Goal: Task Accomplishment & Management: Use online tool/utility

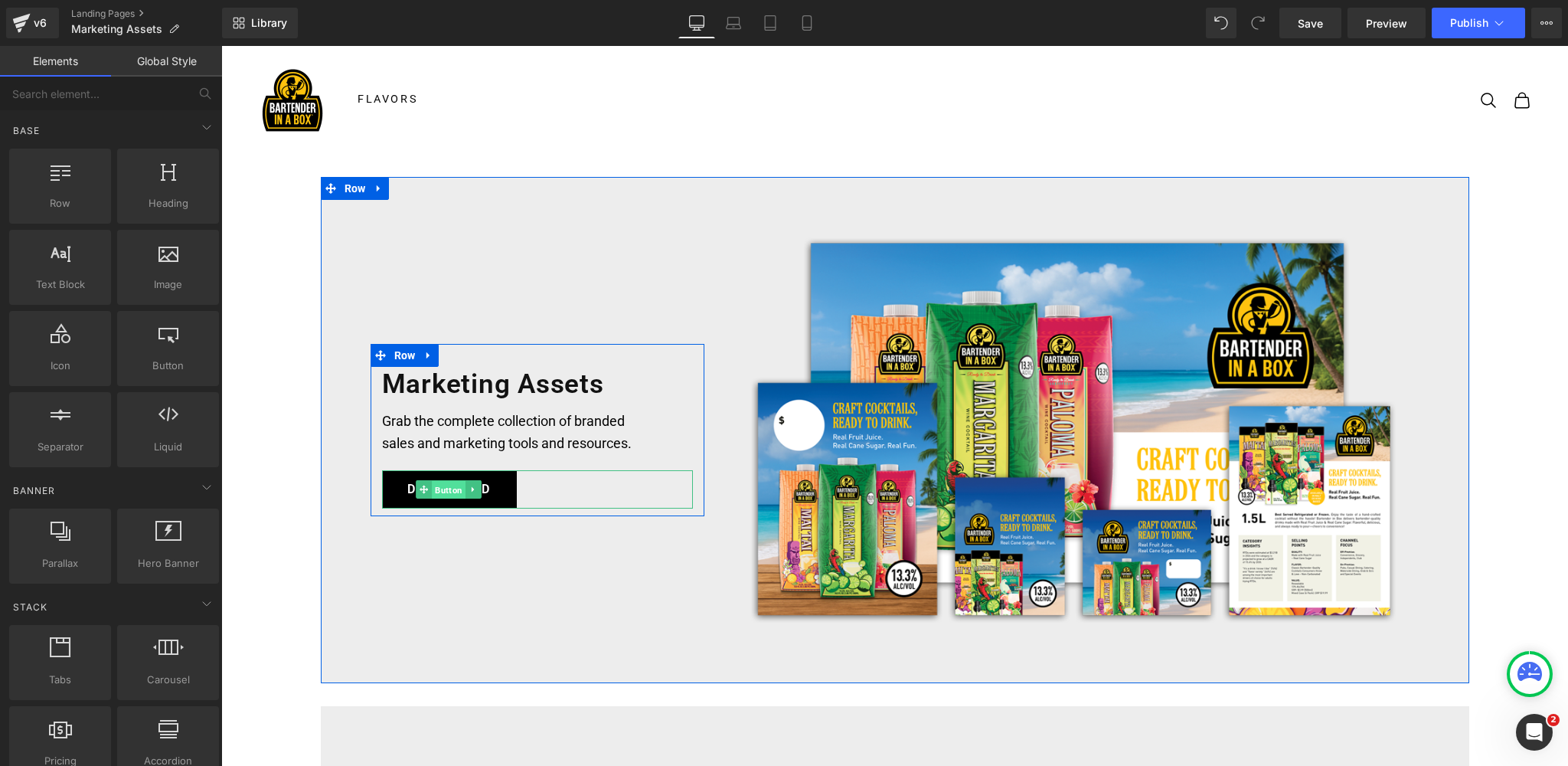
click at [445, 487] on span "Button" at bounding box center [448, 489] width 33 height 18
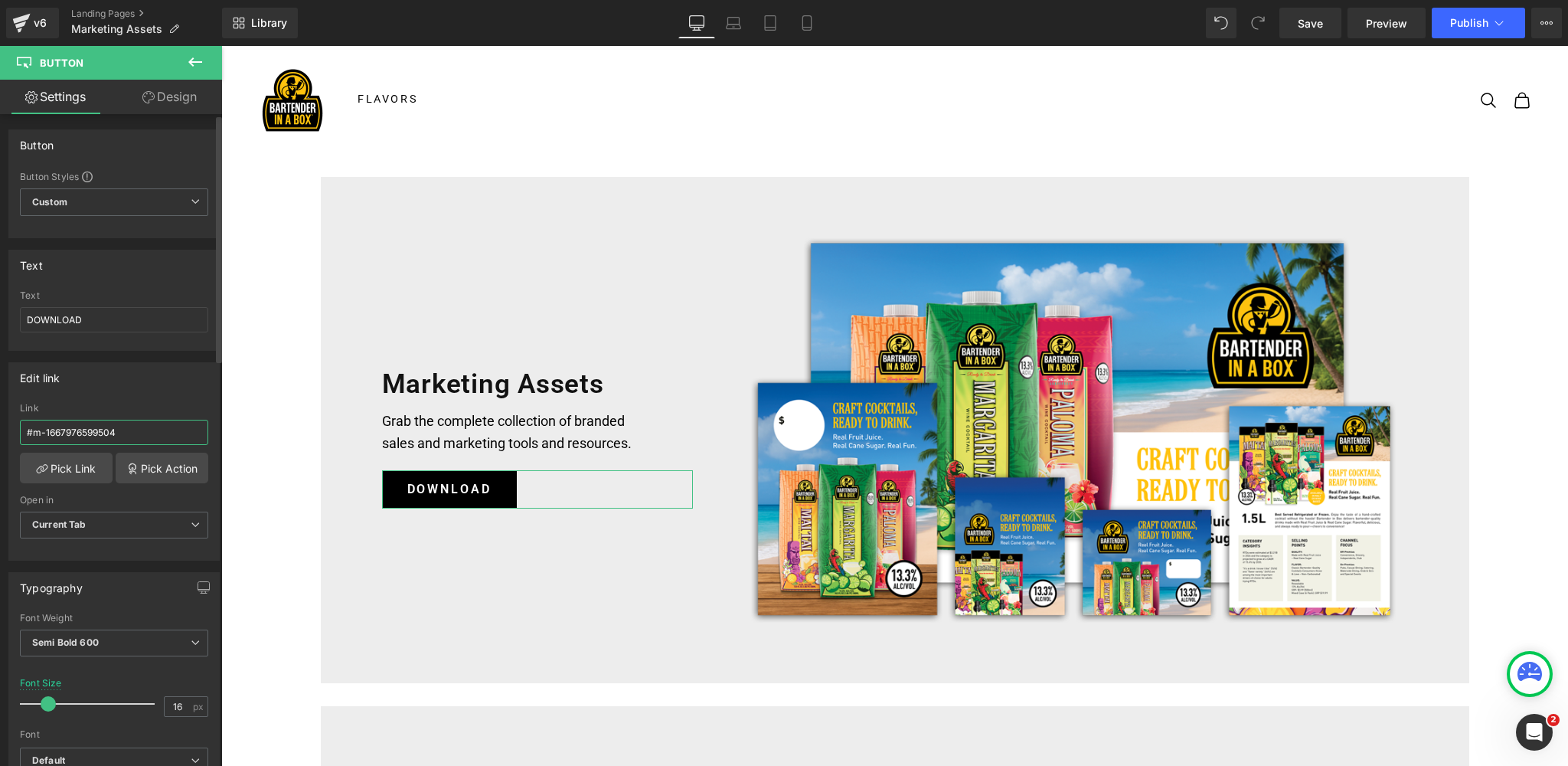
drag, startPoint x: 136, startPoint y: 431, endPoint x: 10, endPoint y: 429, distance: 126.0
click at [10, 429] on div "#m-1667976599504 Link #m-1667976599504 Pick Link Pick Action Current Tab New Ta…" at bounding box center [114, 481] width 209 height 157
paste input "[URL][DOMAIN_NAME]"
click at [96, 522] on span "Current Tab" at bounding box center [114, 525] width 189 height 27
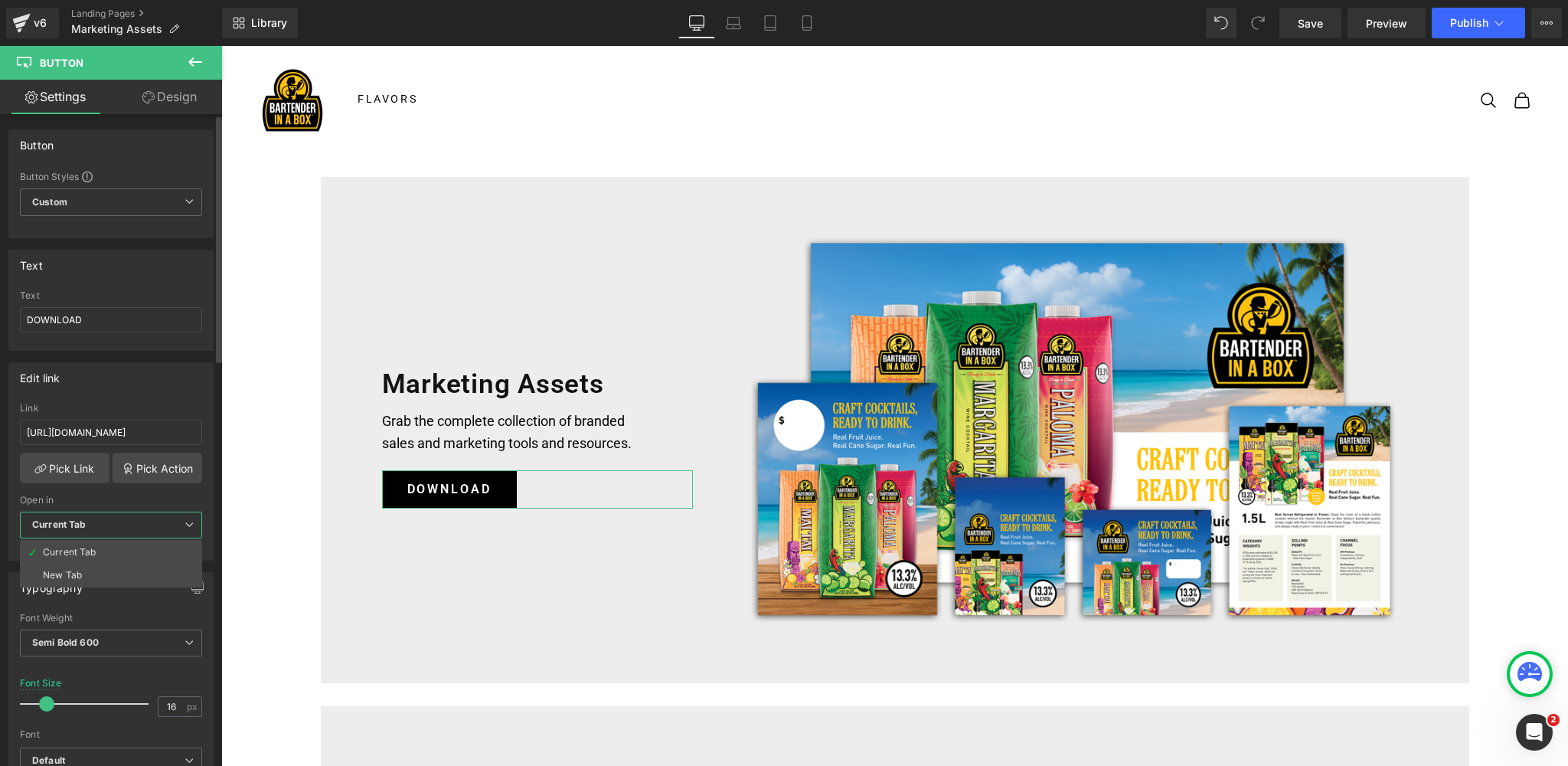
scroll to position [0, 0]
click at [69, 573] on div "New Tab" at bounding box center [63, 575] width 39 height 10
drag, startPoint x: 1318, startPoint y: 22, endPoint x: 1106, endPoint y: 36, distance: 212.5
click at [1318, 22] on span "Save" at bounding box center [1310, 23] width 25 height 16
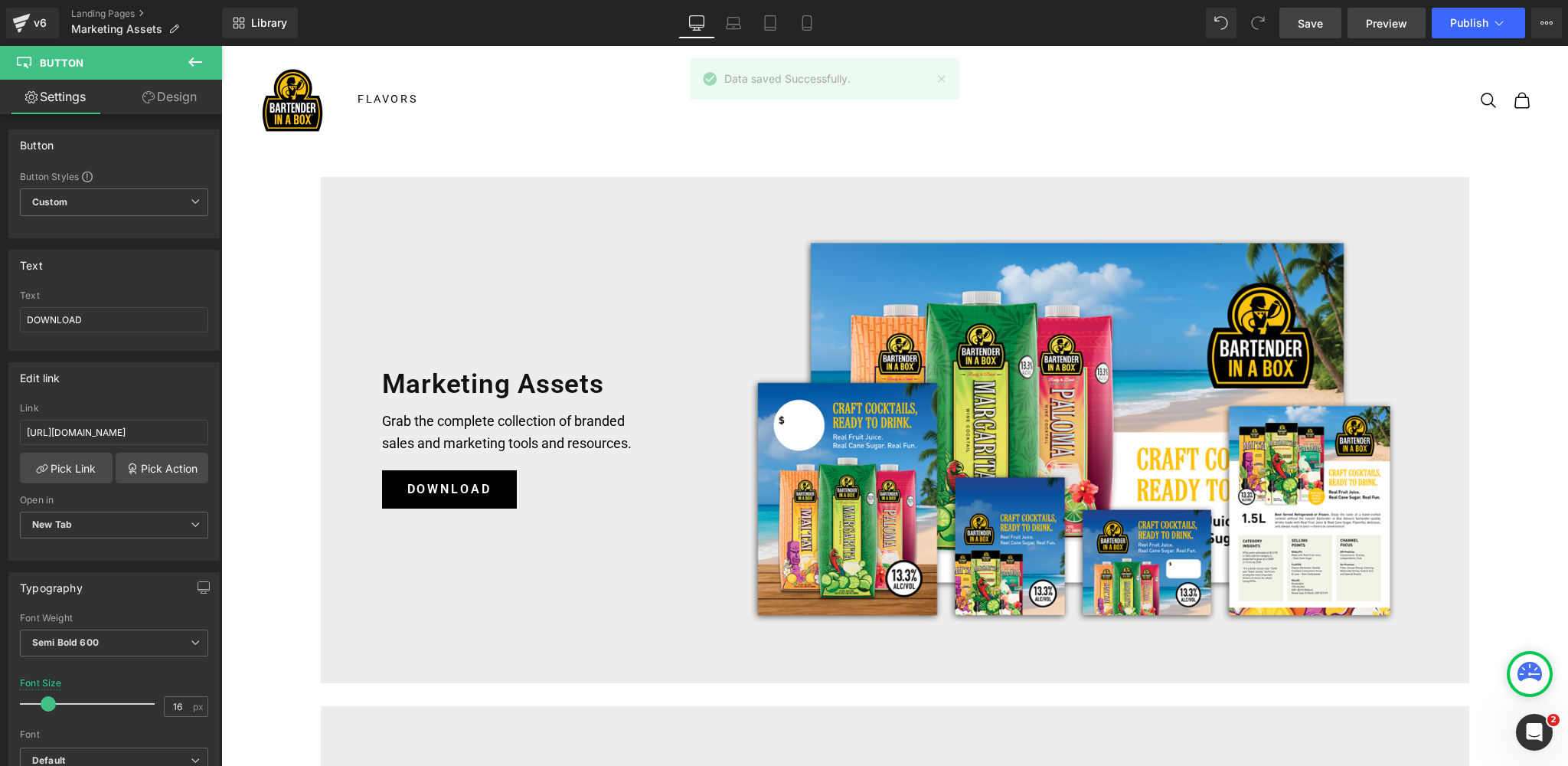
click at [1377, 18] on span "Preview" at bounding box center [1387, 23] width 41 height 16
click at [147, 431] on input "[URL][DOMAIN_NAME]" at bounding box center [114, 432] width 189 height 25
click at [161, 432] on input "[URL][DOMAIN_NAME]" at bounding box center [114, 432] width 189 height 25
drag, startPoint x: 170, startPoint y: 430, endPoint x: 209, endPoint y: 430, distance: 39.0
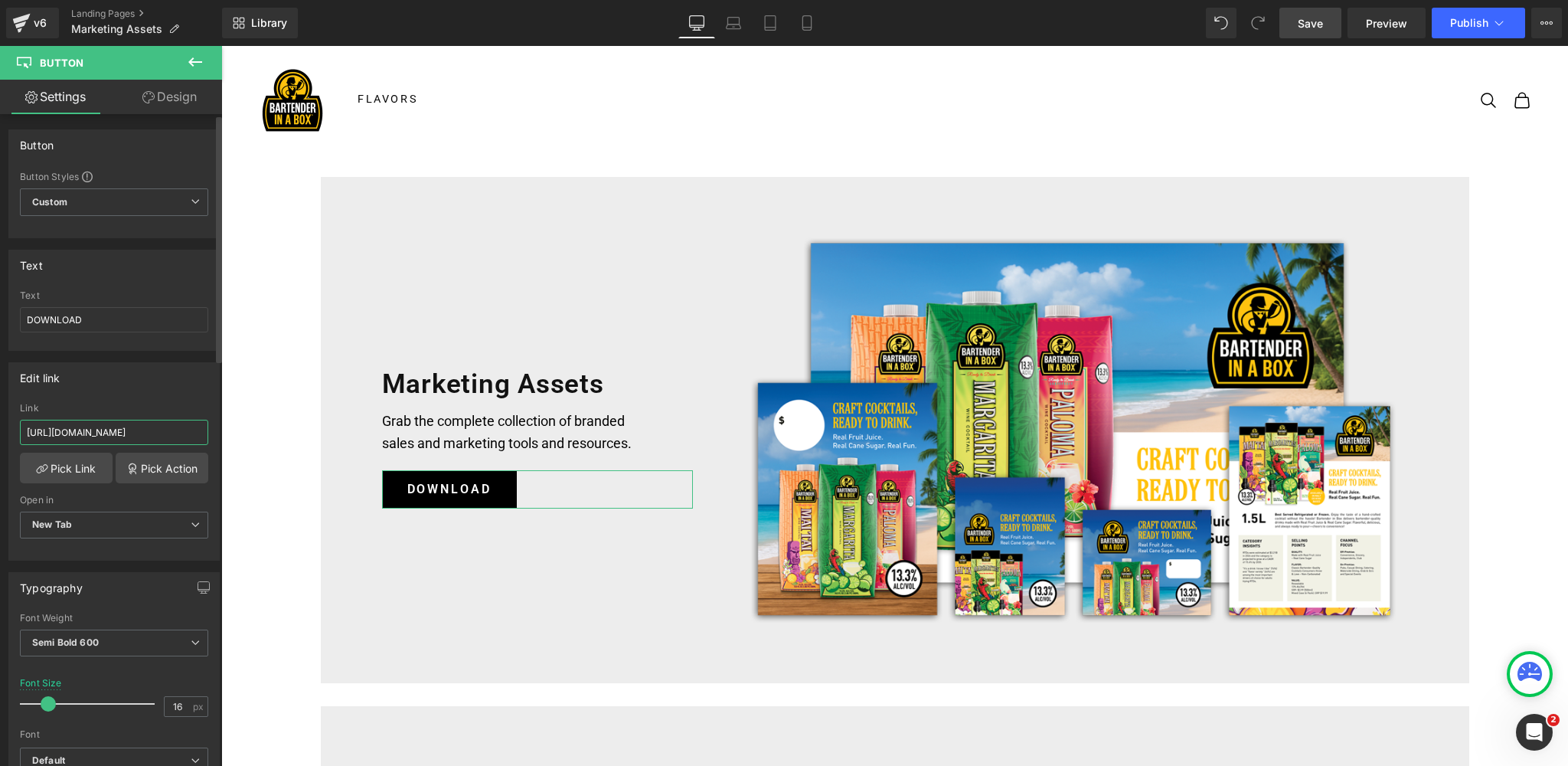
click at [209, 430] on div "[URL][DOMAIN_NAME] Link [URL][DOMAIN_NAME] Pick Link Pick Action Current Tab Ne…" at bounding box center [114, 481] width 209 height 157
paste input "?dl=1"
type input "[URL][DOMAIN_NAME]"
click at [141, 386] on div "Edit link" at bounding box center [114, 378] width 209 height 29
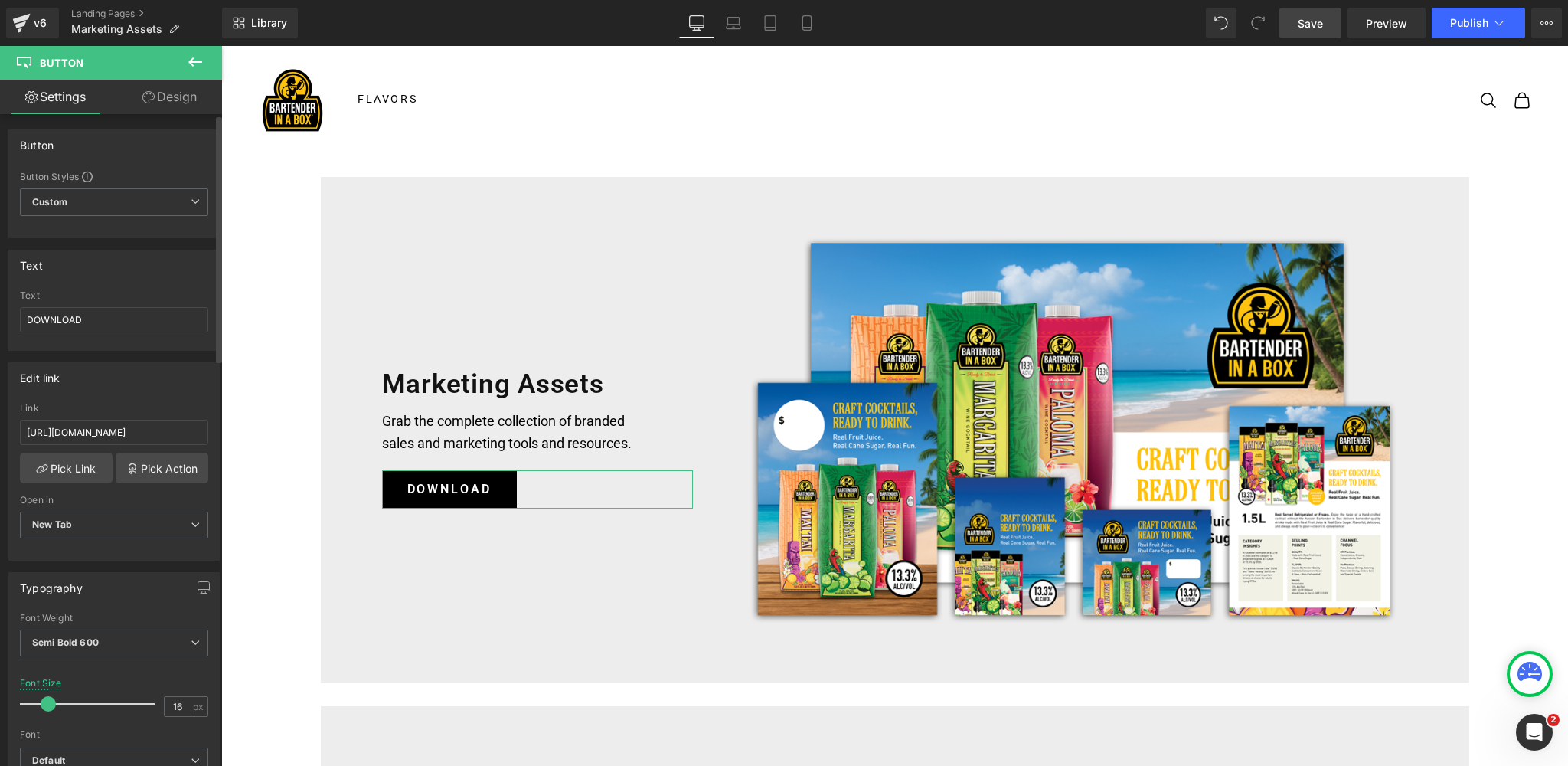
scroll to position [0, 0]
click at [1297, 27] on link "Save" at bounding box center [1311, 23] width 62 height 31
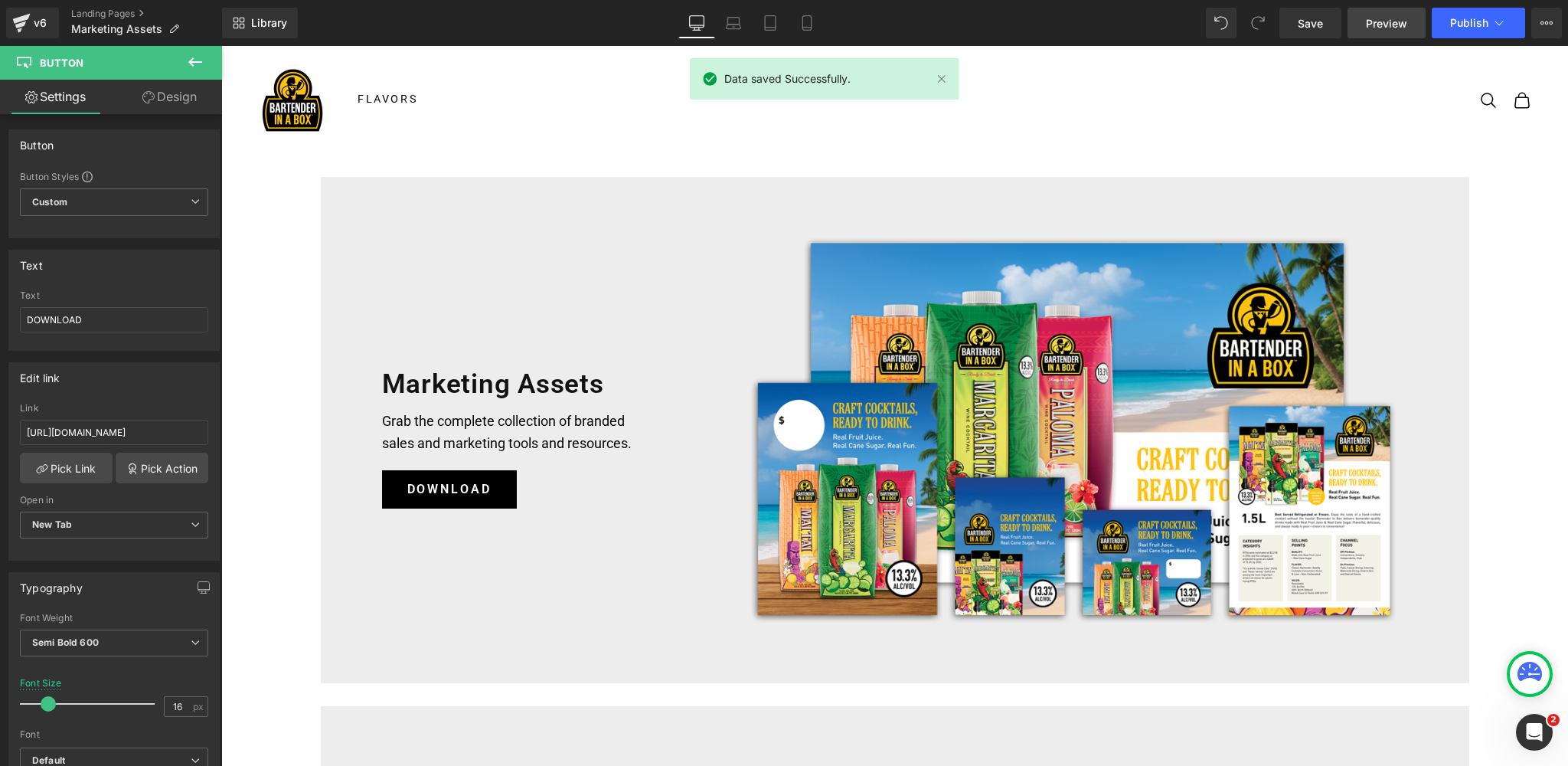
click at [1384, 24] on span "Preview" at bounding box center [1387, 23] width 41 height 16
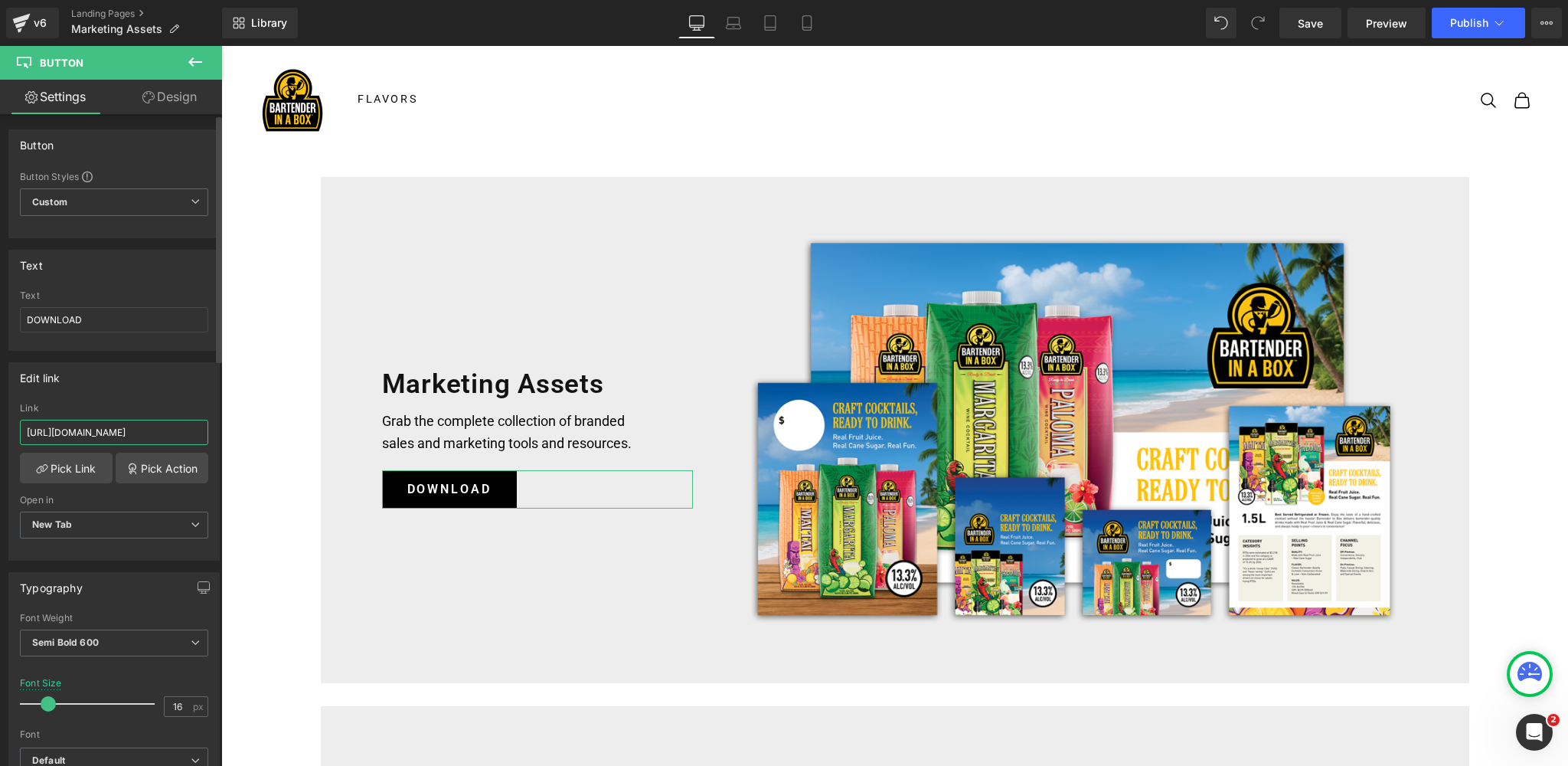
click at [121, 428] on input "[URL][DOMAIN_NAME]" at bounding box center [114, 432] width 189 height 25
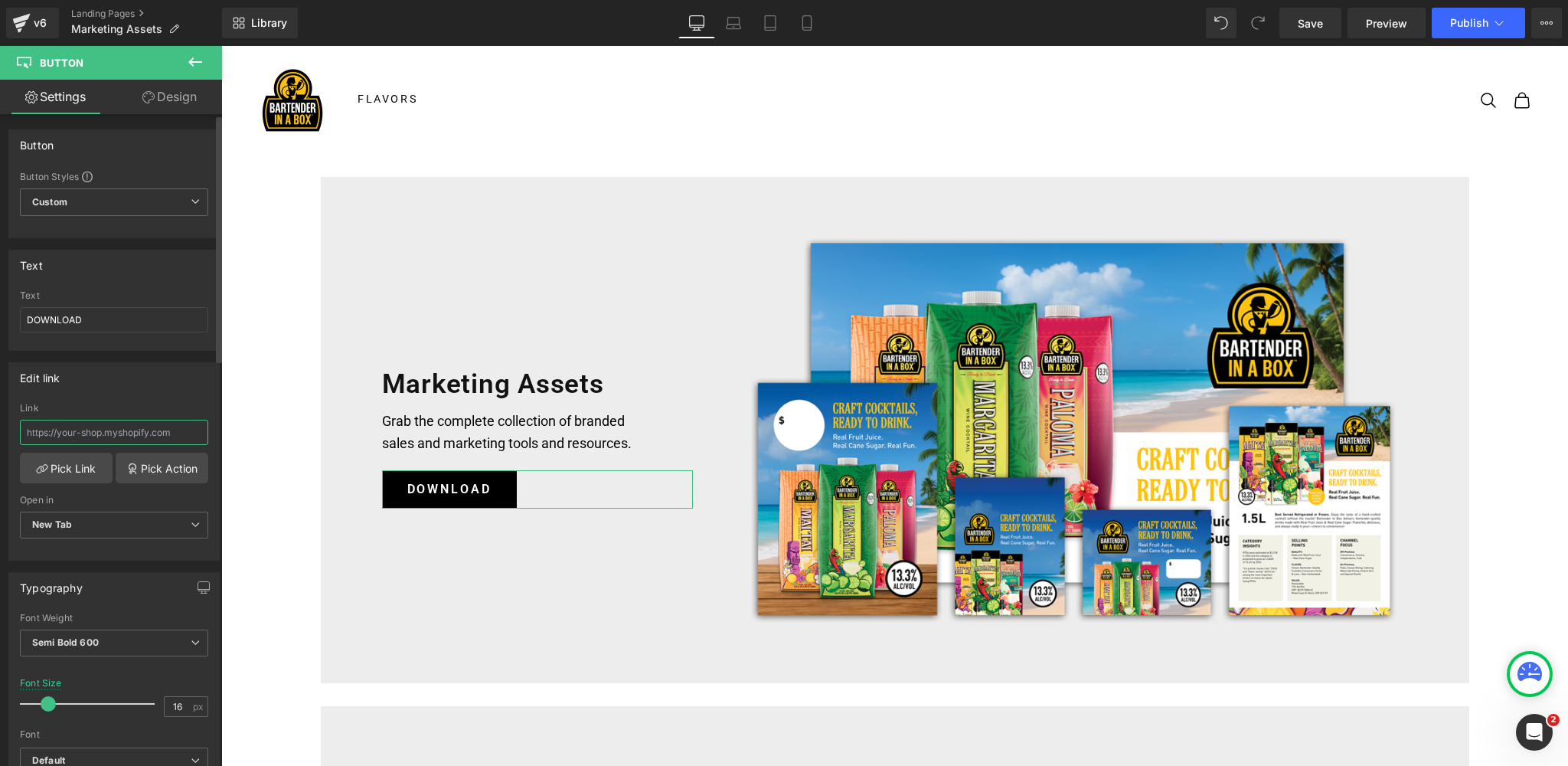
paste input "[URL][DOMAIN_NAME]"
type input "[URL][DOMAIN_NAME]"
click at [131, 404] on div "Link" at bounding box center [114, 408] width 189 height 10
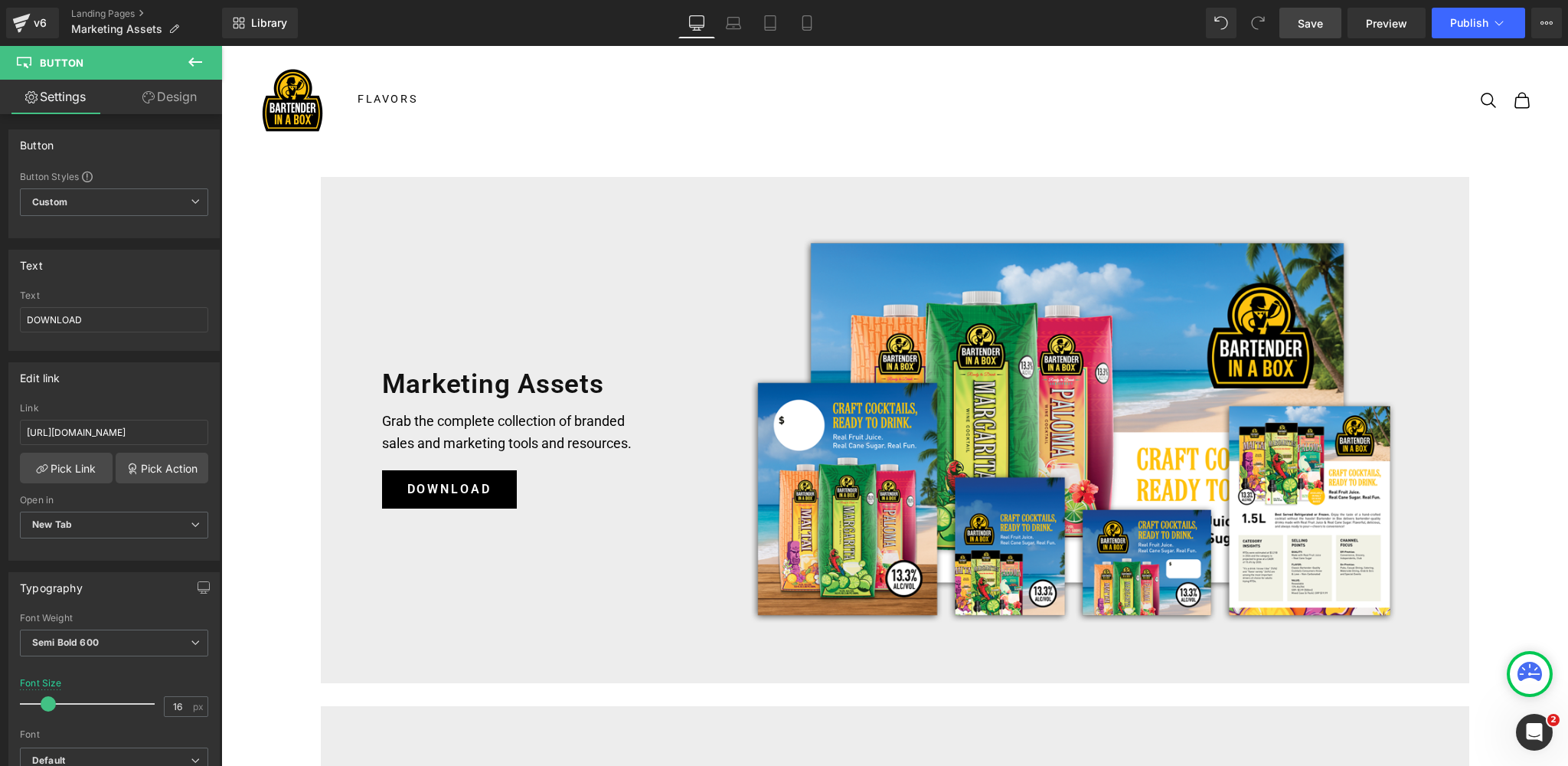
click at [1305, 24] on span "Save" at bounding box center [1310, 23] width 25 height 16
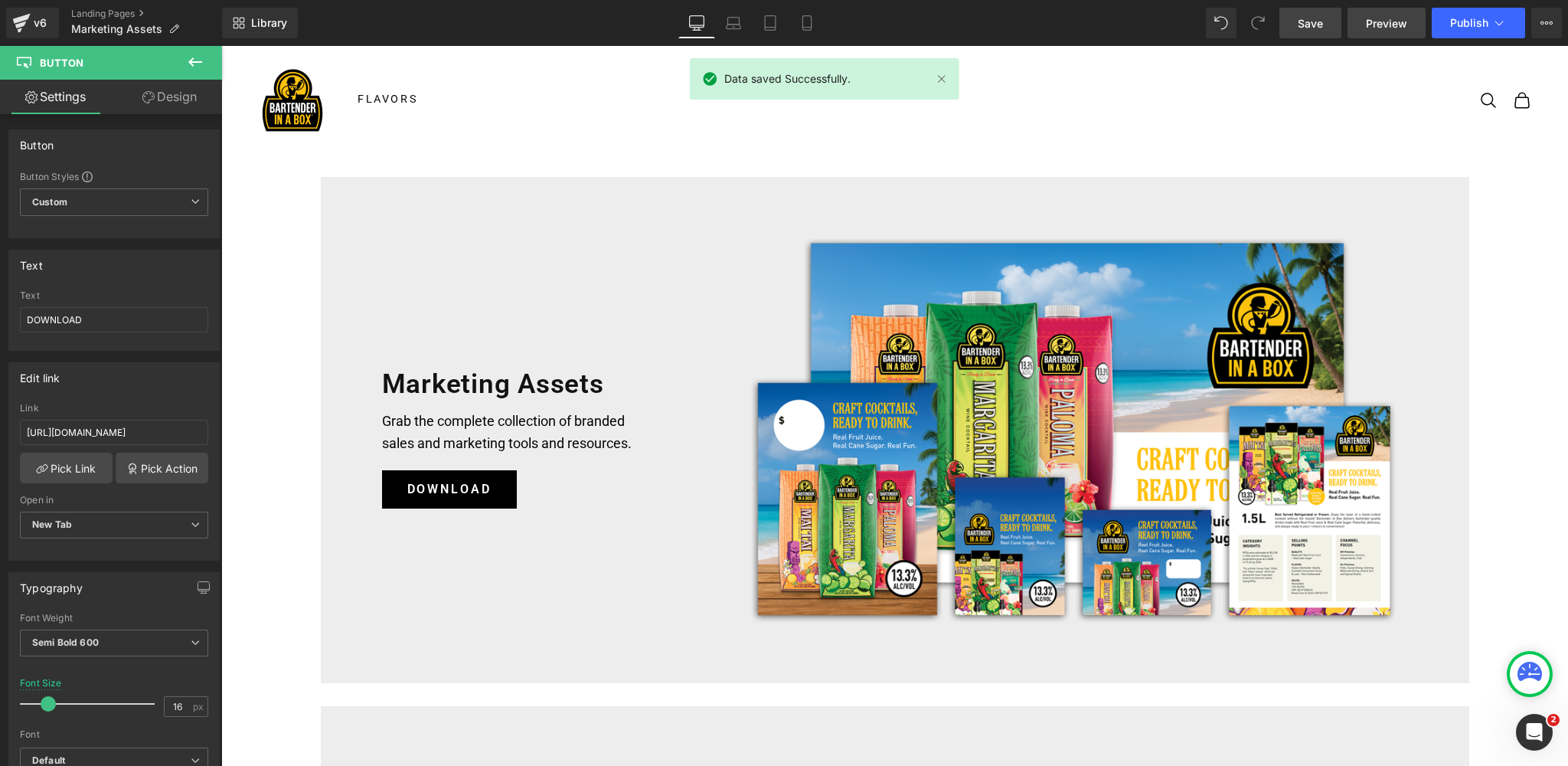
click at [1380, 25] on span "Preview" at bounding box center [1387, 23] width 41 height 16
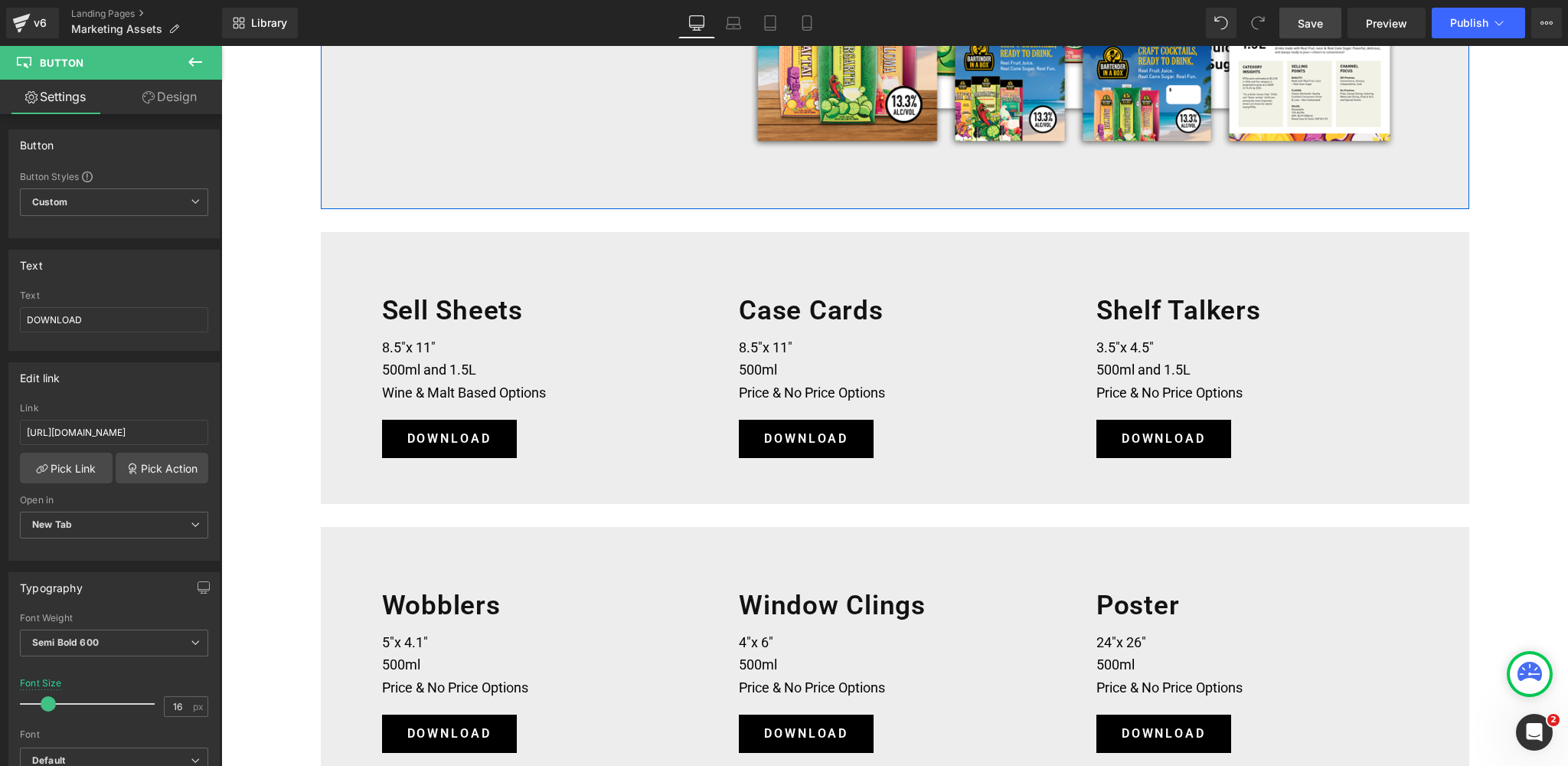
scroll to position [480, 0]
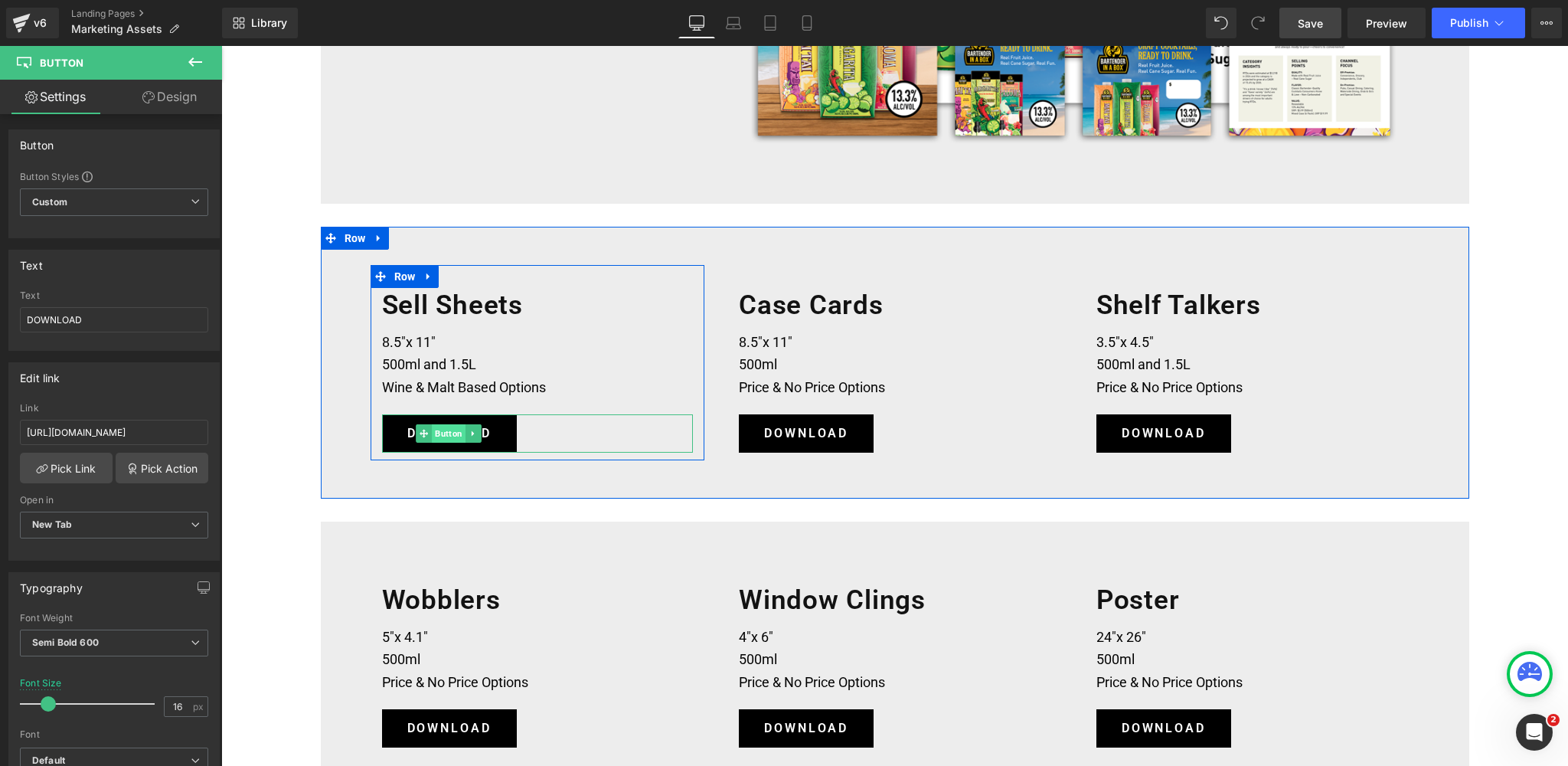
click at [451, 436] on span "Button" at bounding box center [448, 433] width 33 height 18
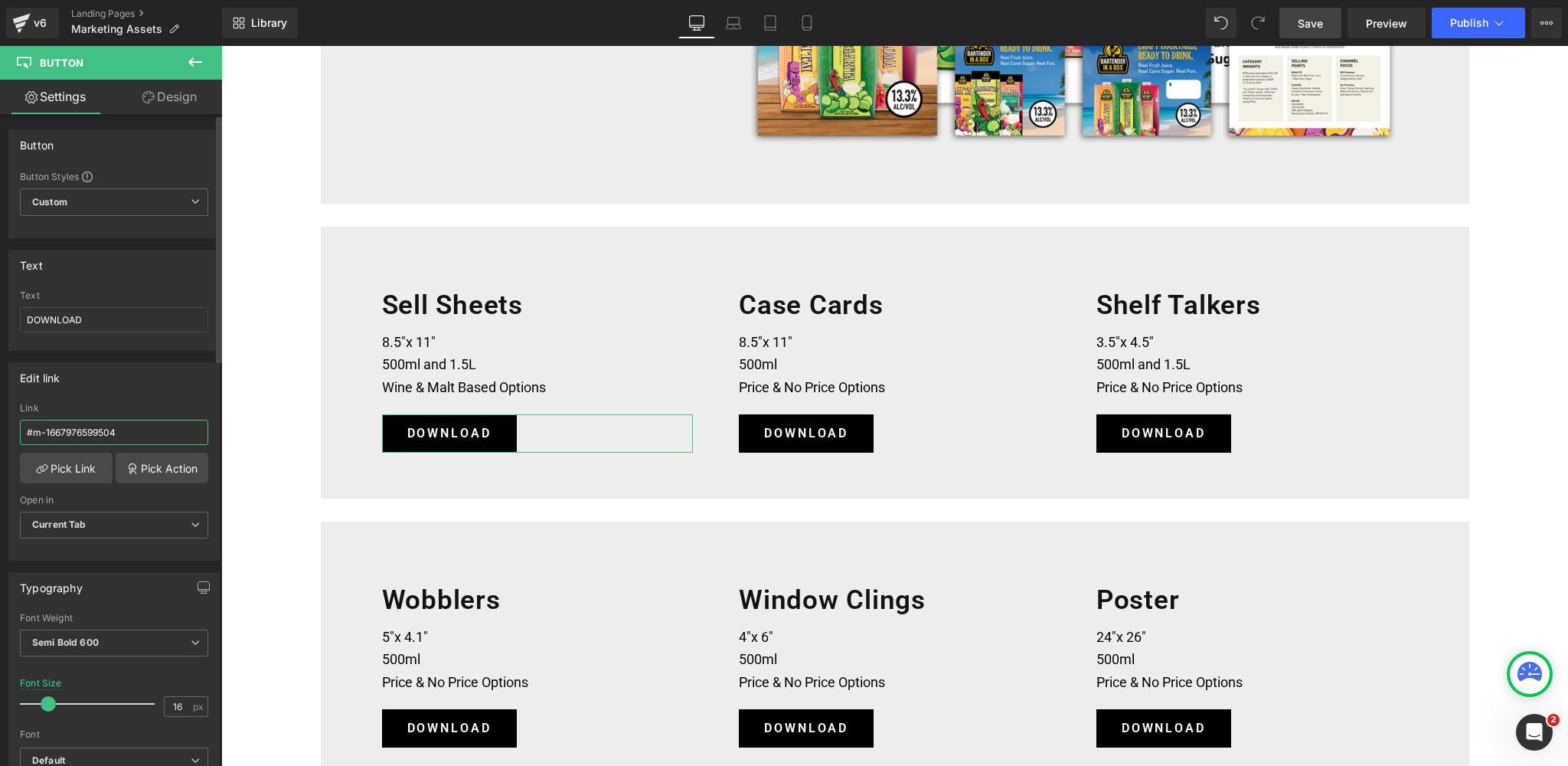
click at [100, 430] on input "#m-1667976599504" at bounding box center [114, 432] width 189 height 25
paste input "[URL][DOMAIN_NAME]"
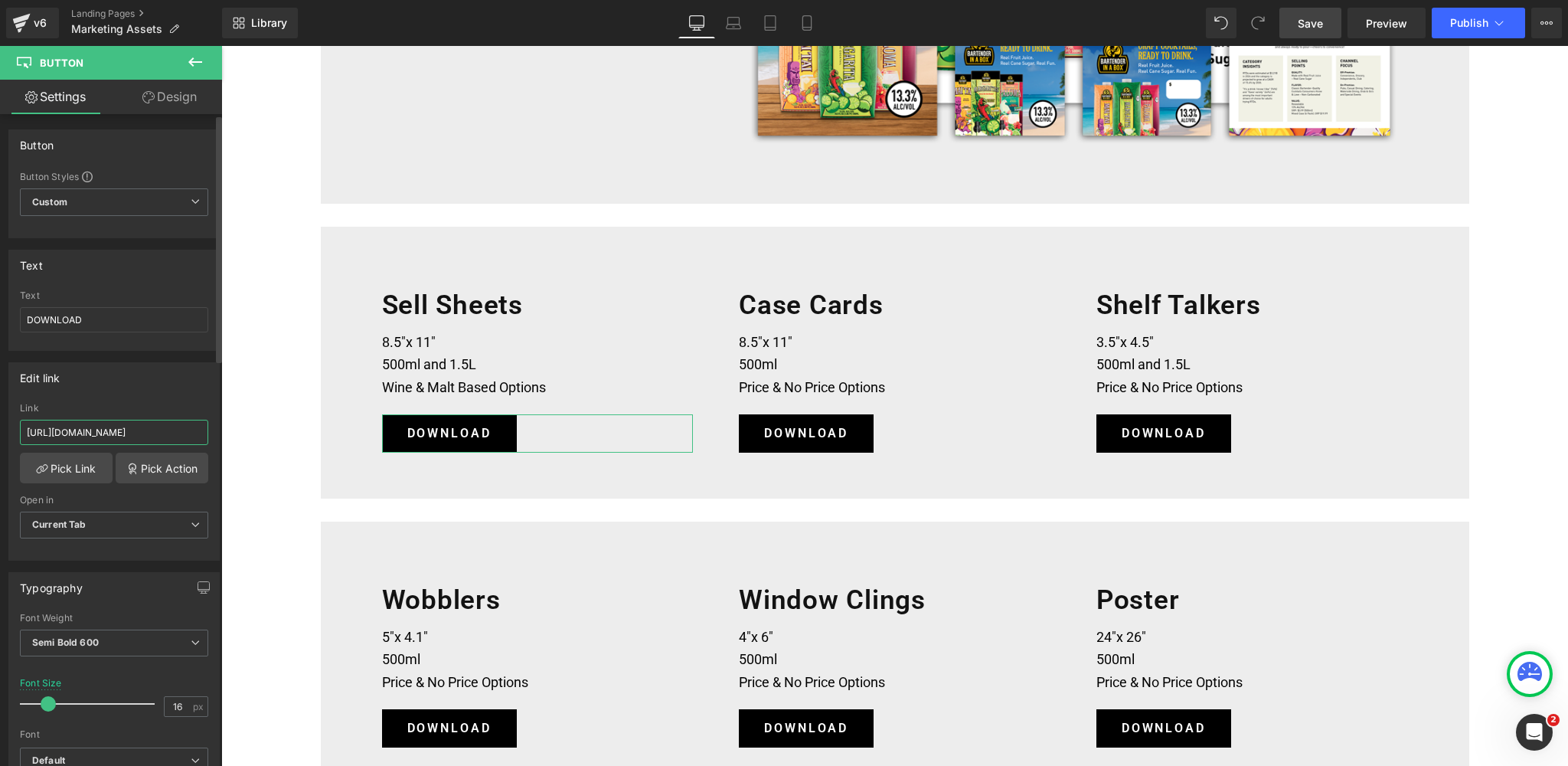
scroll to position [0, 418]
type input "[URL][DOMAIN_NAME]"
click at [78, 526] on b "Current Tab" at bounding box center [58, 524] width 54 height 11
click at [60, 575] on div "New Tab" at bounding box center [63, 575] width 39 height 10
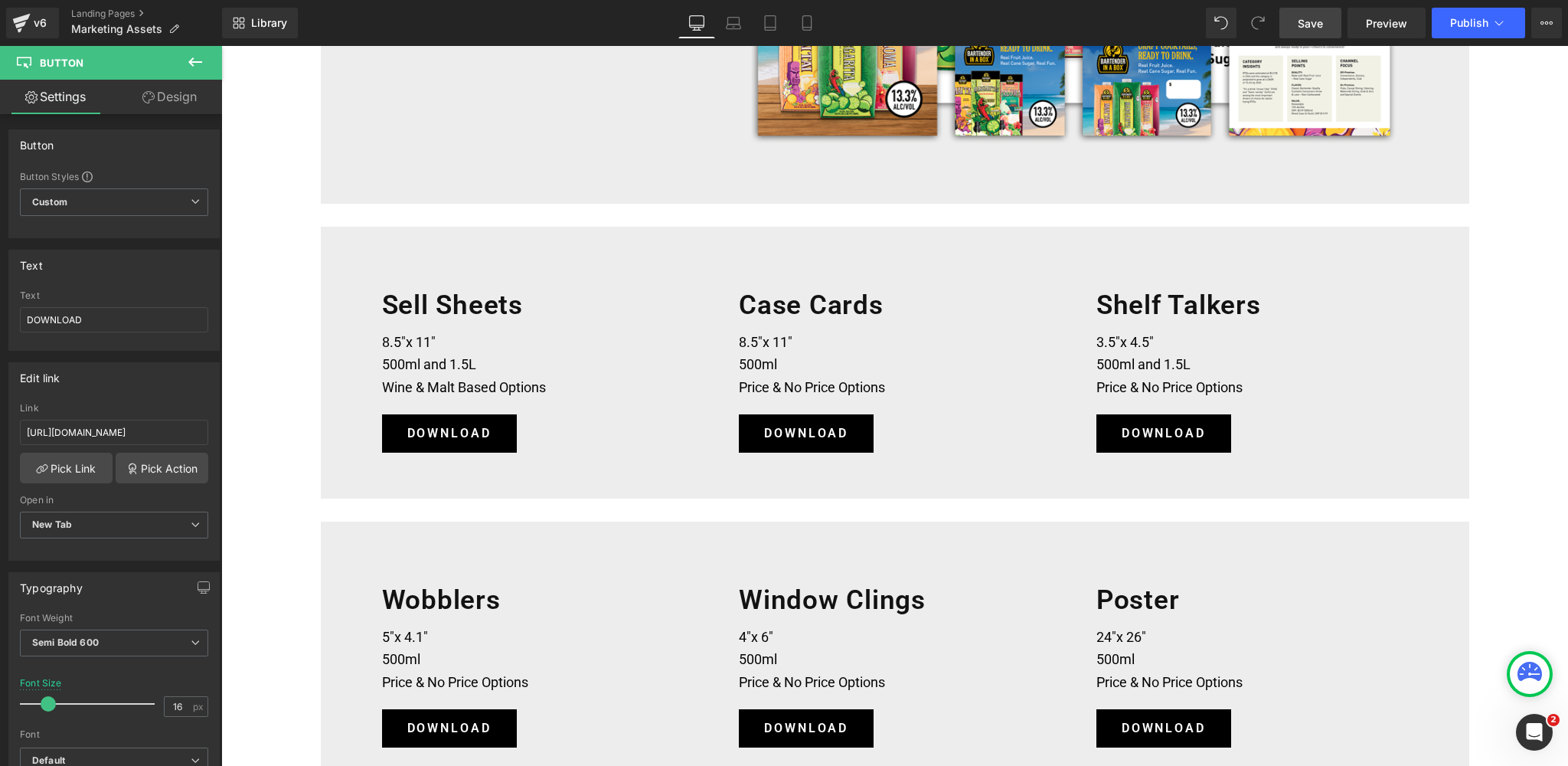
click at [1309, 25] on span "Save" at bounding box center [1310, 23] width 25 height 16
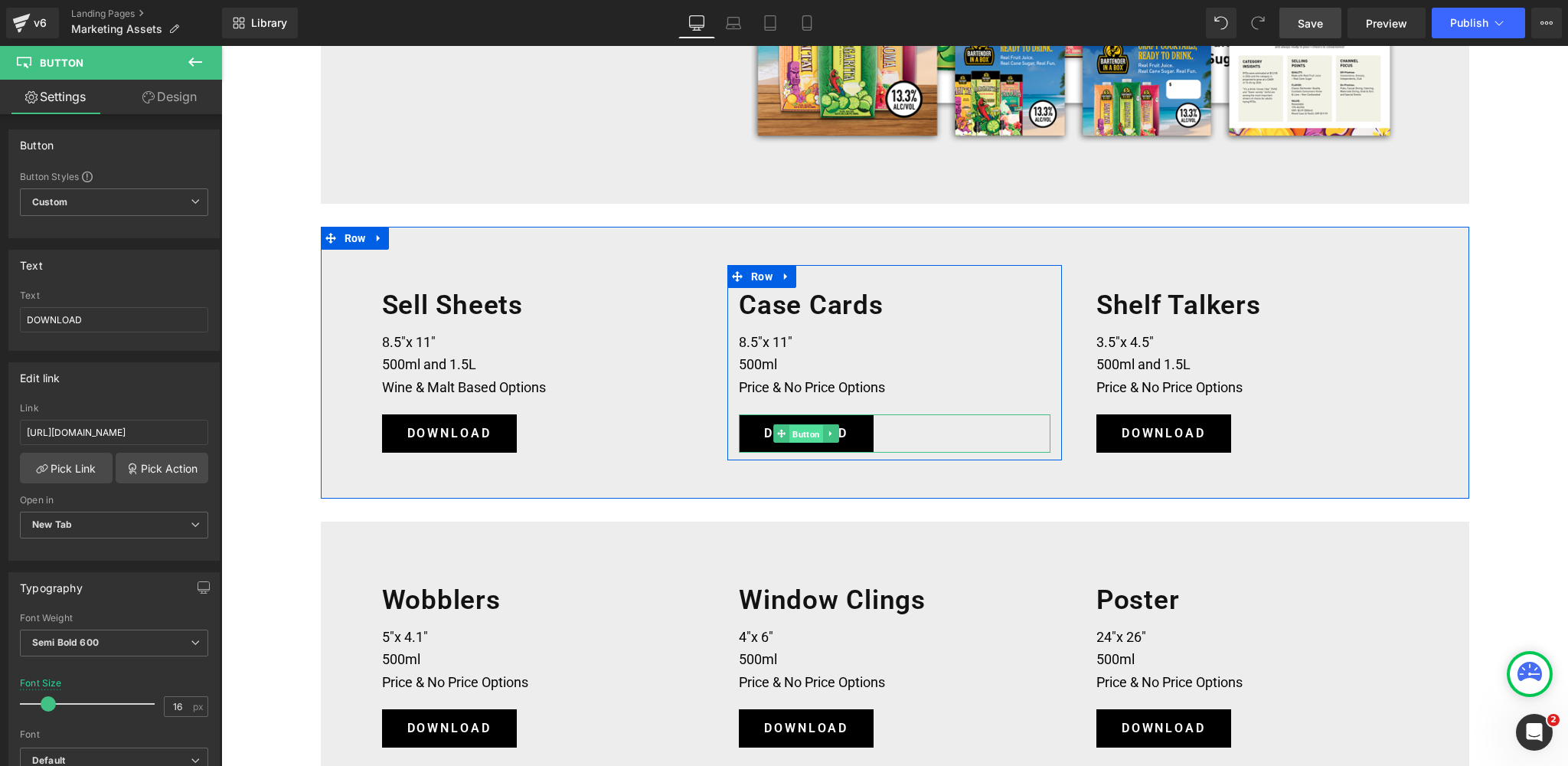
click at [807, 435] on span "Button" at bounding box center [806, 434] width 33 height 18
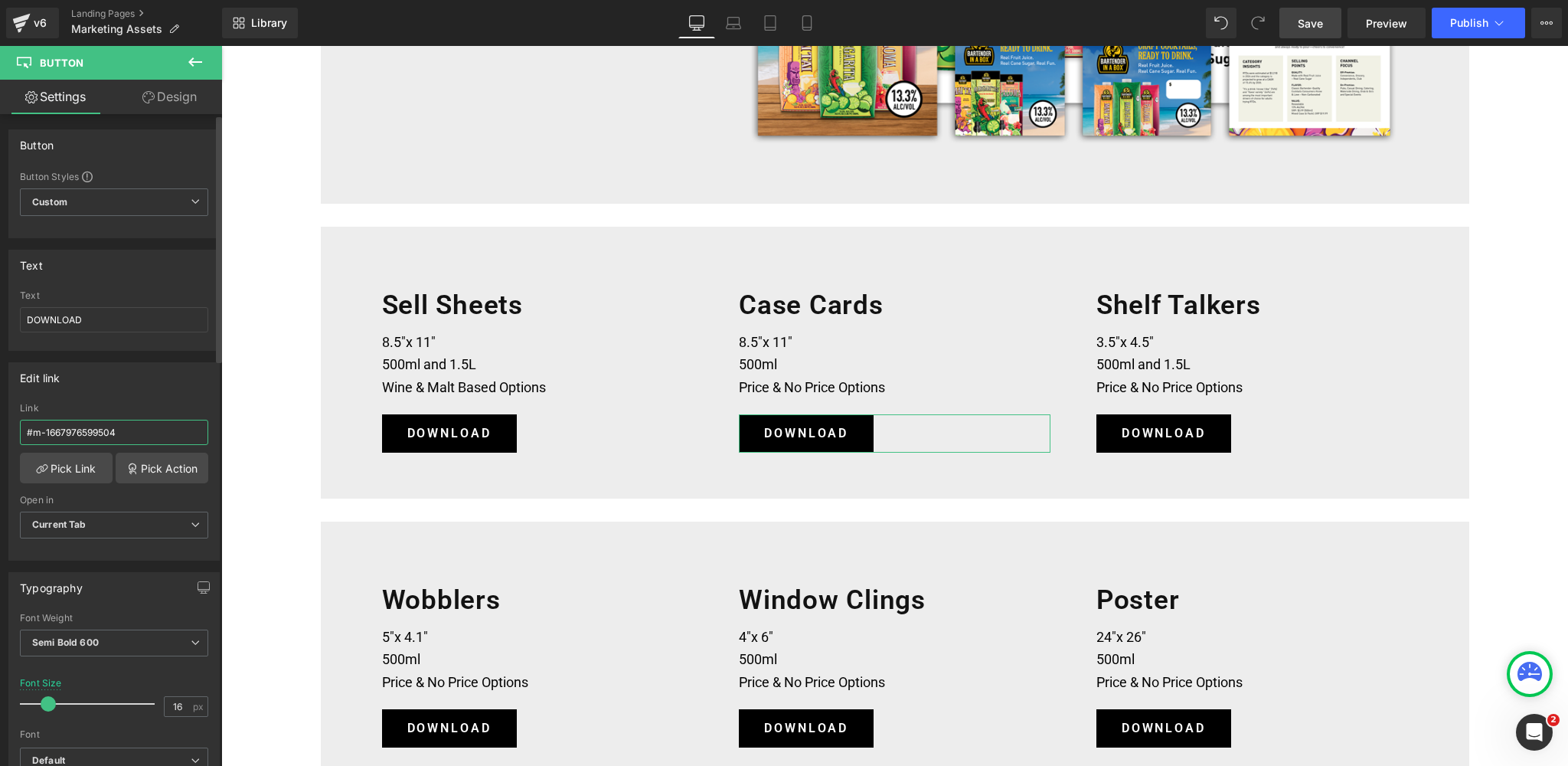
drag, startPoint x: 117, startPoint y: 430, endPoint x: 0, endPoint y: 431, distance: 117.0
click at [0, 431] on div "Edit link #m-1667976599504 Link #m-1667976599504 Pick Link Pick Action Current …" at bounding box center [114, 456] width 229 height 210
paste input "[URL][DOMAIN_NAME]"
type input "[URL][DOMAIN_NAME]"
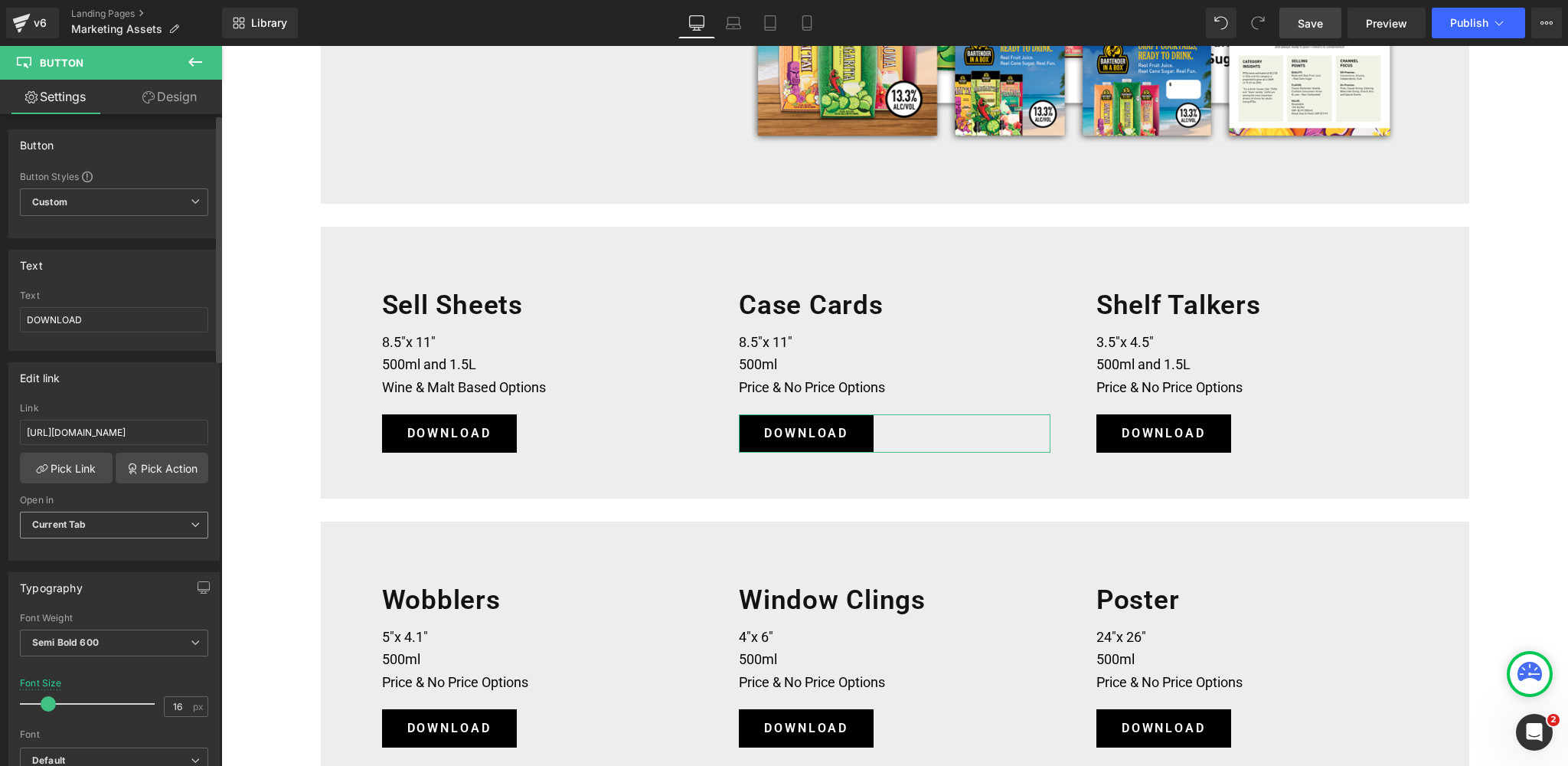
click at [77, 522] on b "Current Tab" at bounding box center [58, 524] width 54 height 11
click at [66, 573] on div "New Tab" at bounding box center [63, 575] width 39 height 10
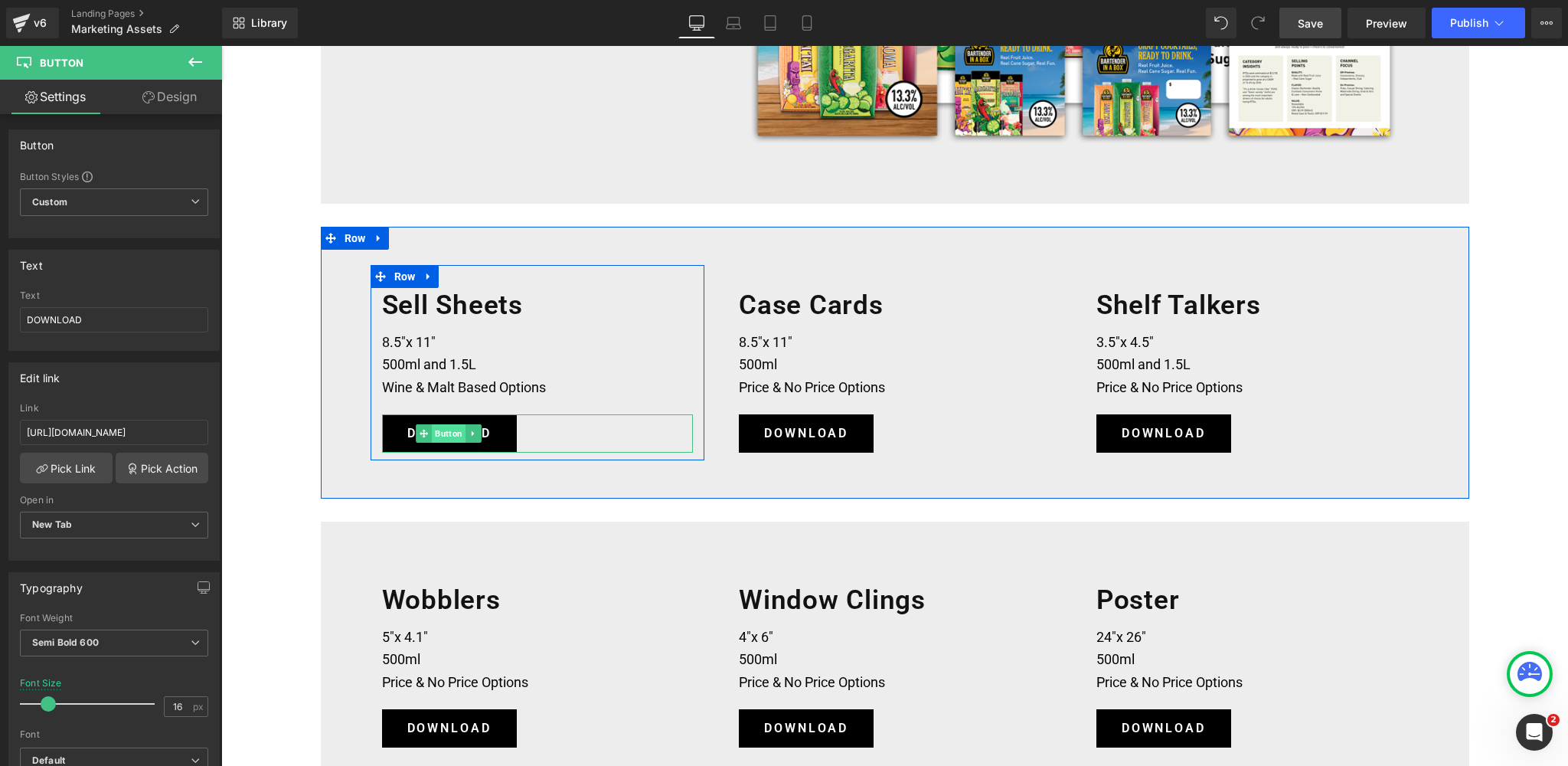
click at [450, 434] on span "Button" at bounding box center [448, 433] width 33 height 18
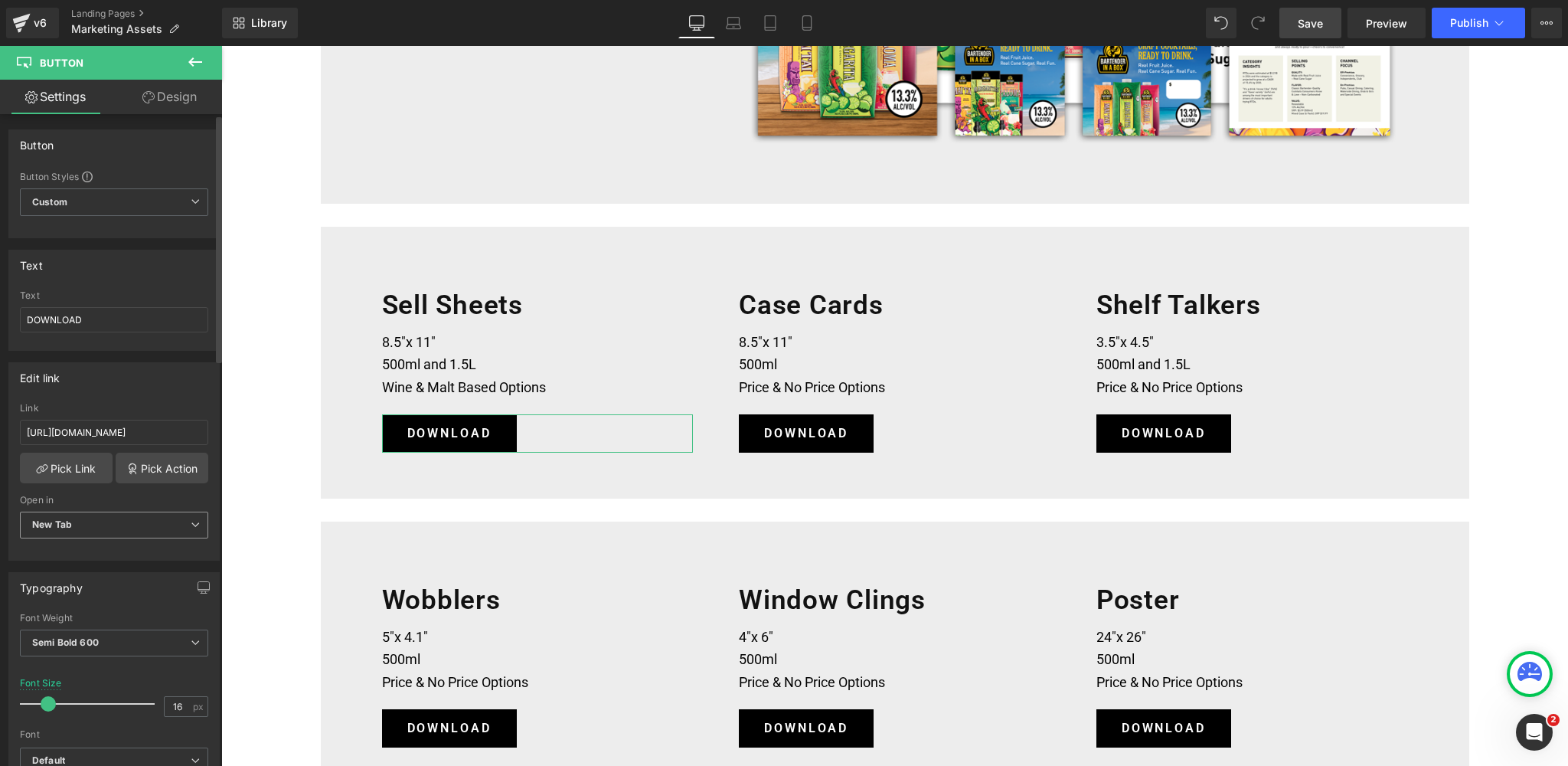
click at [72, 526] on span "New Tab" at bounding box center [114, 525] width 189 height 27
click at [804, 435] on body "Skip to content bartenderinaboxstore Navigation menu Flavors Mai [PERSON_NAME] …" at bounding box center [895, 623] width 1347 height 2113
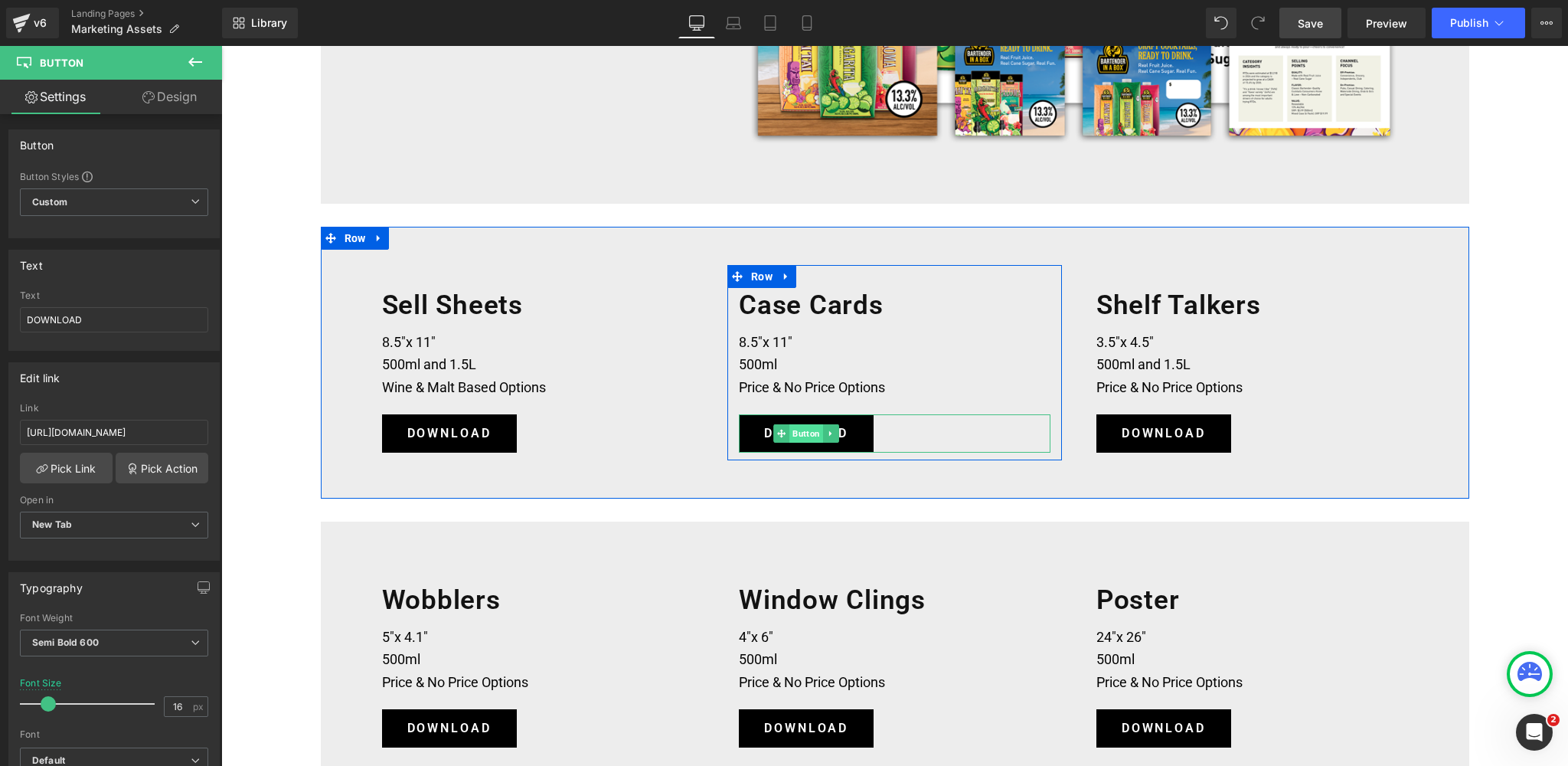
click at [804, 435] on span "Button" at bounding box center [806, 433] width 33 height 18
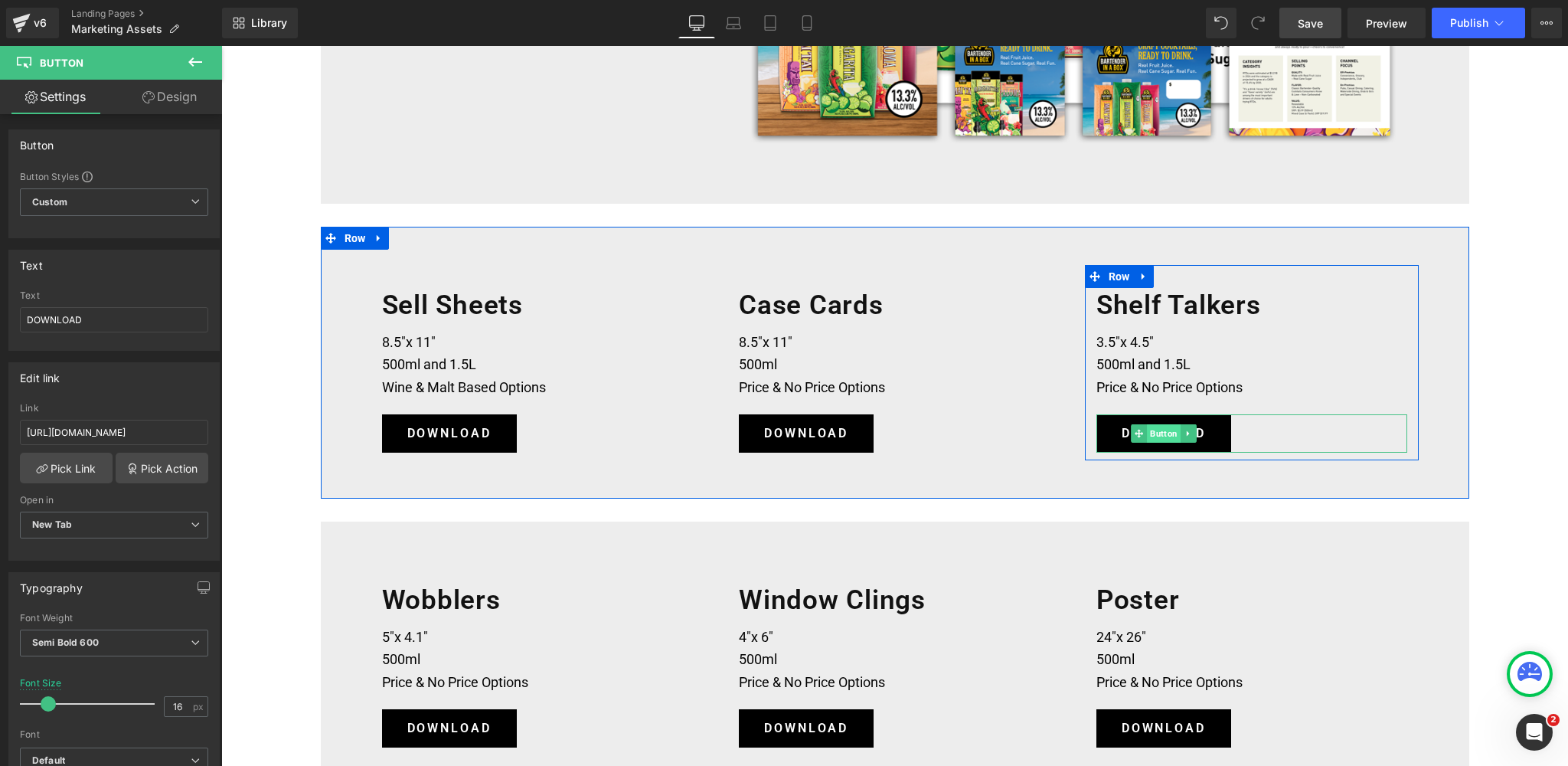
click at [1162, 434] on span "Button" at bounding box center [1164, 433] width 33 height 18
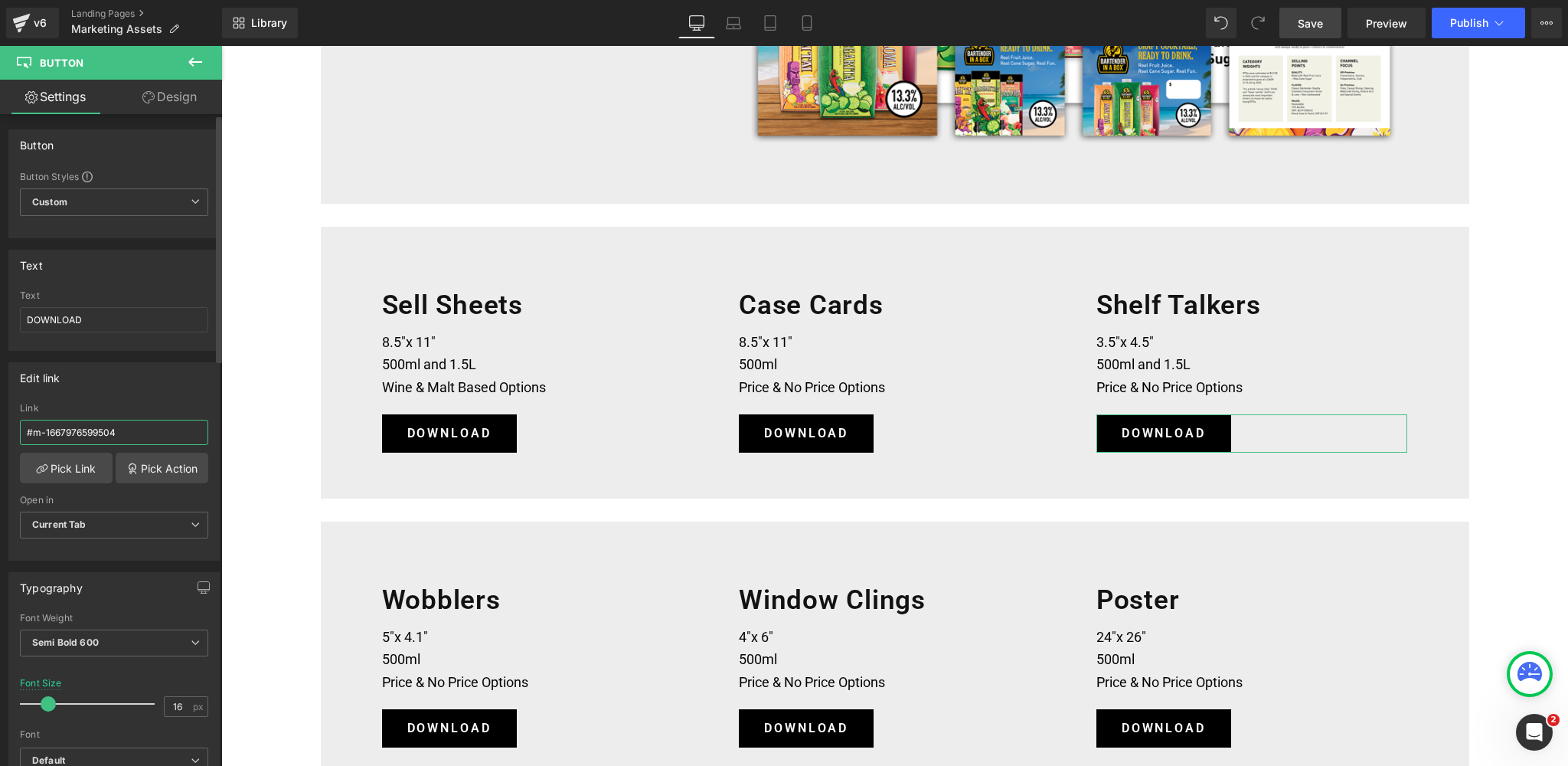
drag, startPoint x: 132, startPoint y: 428, endPoint x: 1, endPoint y: 429, distance: 131.0
click at [1, 429] on div "Edit link #m-1667976599504 Link #m-1667976599504 Pick Link Pick Action Current …" at bounding box center [114, 456] width 229 height 210
paste input "[URL][DOMAIN_NAME]"
type input "[URL][DOMAIN_NAME]"
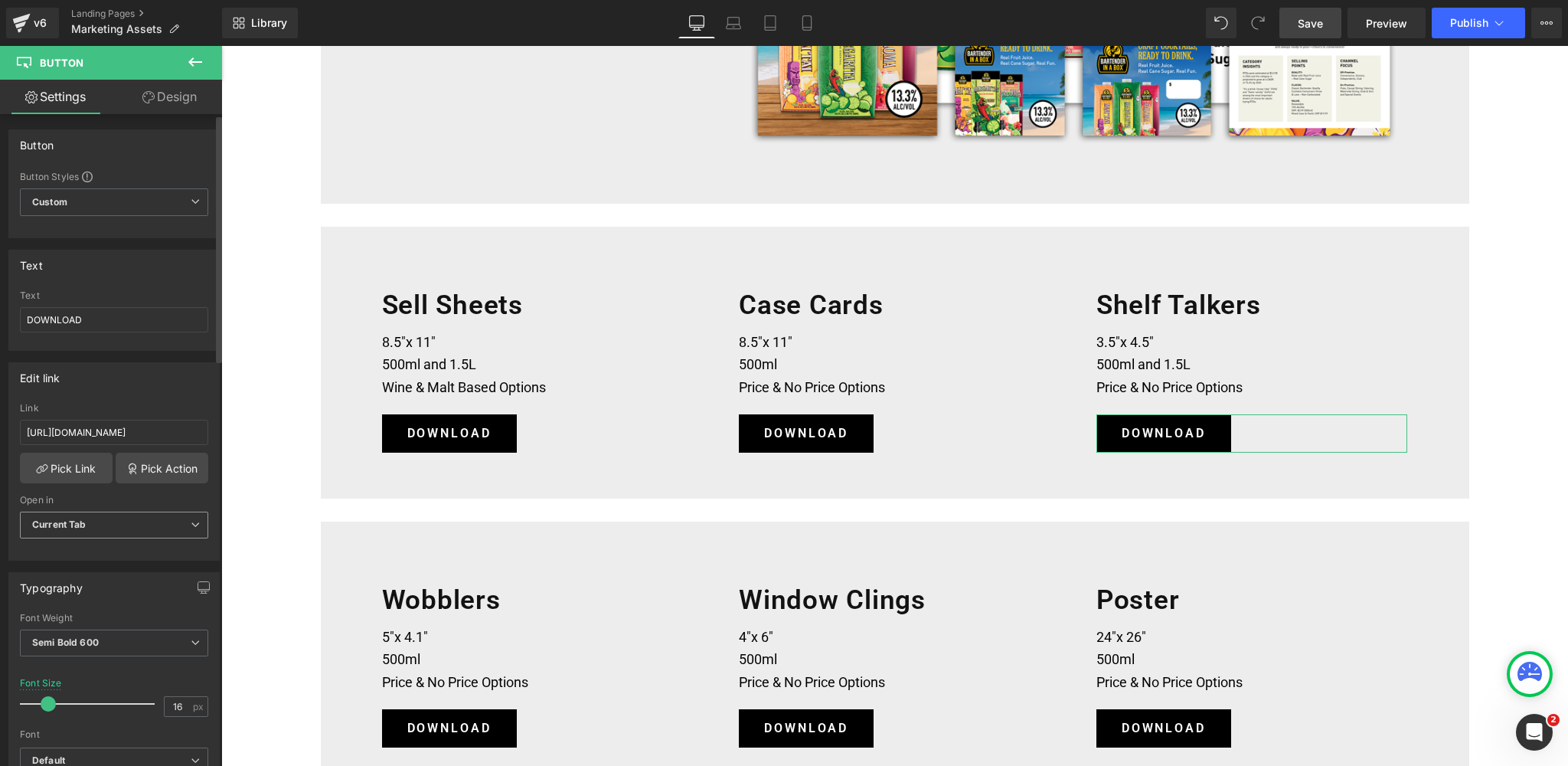
click at [75, 519] on b "Current Tab" at bounding box center [58, 524] width 54 height 11
click at [76, 575] on div "New Tab" at bounding box center [63, 575] width 39 height 10
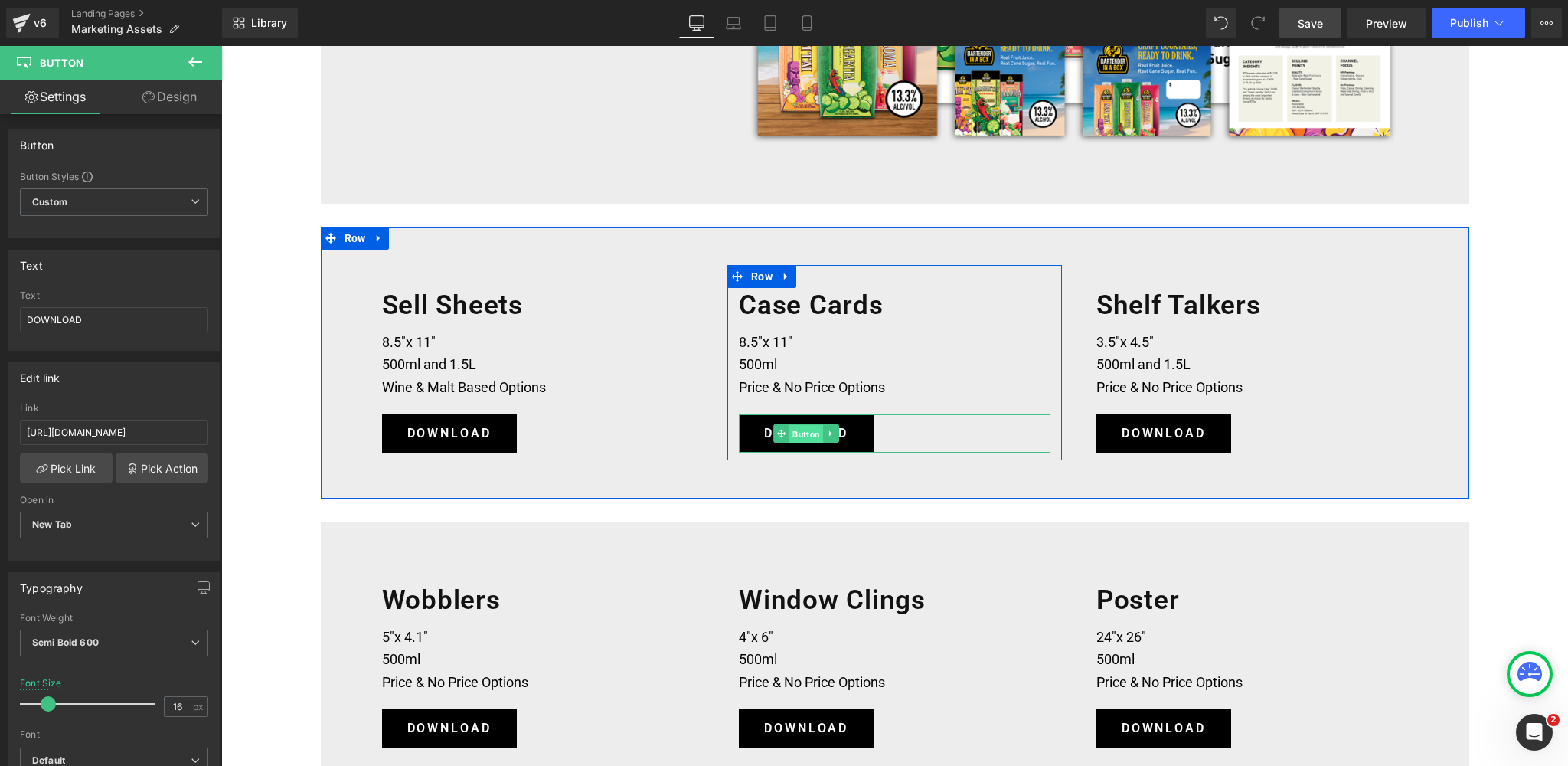
click at [810, 436] on span "Button" at bounding box center [806, 434] width 33 height 18
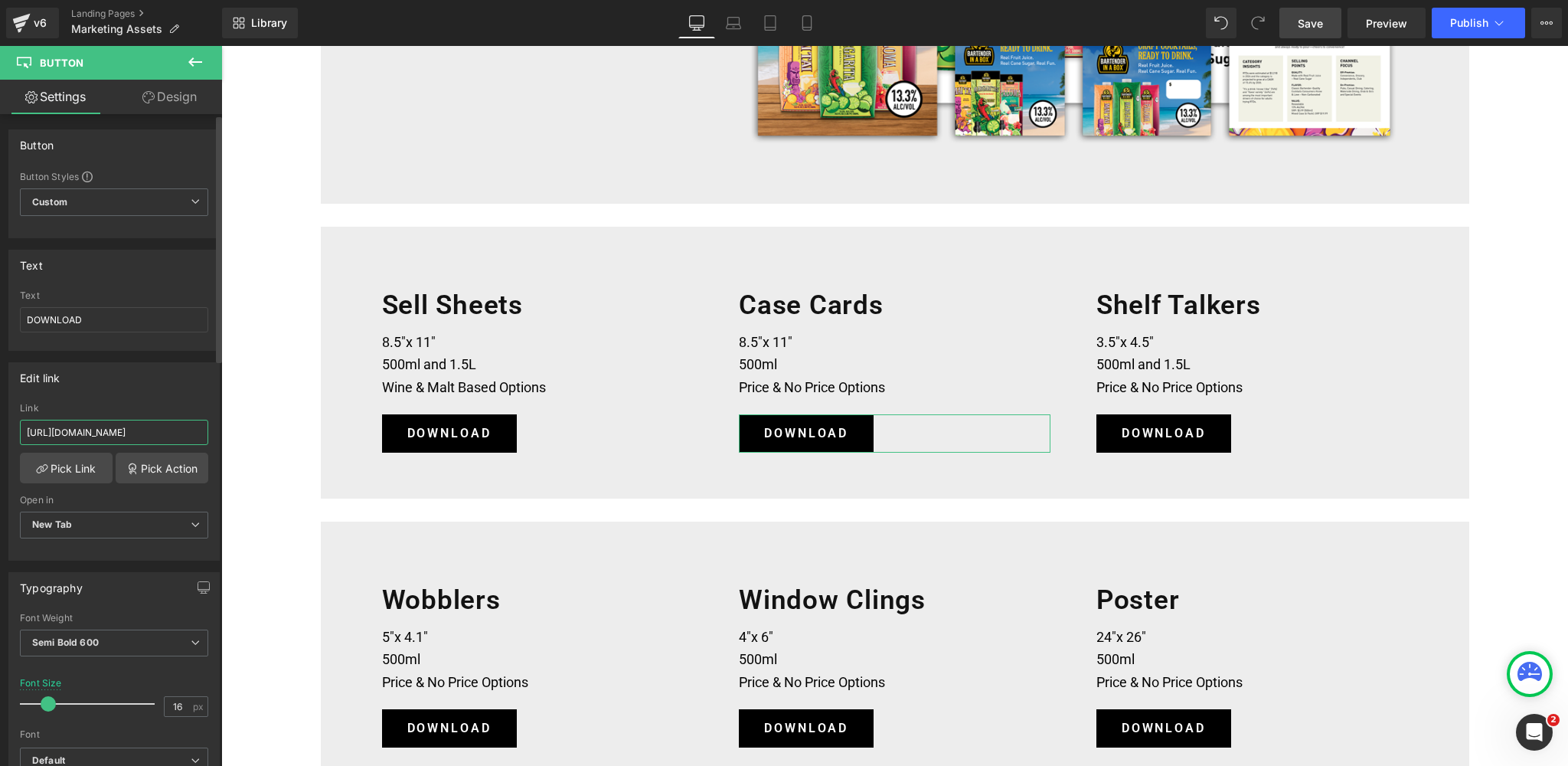
click at [181, 431] on input "[URL][DOMAIN_NAME]" at bounding box center [114, 432] width 189 height 25
type input "[URL][DOMAIN_NAME]"
click at [1311, 25] on span "Save" at bounding box center [1310, 23] width 25 height 16
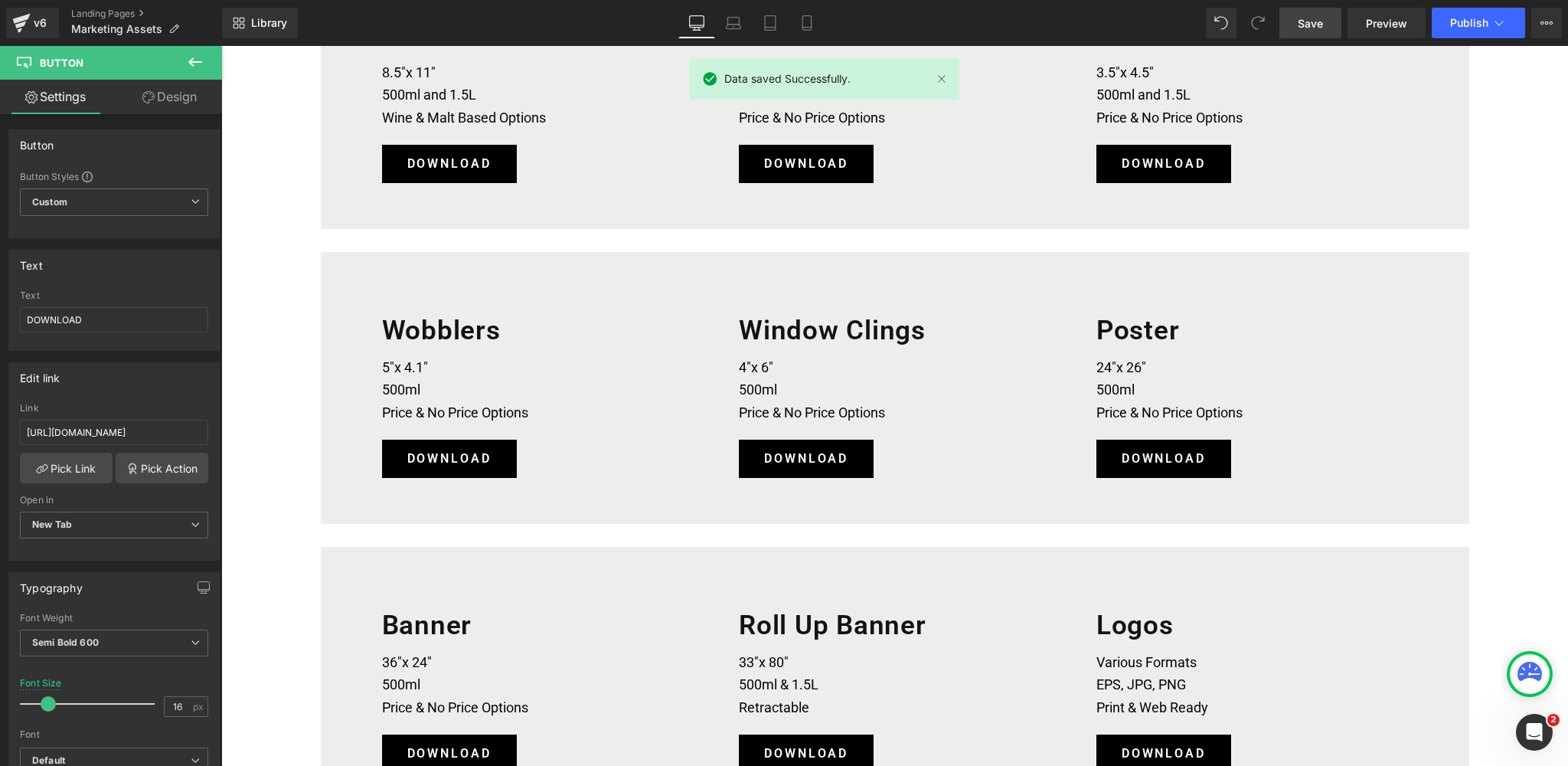
scroll to position [754, 0]
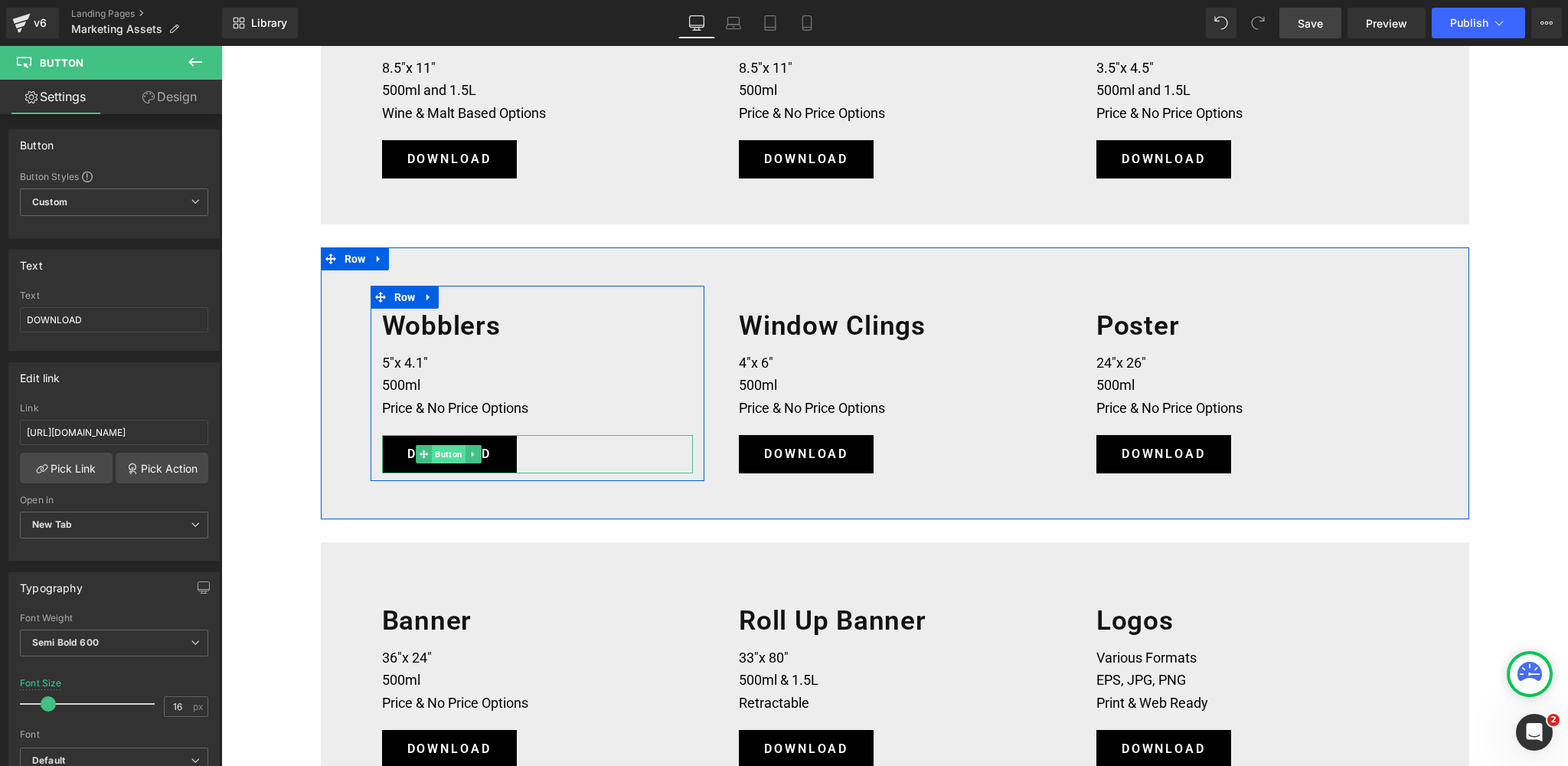
click at [453, 453] on span "Button" at bounding box center [448, 453] width 33 height 18
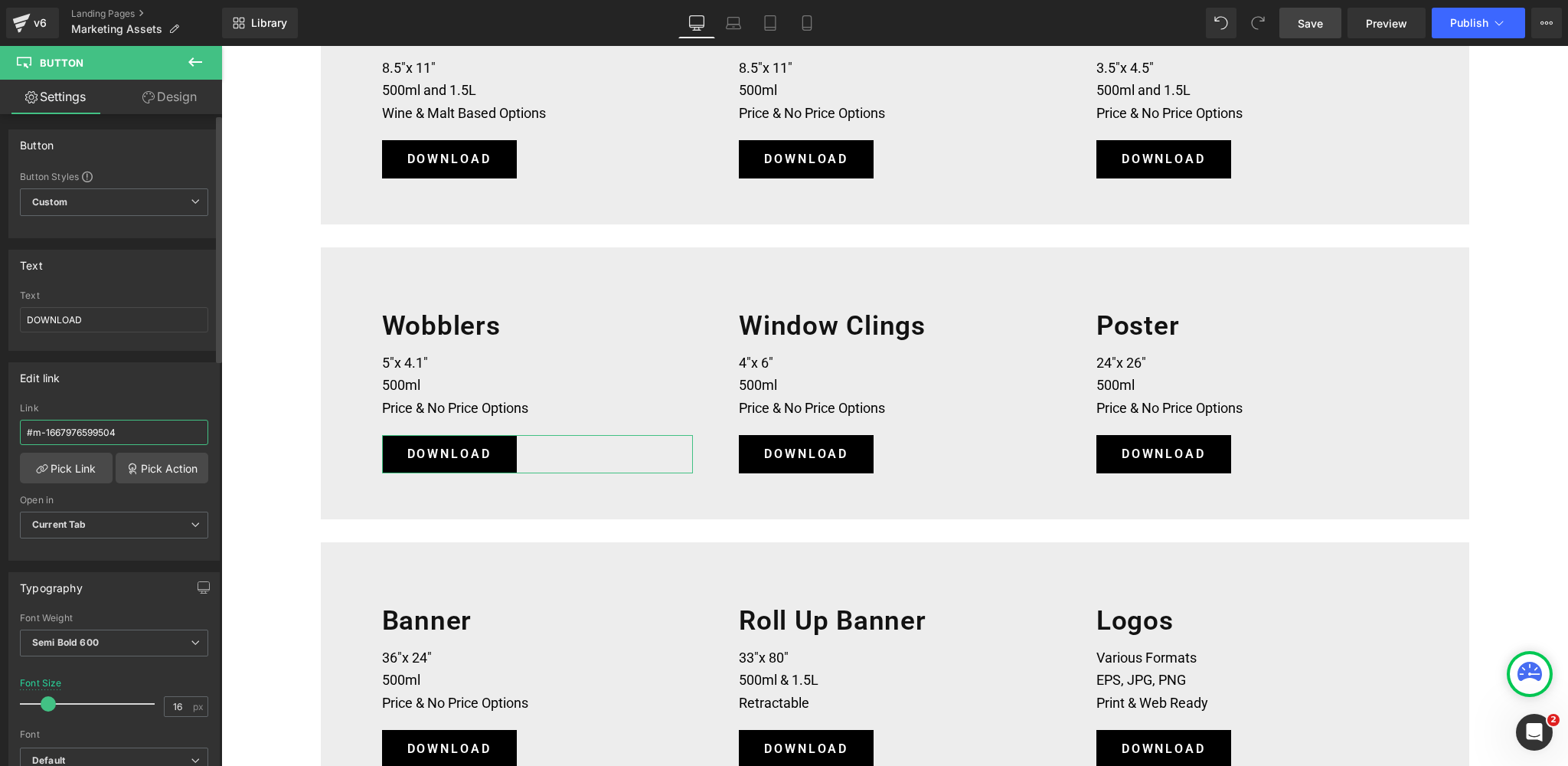
click at [130, 430] on input "#m-1667976599504" at bounding box center [114, 432] width 189 height 25
paste input "[URL][DOMAIN_NAME]"
type input "#m-1667976599504[URL][DOMAIN_NAME]"
paste input "[URL][DOMAIN_NAME]"
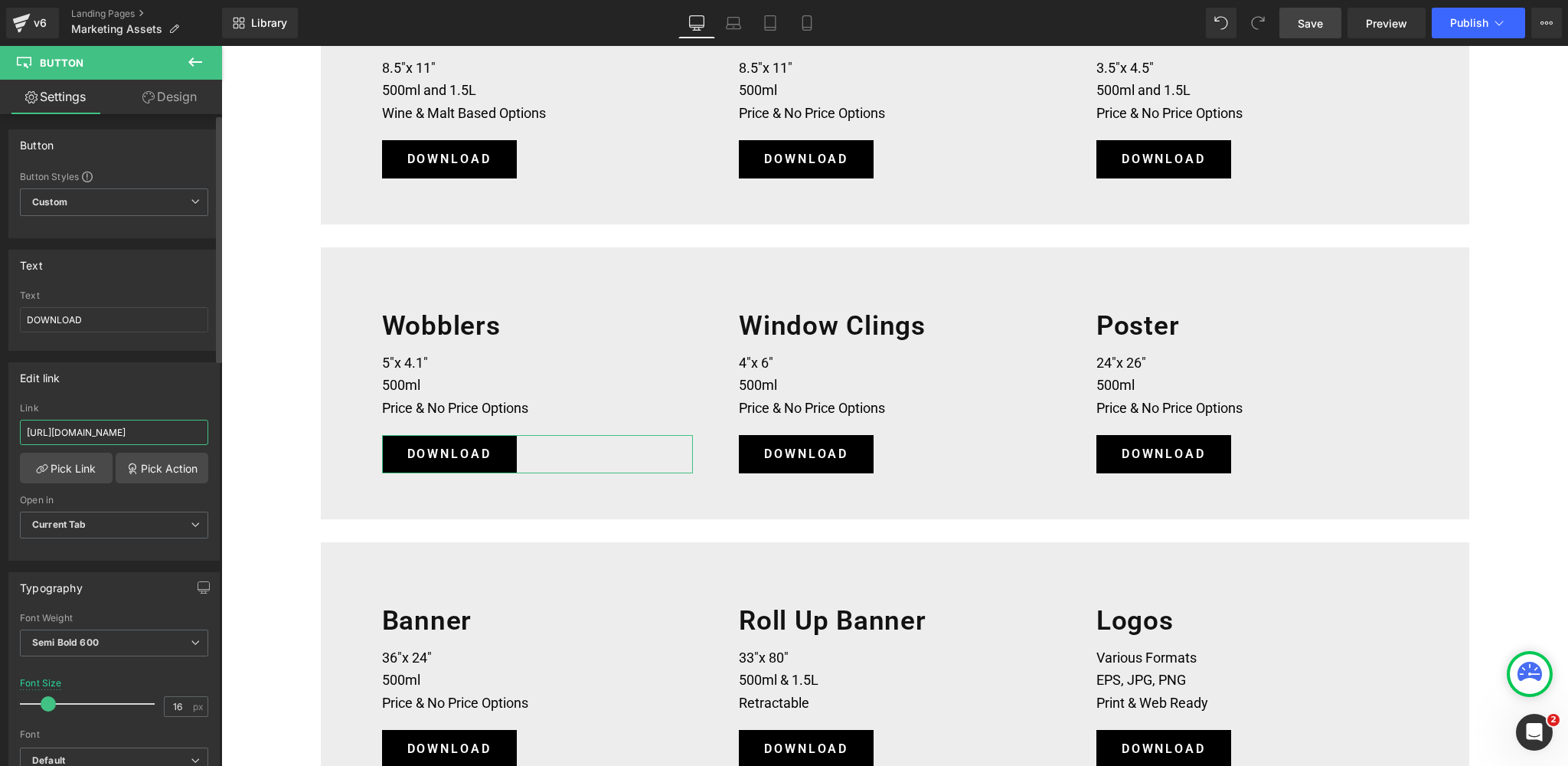
scroll to position [0, 408]
type input "[URL][DOMAIN_NAME]"
click at [106, 523] on span "Current Tab" at bounding box center [114, 525] width 189 height 27
click at [82, 571] on li "New Tab" at bounding box center [111, 575] width 182 height 23
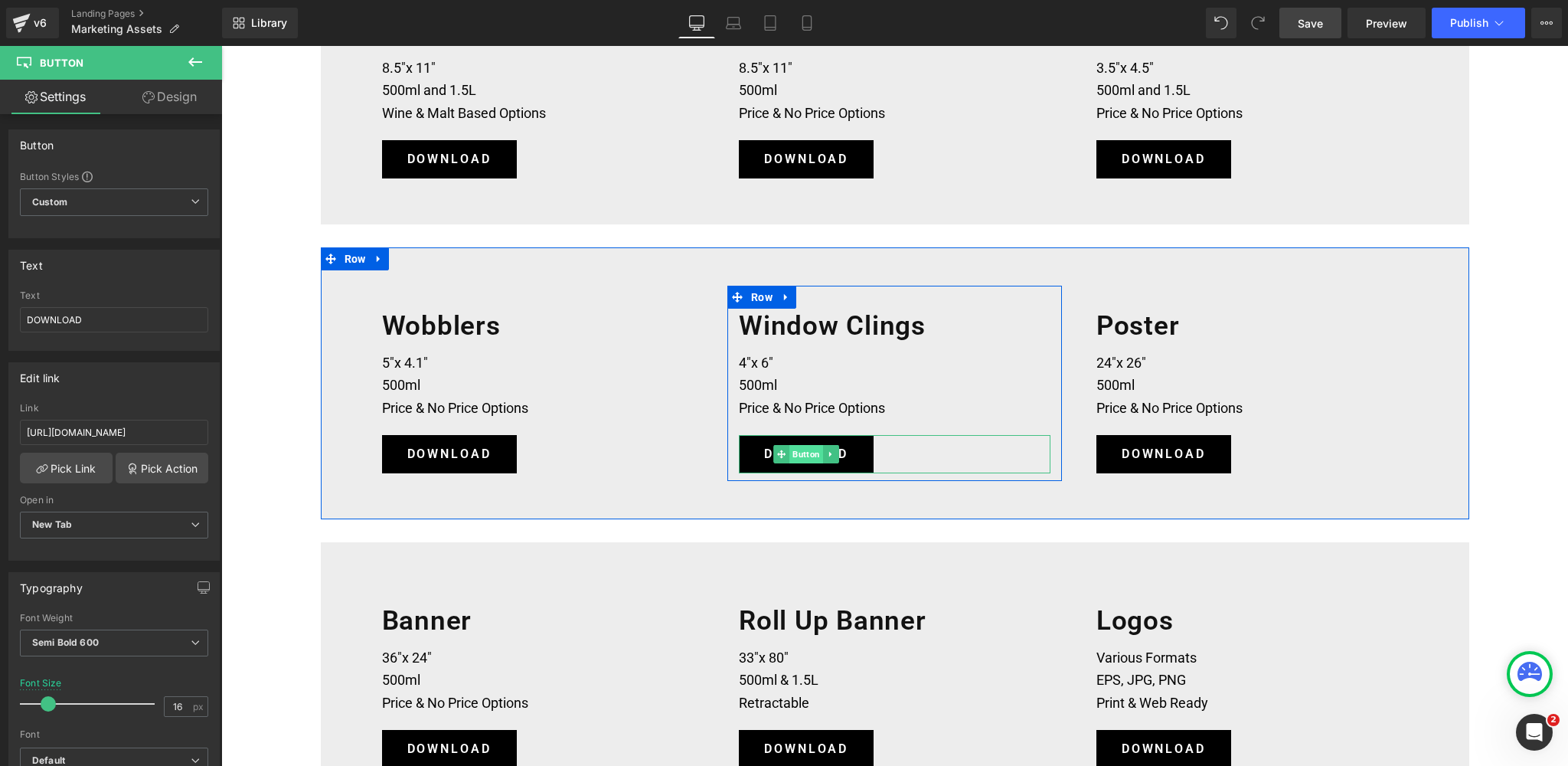
click at [805, 453] on span "Button" at bounding box center [806, 453] width 33 height 18
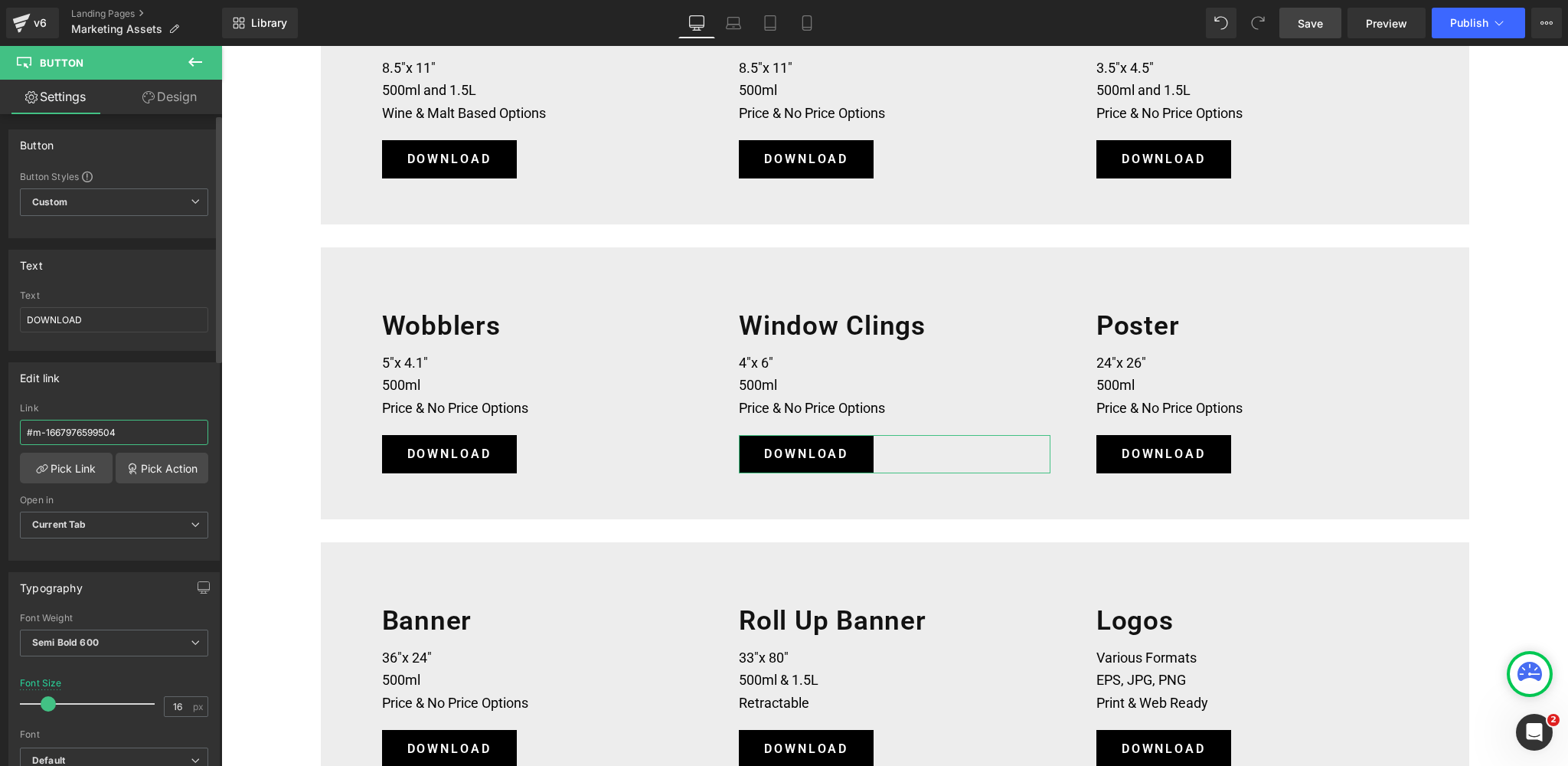
click at [116, 430] on input "#m-1667976599504" at bounding box center [114, 432] width 189 height 25
drag, startPoint x: 131, startPoint y: 432, endPoint x: 0, endPoint y: 432, distance: 131.0
click at [0, 432] on div "Edit link #m-1667976599504 Link #m-1667976599504 Pick Link Pick Action Current …" at bounding box center [114, 456] width 229 height 210
paste input "[URL][DOMAIN_NAME]"
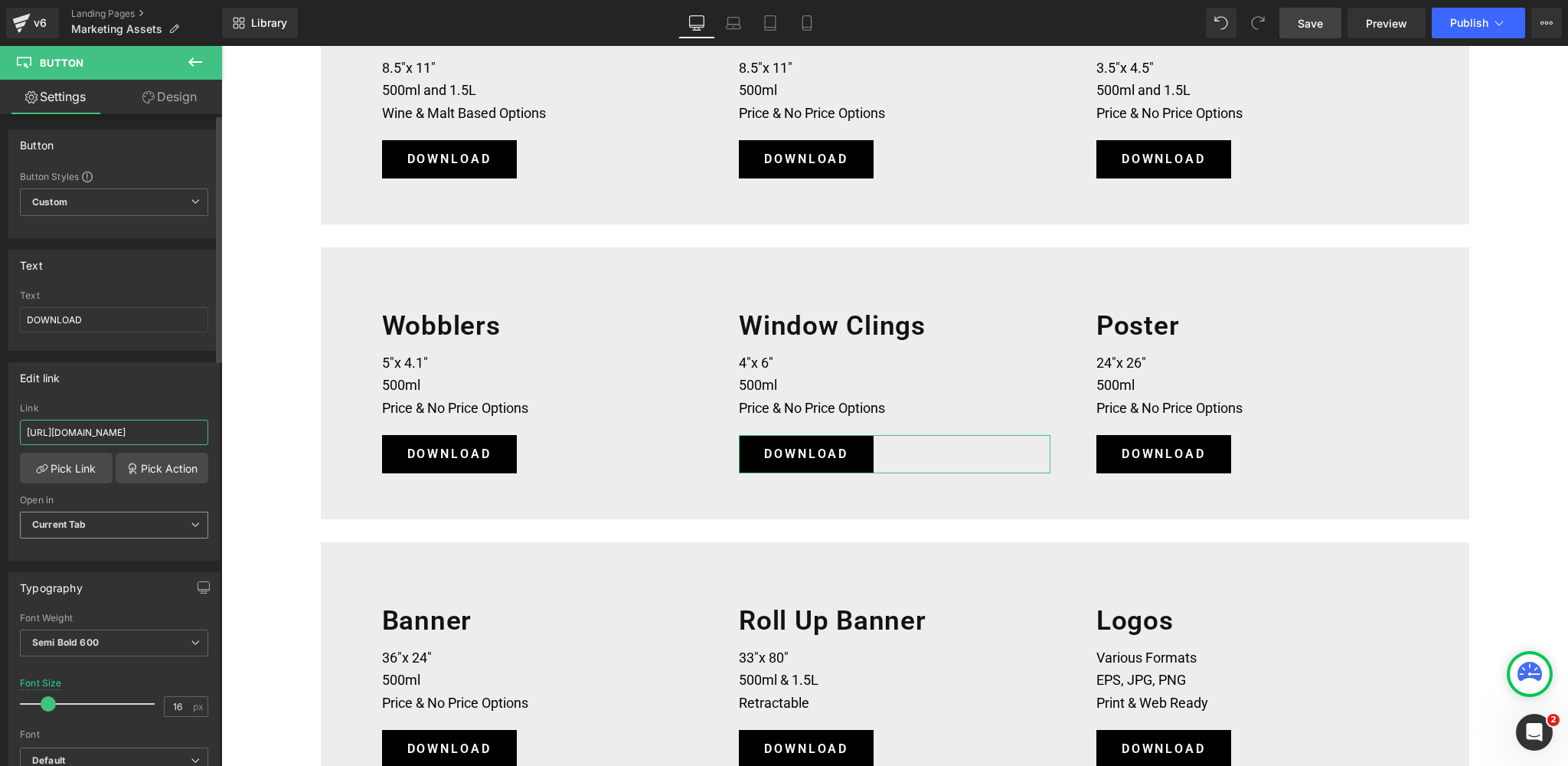
type input "[URL][DOMAIN_NAME]"
click at [66, 526] on b "Current Tab" at bounding box center [58, 524] width 54 height 11
click at [68, 572] on div "New Tab" at bounding box center [63, 575] width 39 height 10
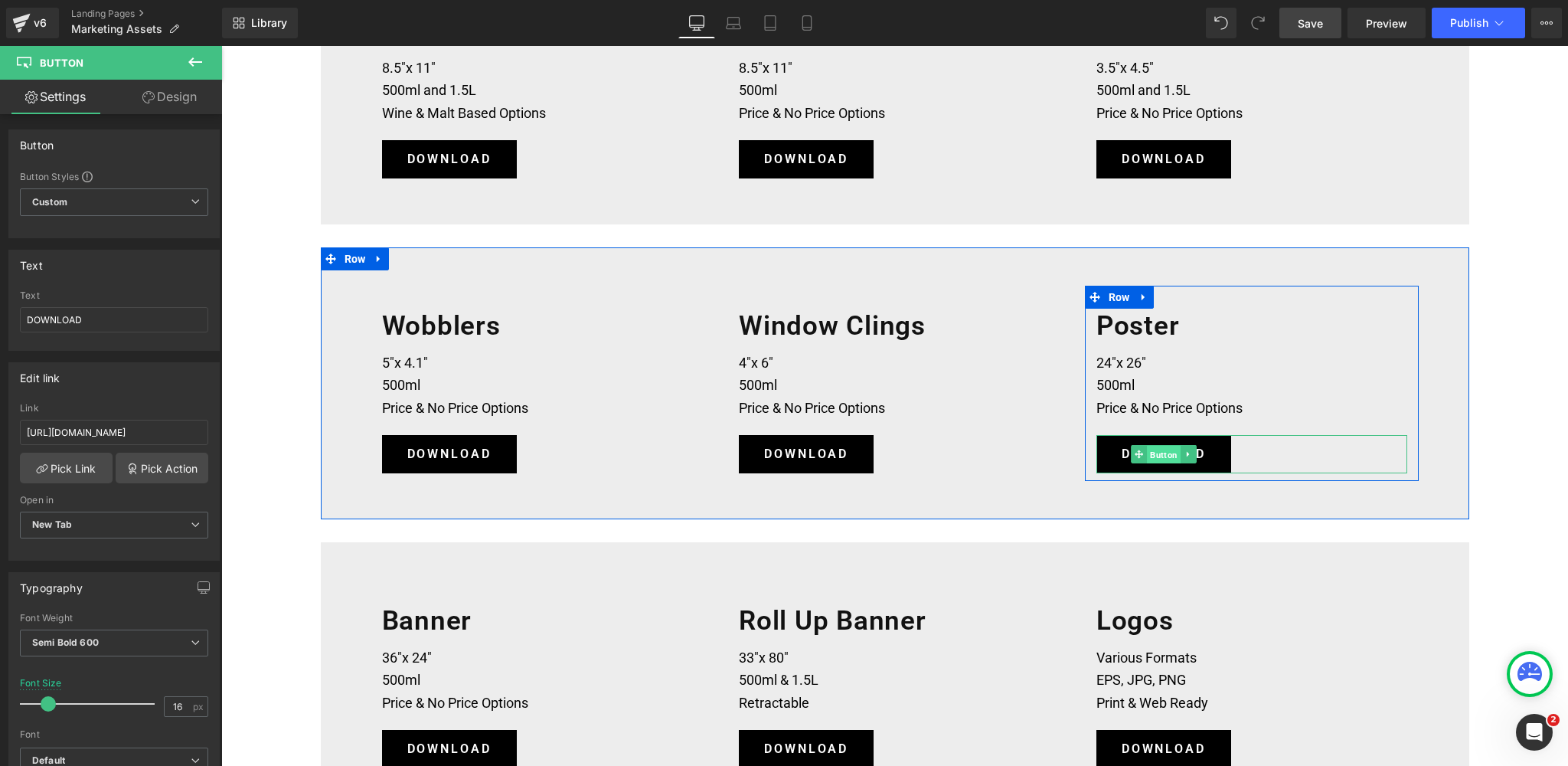
click at [1166, 454] on span "Button" at bounding box center [1164, 454] width 33 height 18
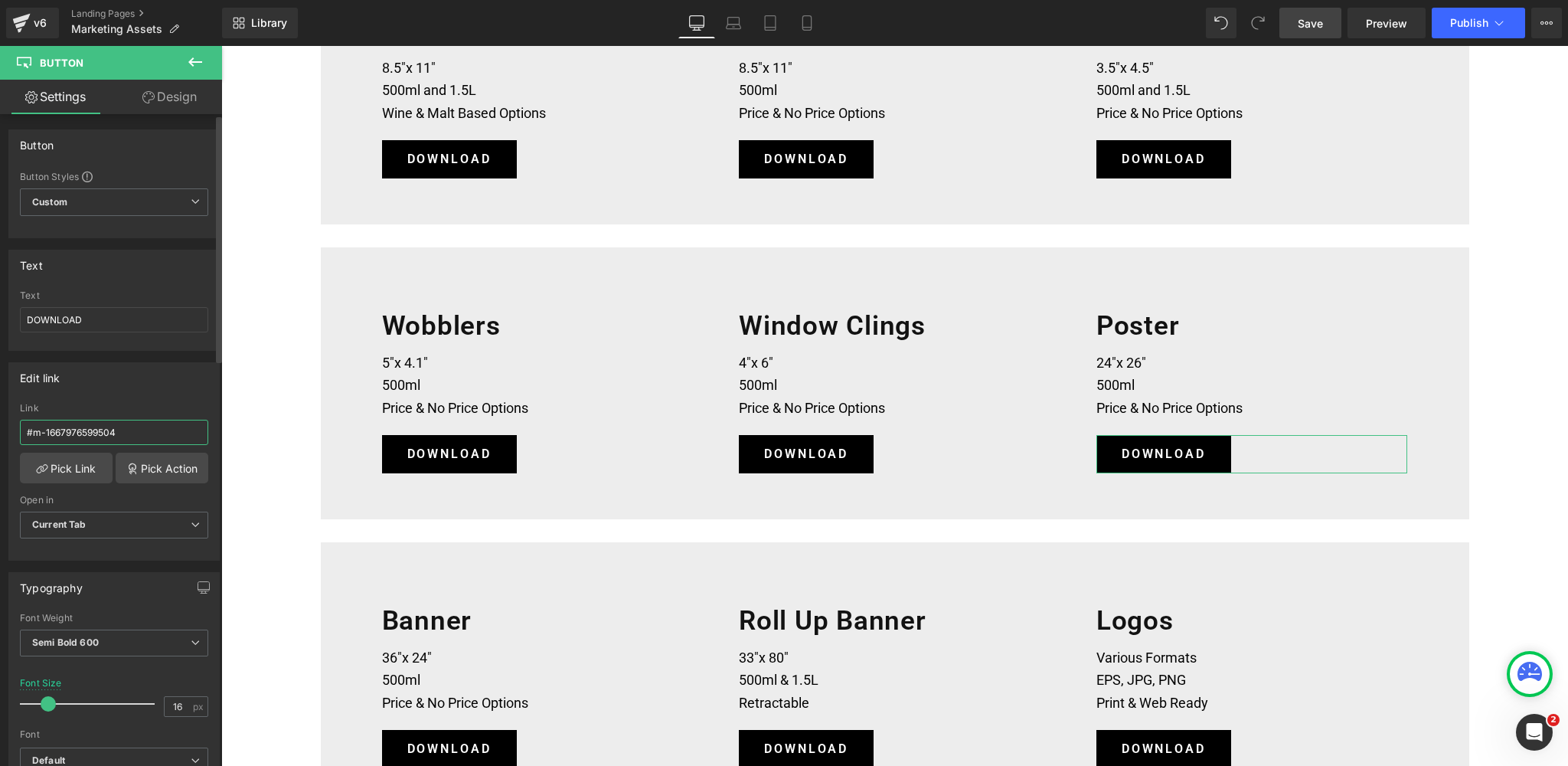
drag, startPoint x: 117, startPoint y: 432, endPoint x: 3, endPoint y: 432, distance: 114.0
click at [3, 432] on div "Edit link #m-1667976599504 Link #m-1667976599504 Pick Link Pick Action Current …" at bounding box center [114, 456] width 229 height 210
paste input "[URL][DOMAIN_NAME]"
type input "[URL][DOMAIN_NAME]"
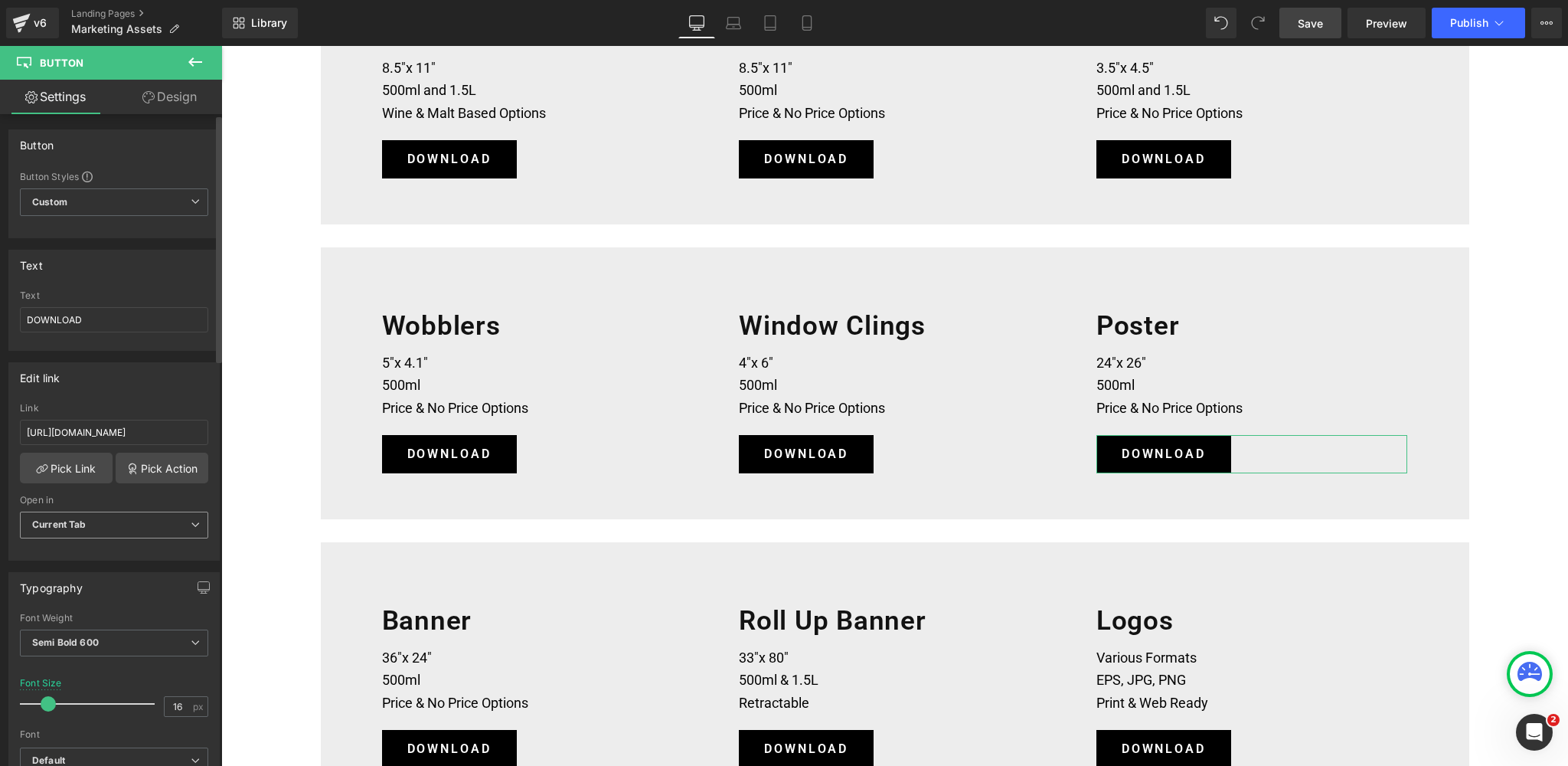
click at [46, 525] on b "Current Tab" at bounding box center [58, 524] width 54 height 11
click at [70, 573] on div "New Tab" at bounding box center [63, 575] width 39 height 10
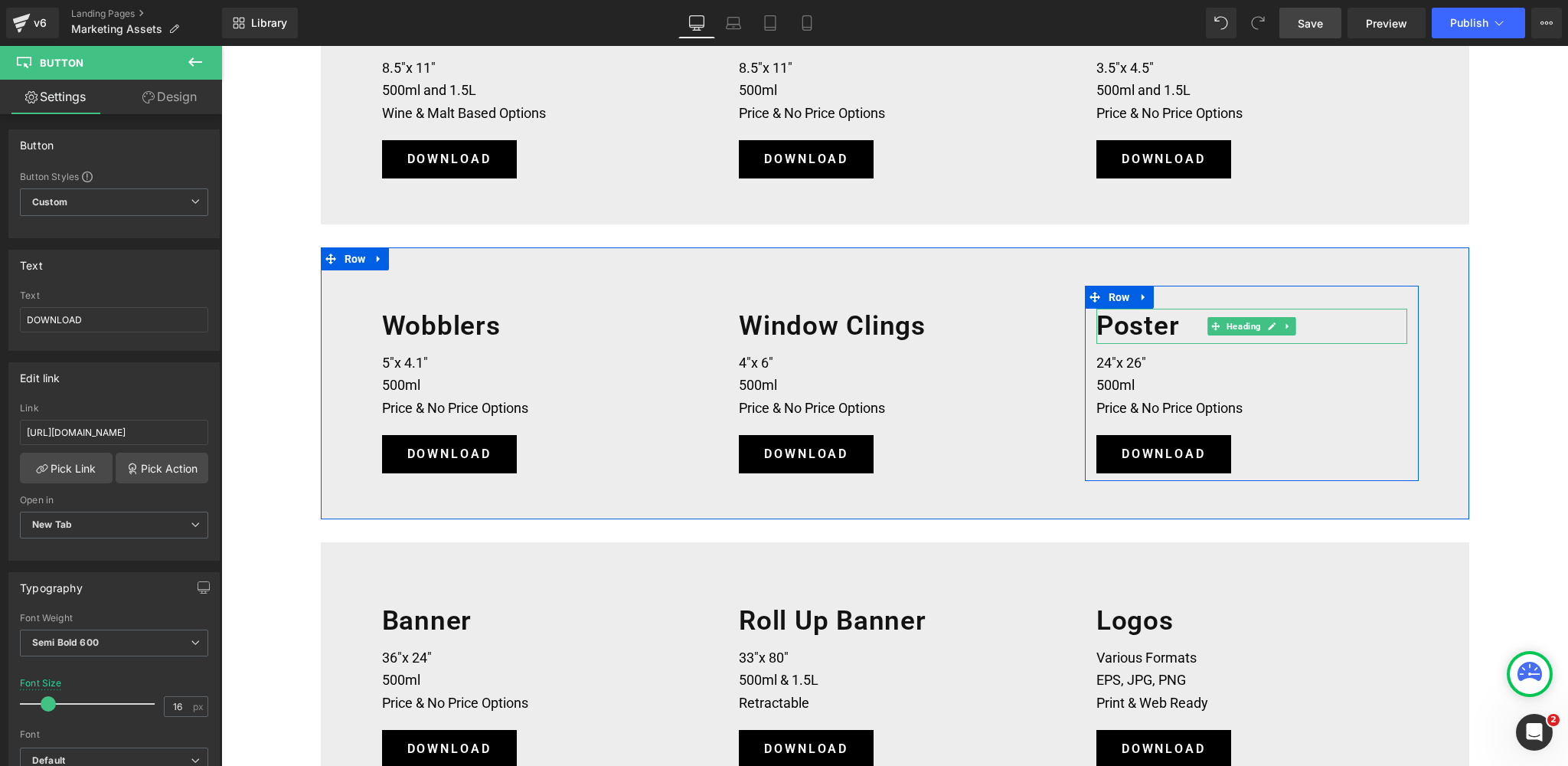
click at [1190, 322] on h1 "Poster" at bounding box center [1252, 326] width 312 height 35
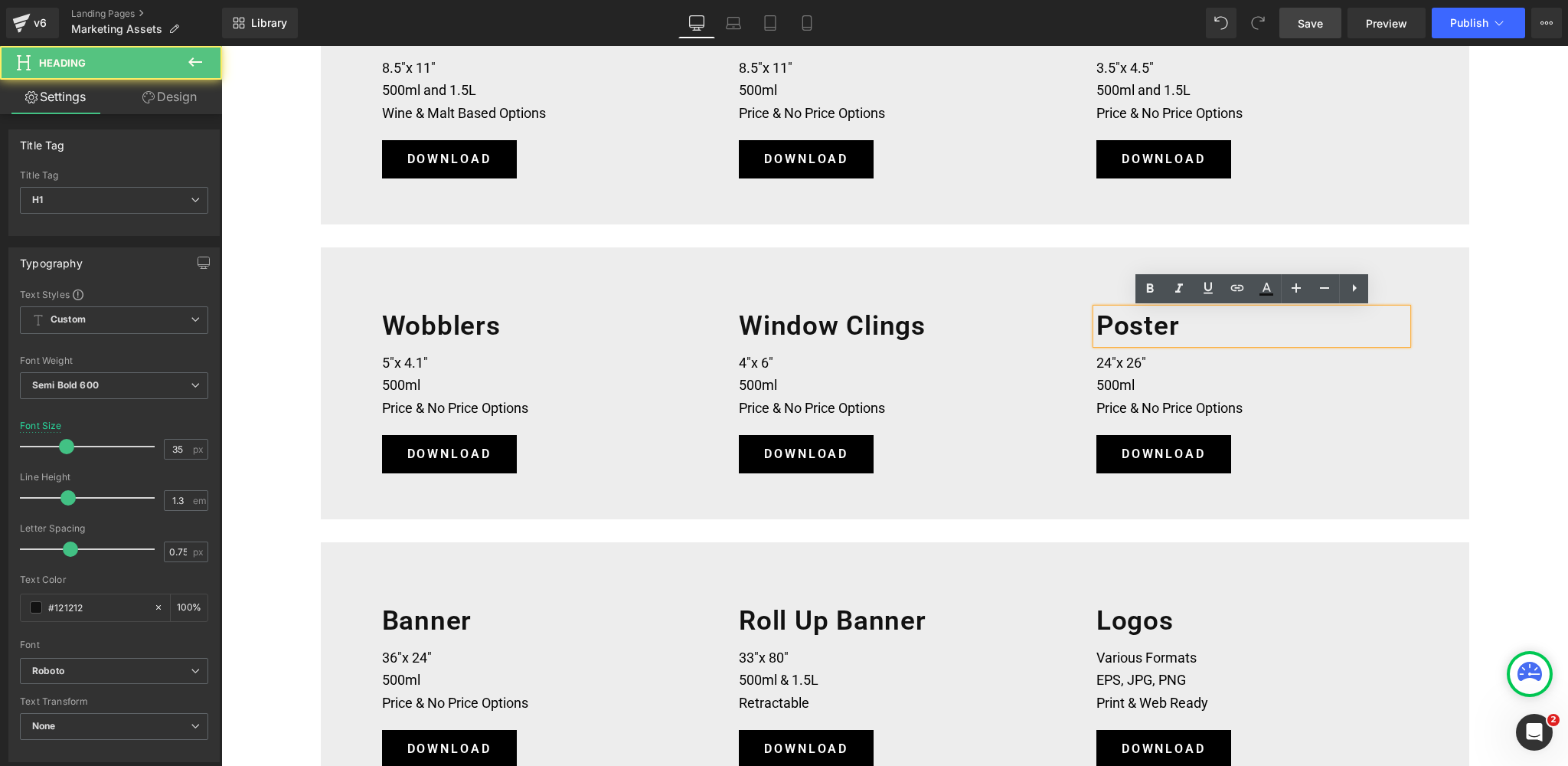
scroll to position [753, 0]
click at [1182, 325] on h1 "Poster" at bounding box center [1252, 326] width 312 height 35
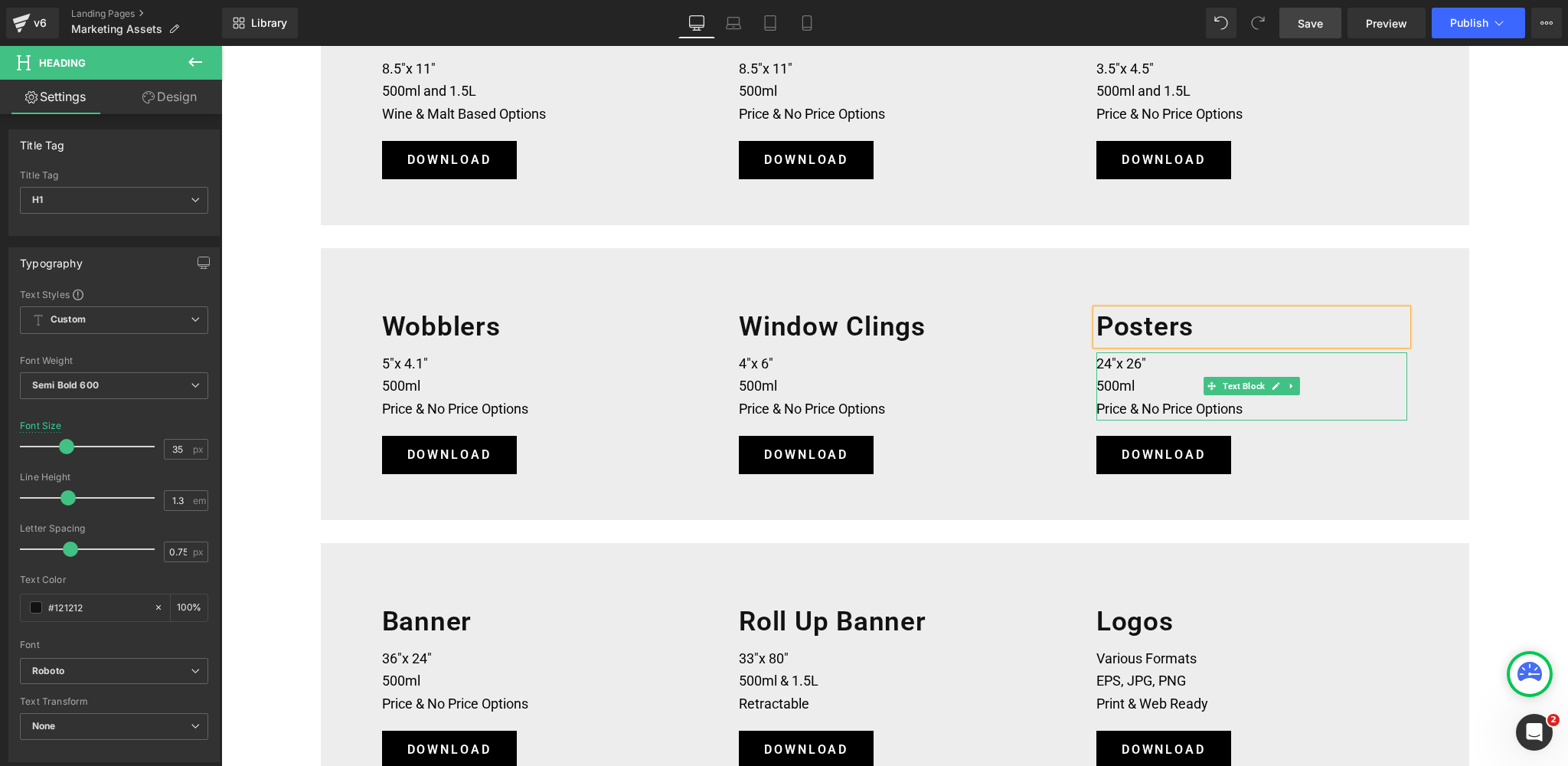
click at [1151, 362] on p "24"x 26"" at bounding box center [1252, 363] width 312 height 23
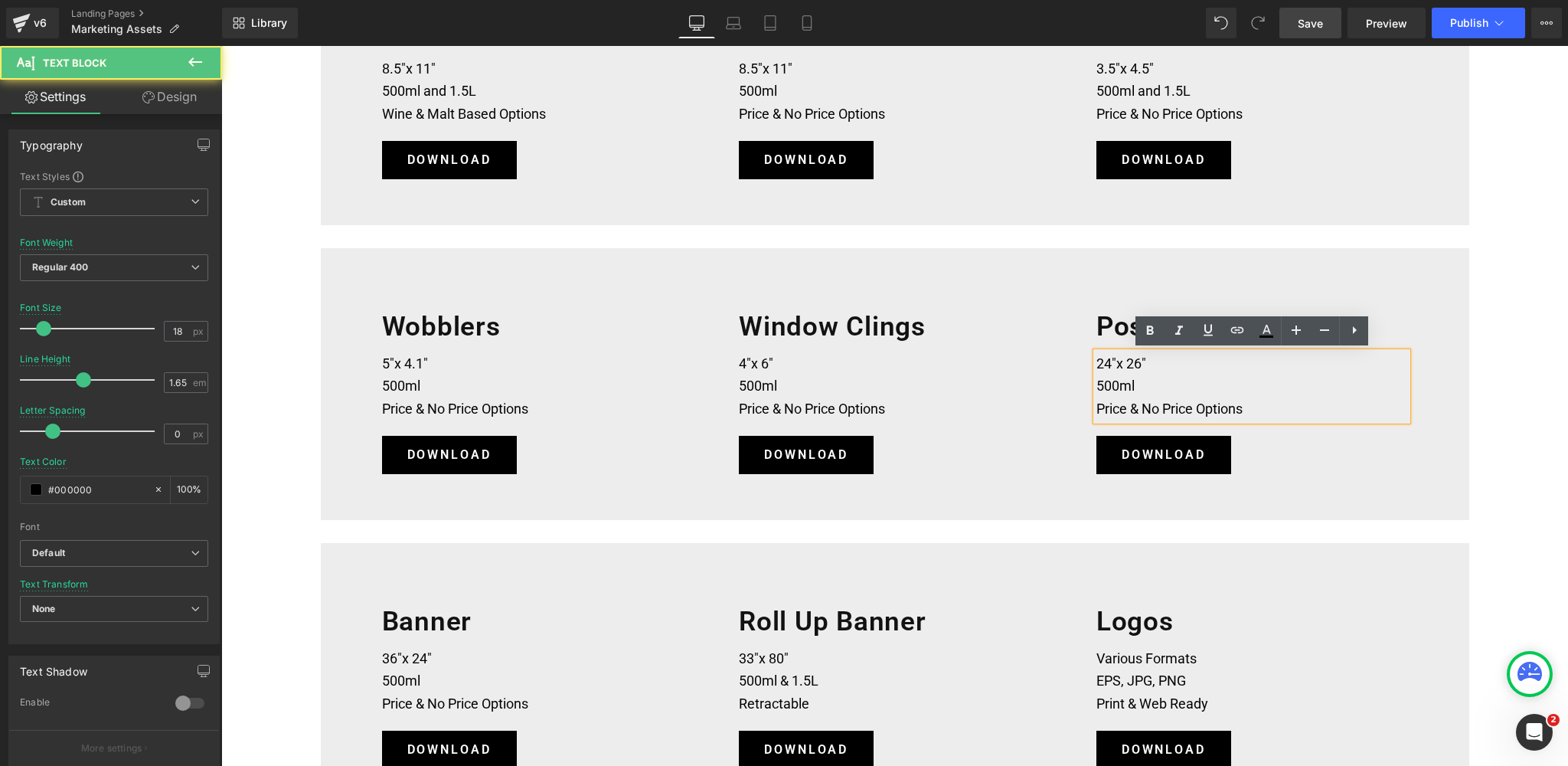
click at [1151, 362] on p "24"x 26"" at bounding box center [1252, 363] width 312 height 23
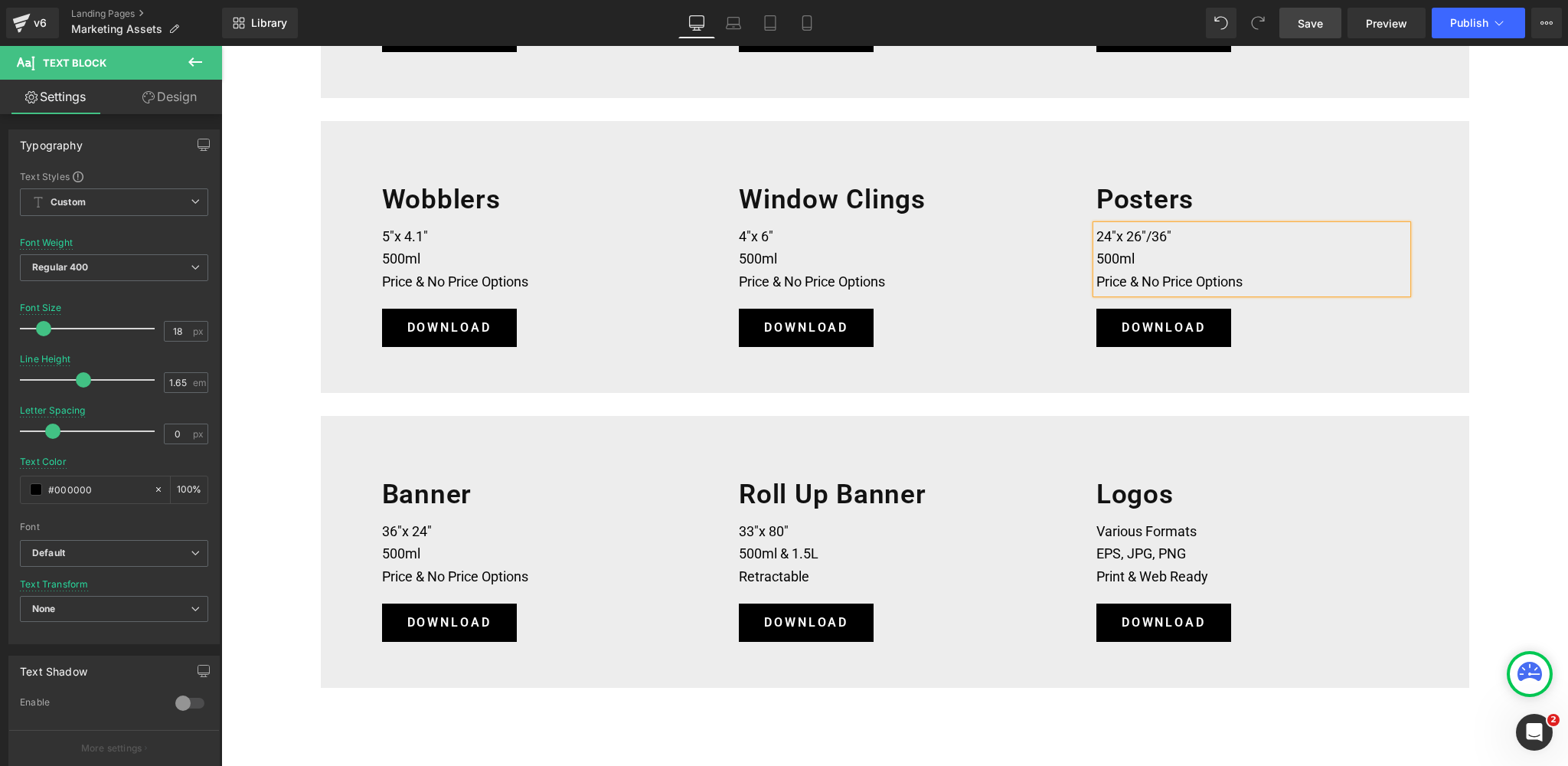
scroll to position [877, 0]
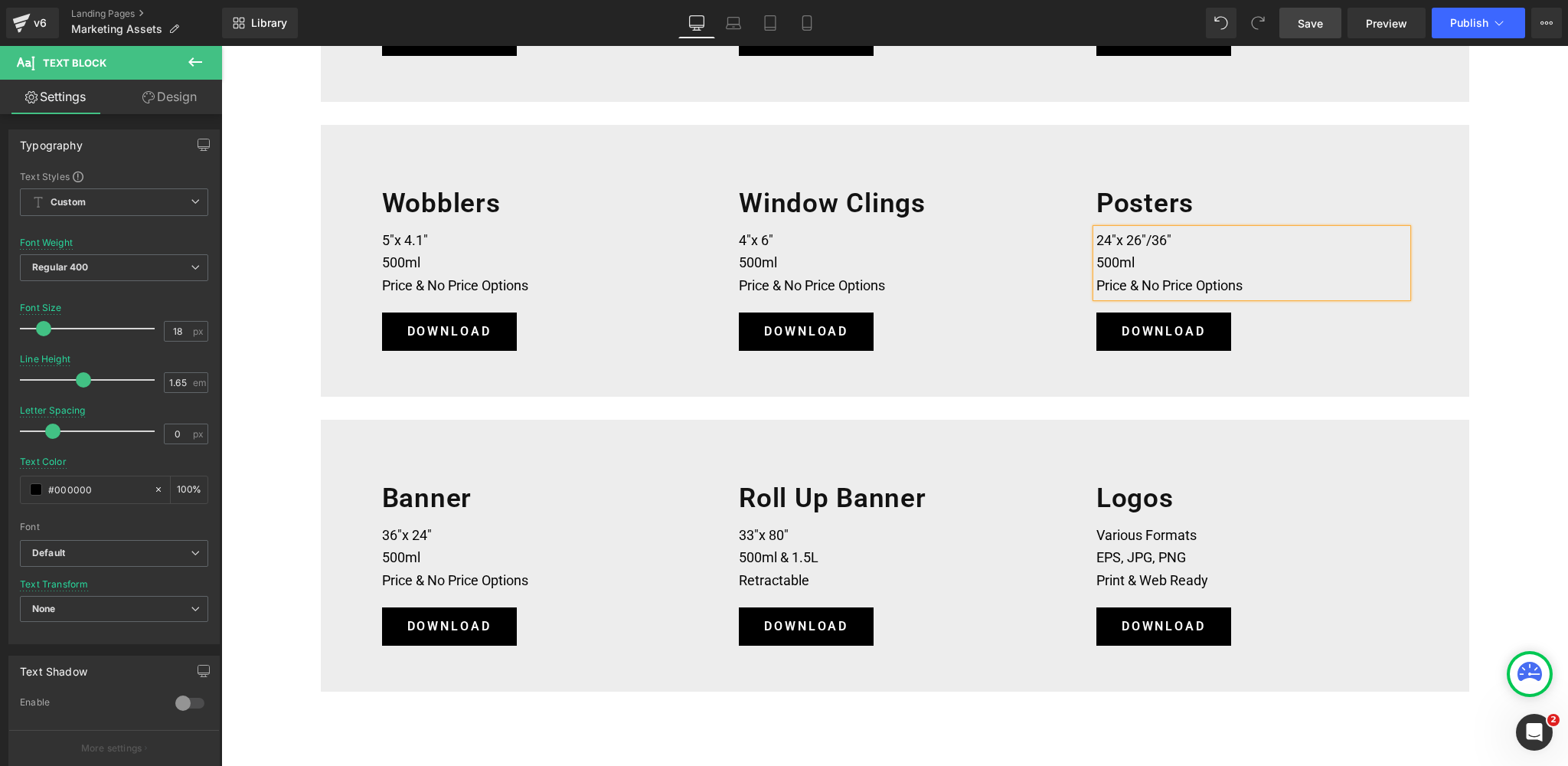
click at [1305, 27] on span "Save" at bounding box center [1310, 23] width 25 height 16
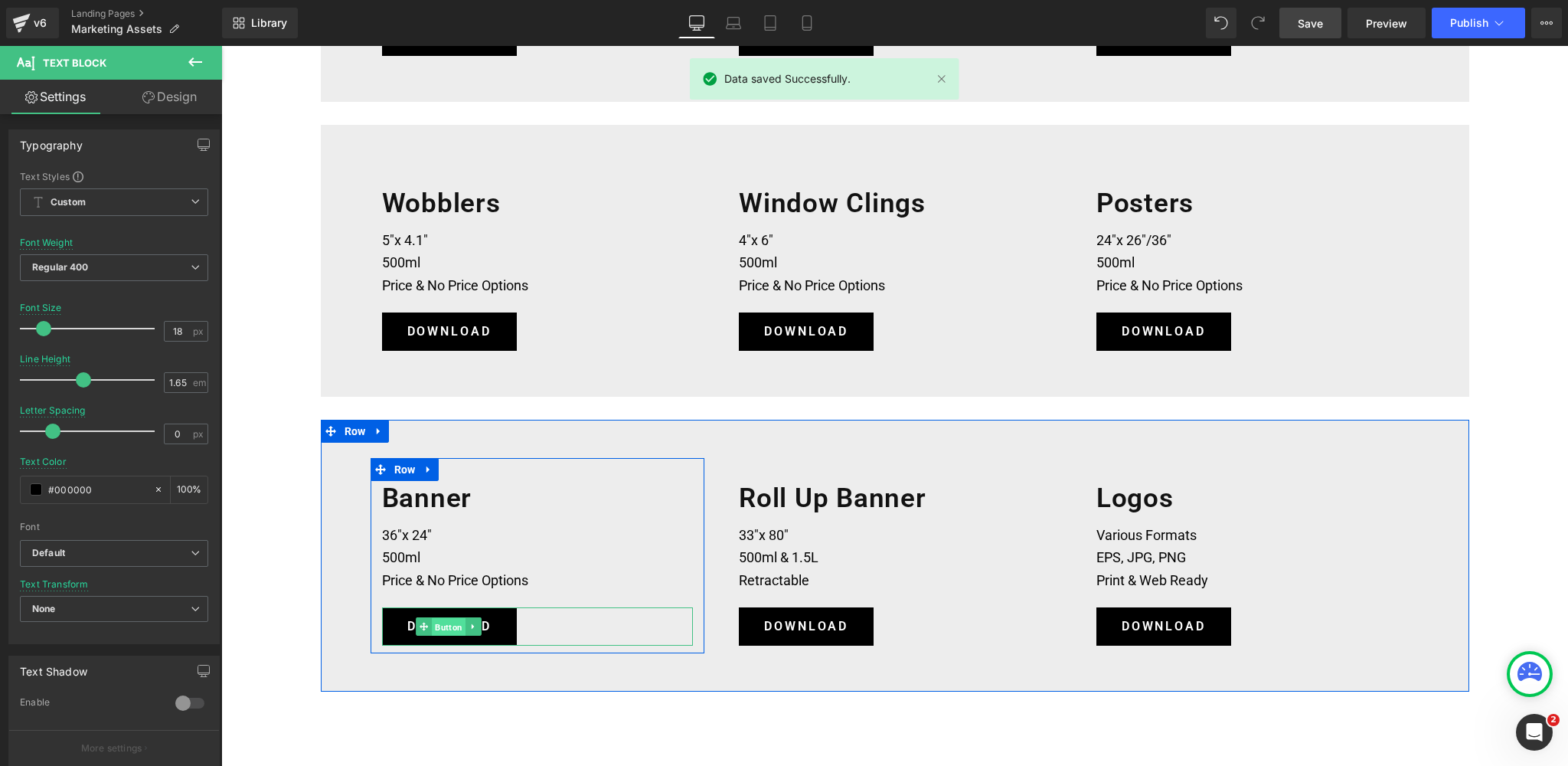
click at [450, 629] on span "Button" at bounding box center [448, 627] width 33 height 18
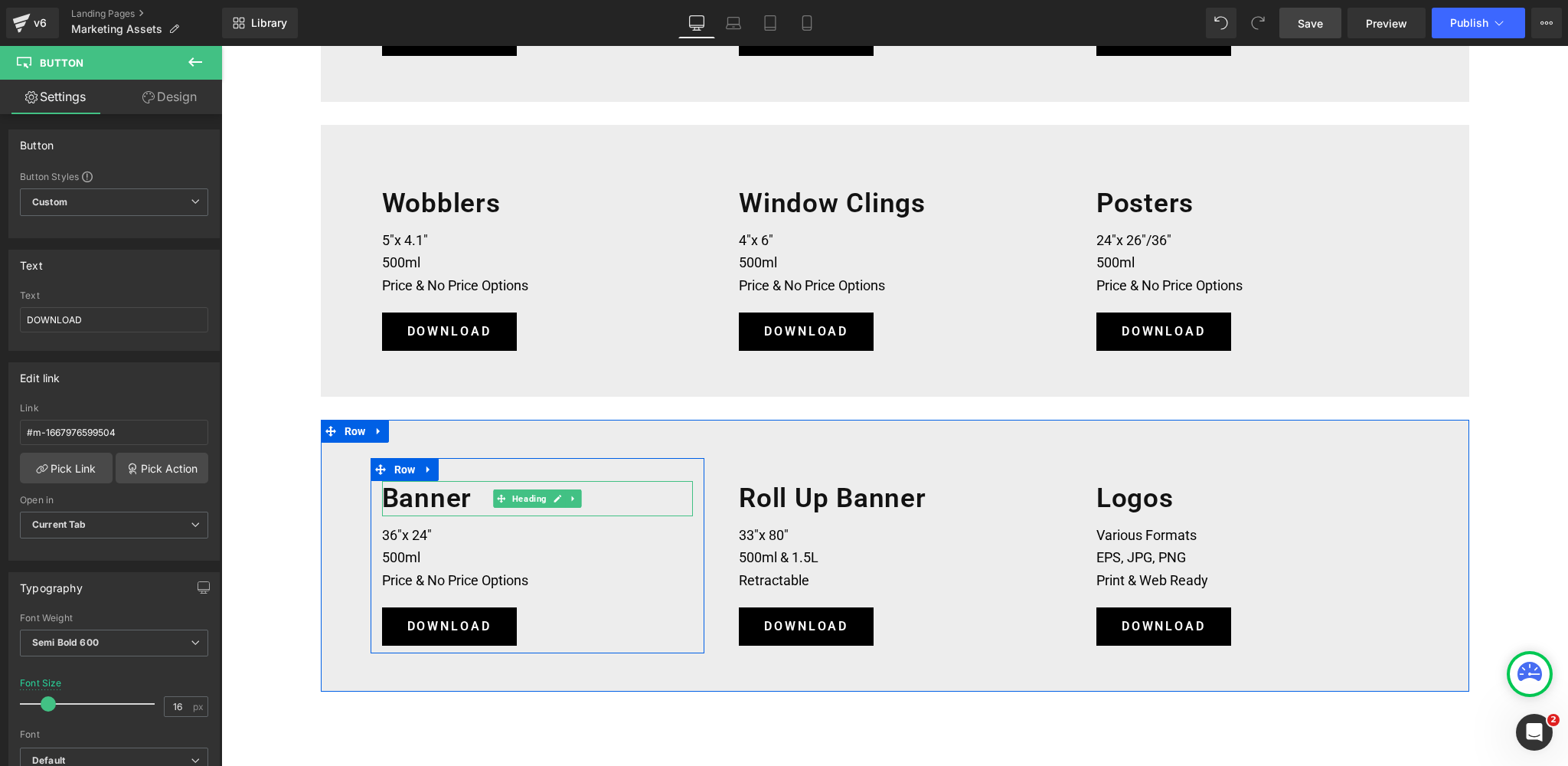
click at [476, 495] on h1 "Banner" at bounding box center [537, 498] width 312 height 35
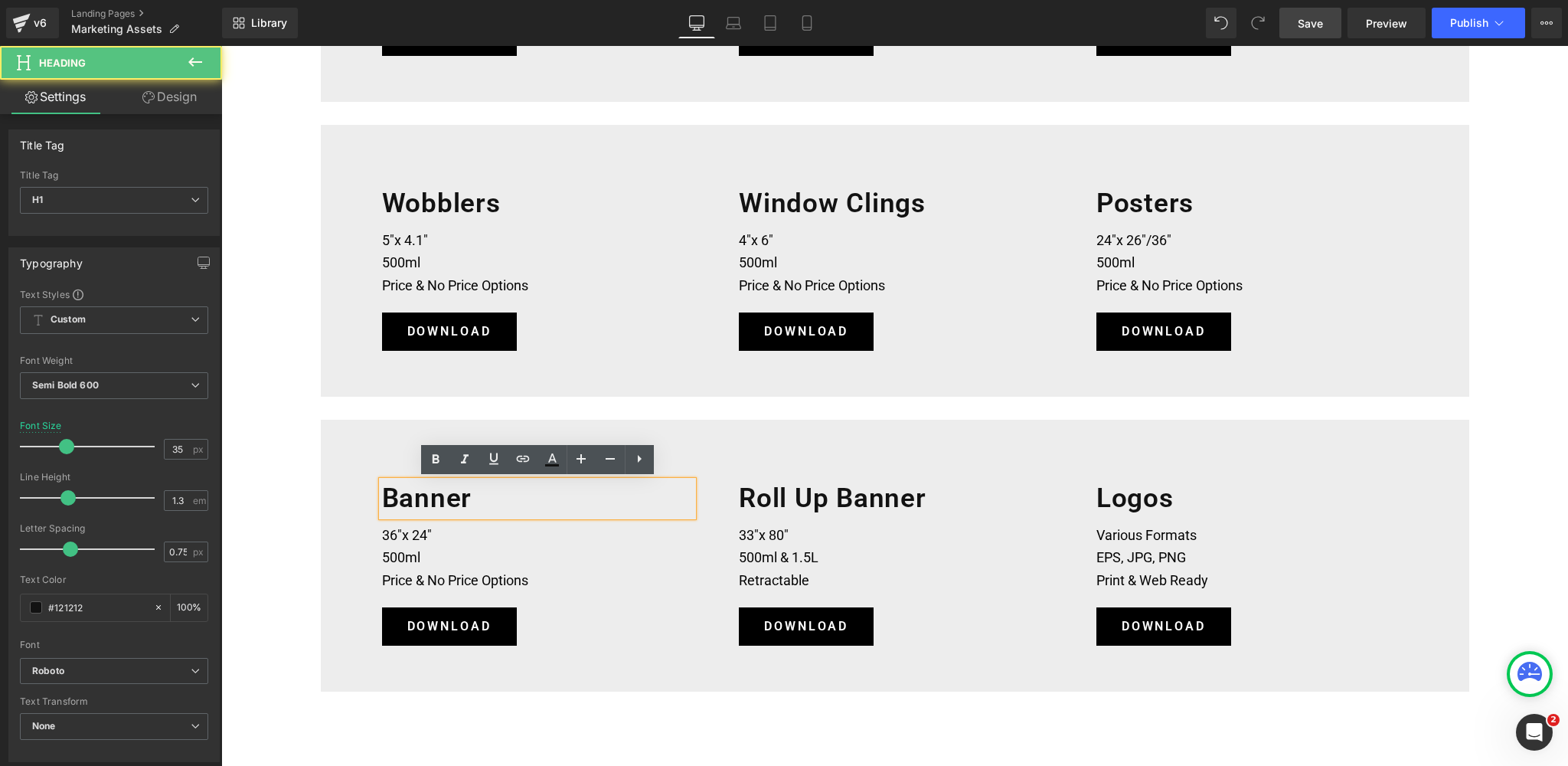
click at [471, 497] on h1 "Banner" at bounding box center [537, 498] width 312 height 35
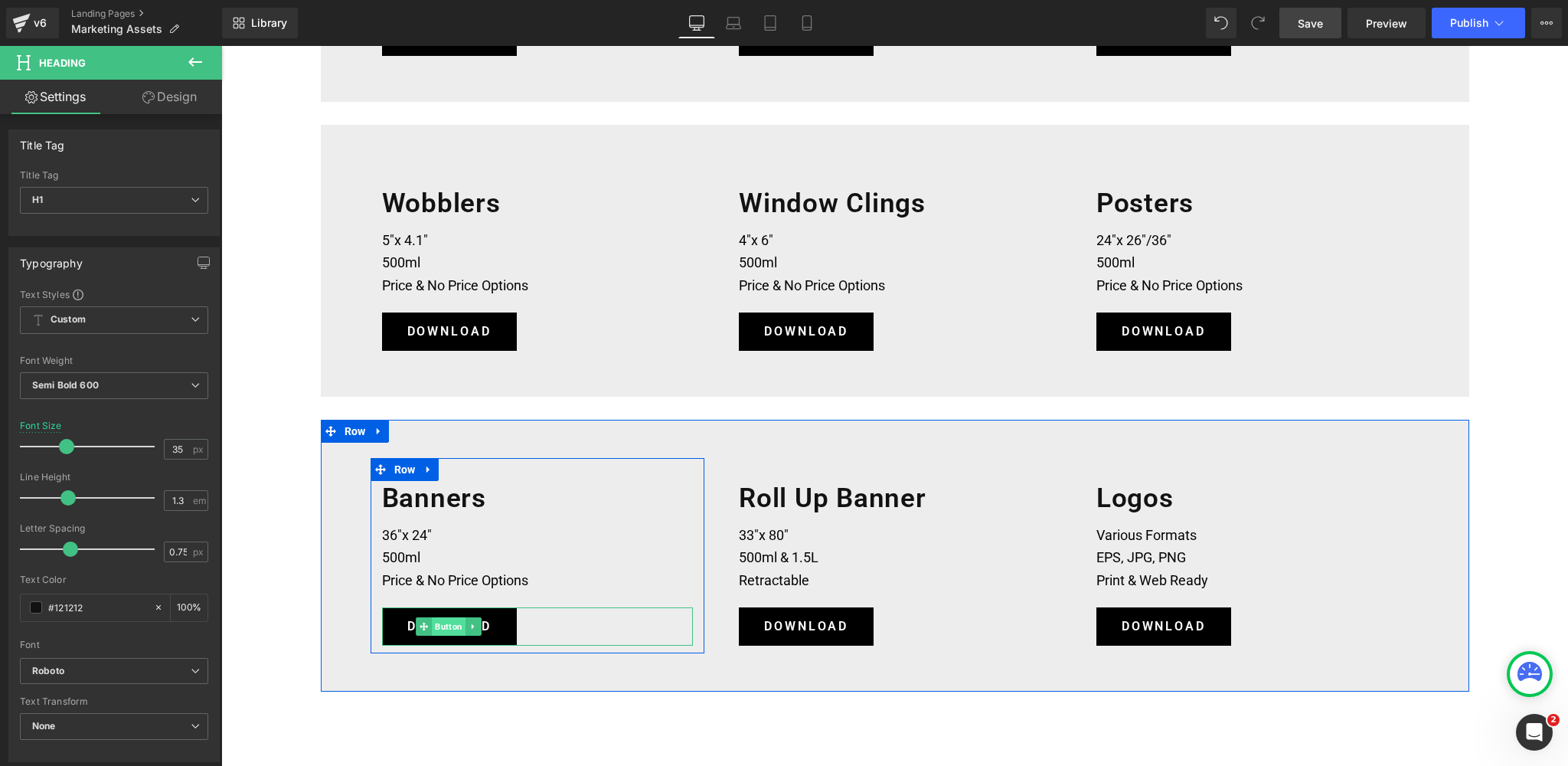
click at [456, 629] on span "Button" at bounding box center [448, 626] width 33 height 18
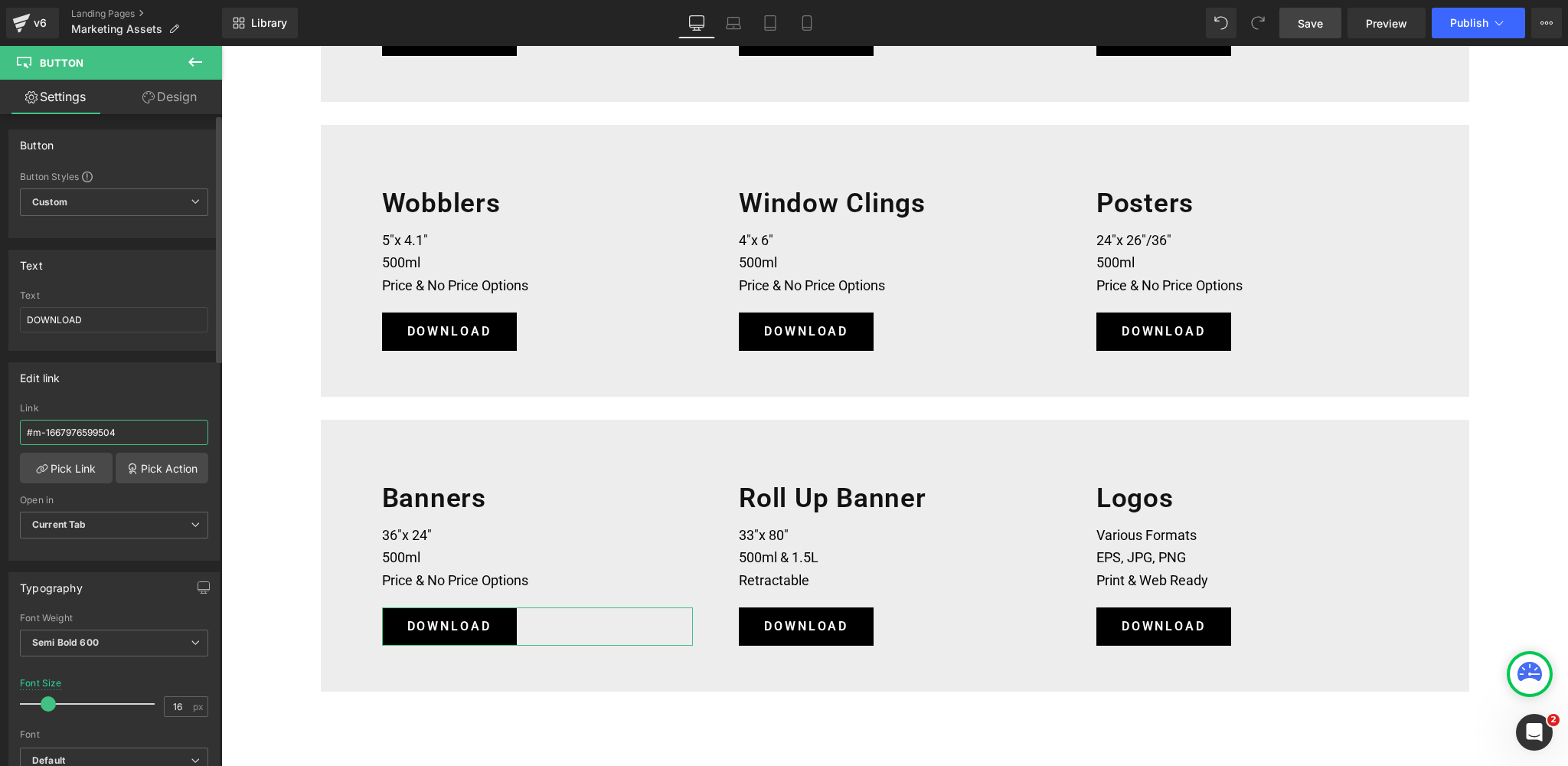
drag, startPoint x: 128, startPoint y: 433, endPoint x: 10, endPoint y: 430, distance: 118.0
click at [10, 430] on div "#m-1667976599504 Link #m-1667976599504 Pick Link Pick Action Current Tab New Ta…" at bounding box center [114, 481] width 209 height 157
type input "[URL][DOMAIN_NAME]"
click at [124, 527] on span "Current Tab" at bounding box center [114, 525] width 189 height 27
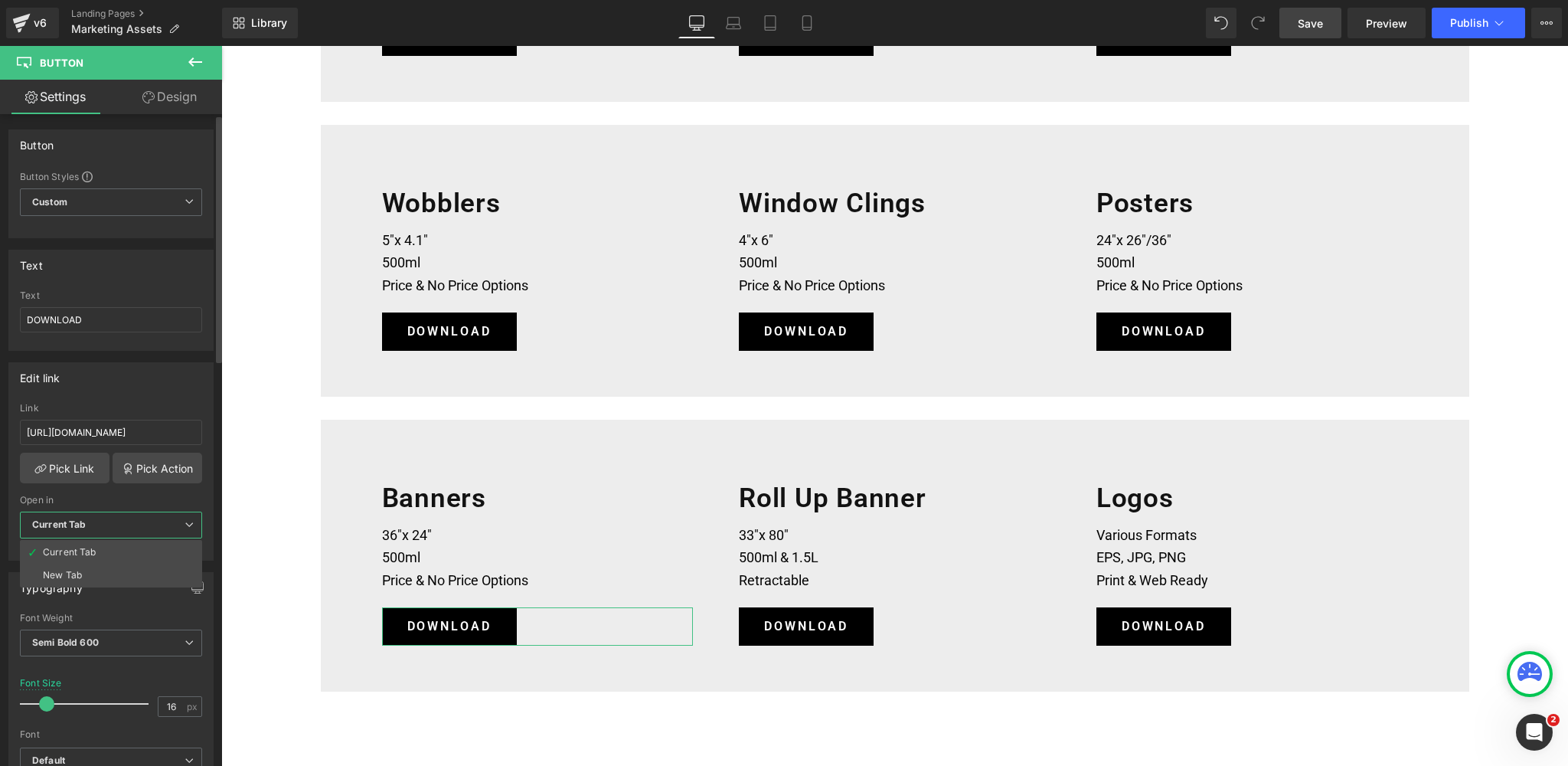
scroll to position [0, 0]
click at [106, 566] on li "New Tab" at bounding box center [111, 575] width 182 height 23
click at [1307, 26] on span "Save" at bounding box center [1310, 23] width 25 height 16
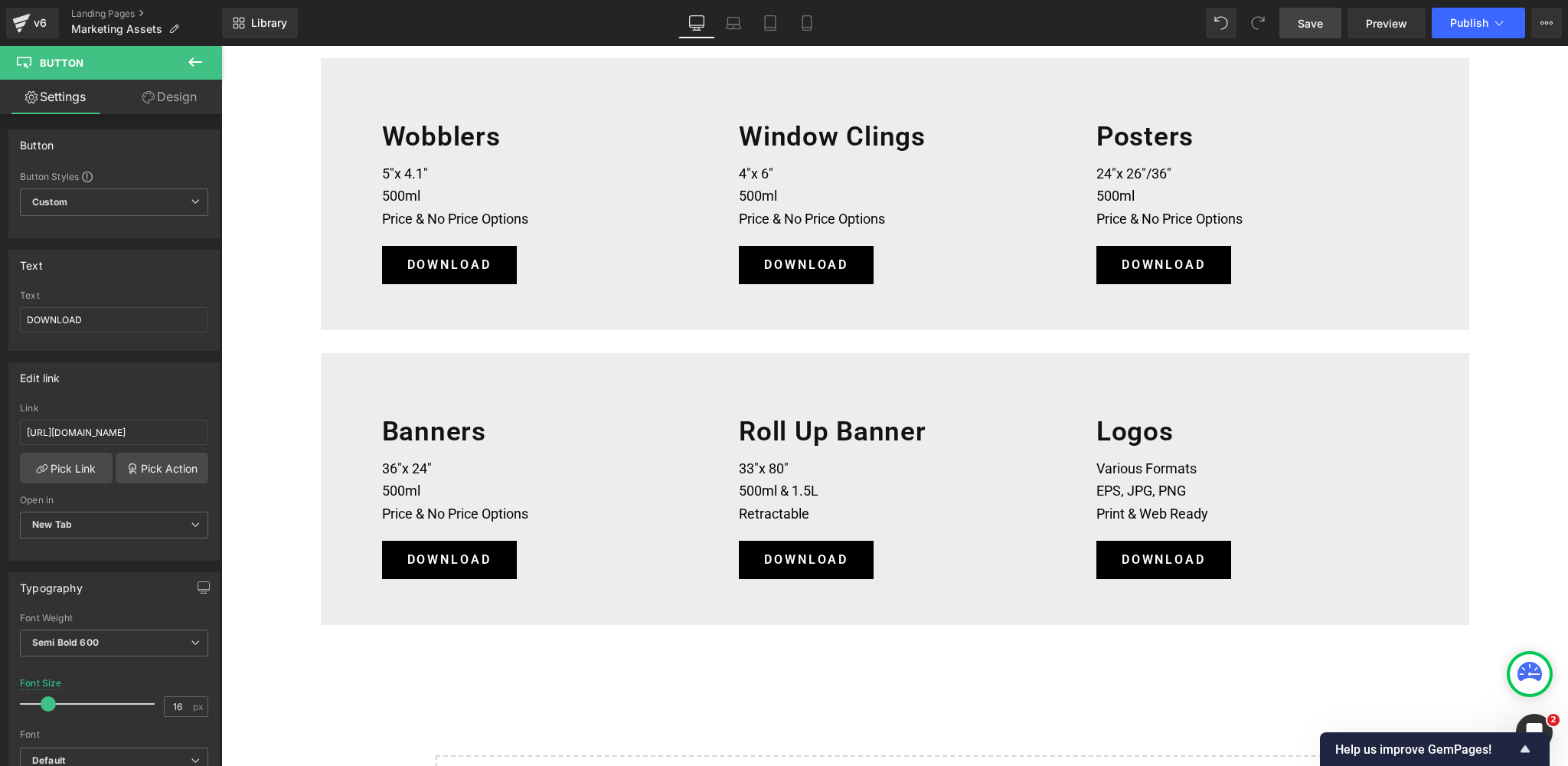
scroll to position [946, 0]
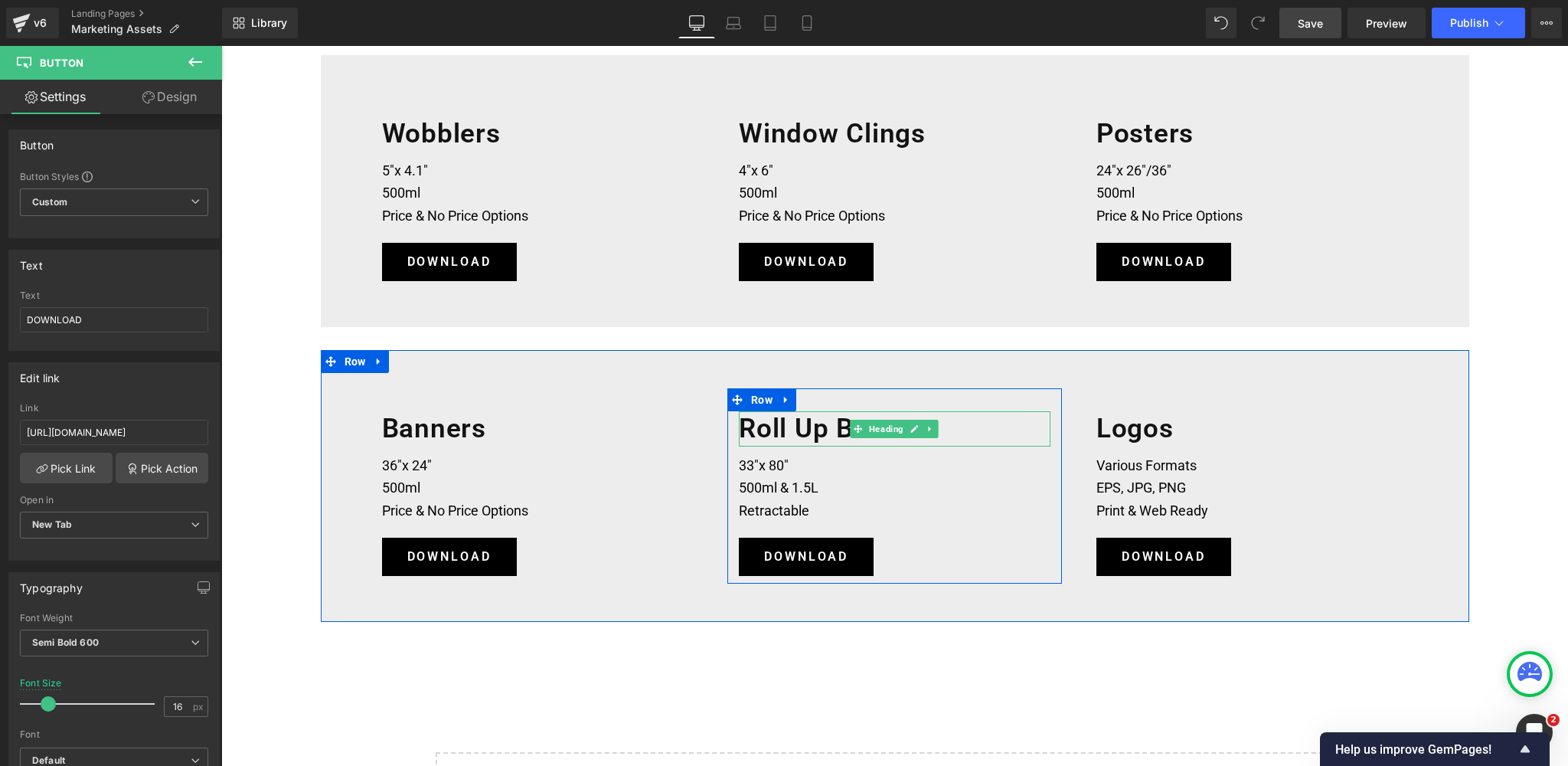
click at [964, 423] on h1 "Roll Up Banner" at bounding box center [894, 429] width 312 height 35
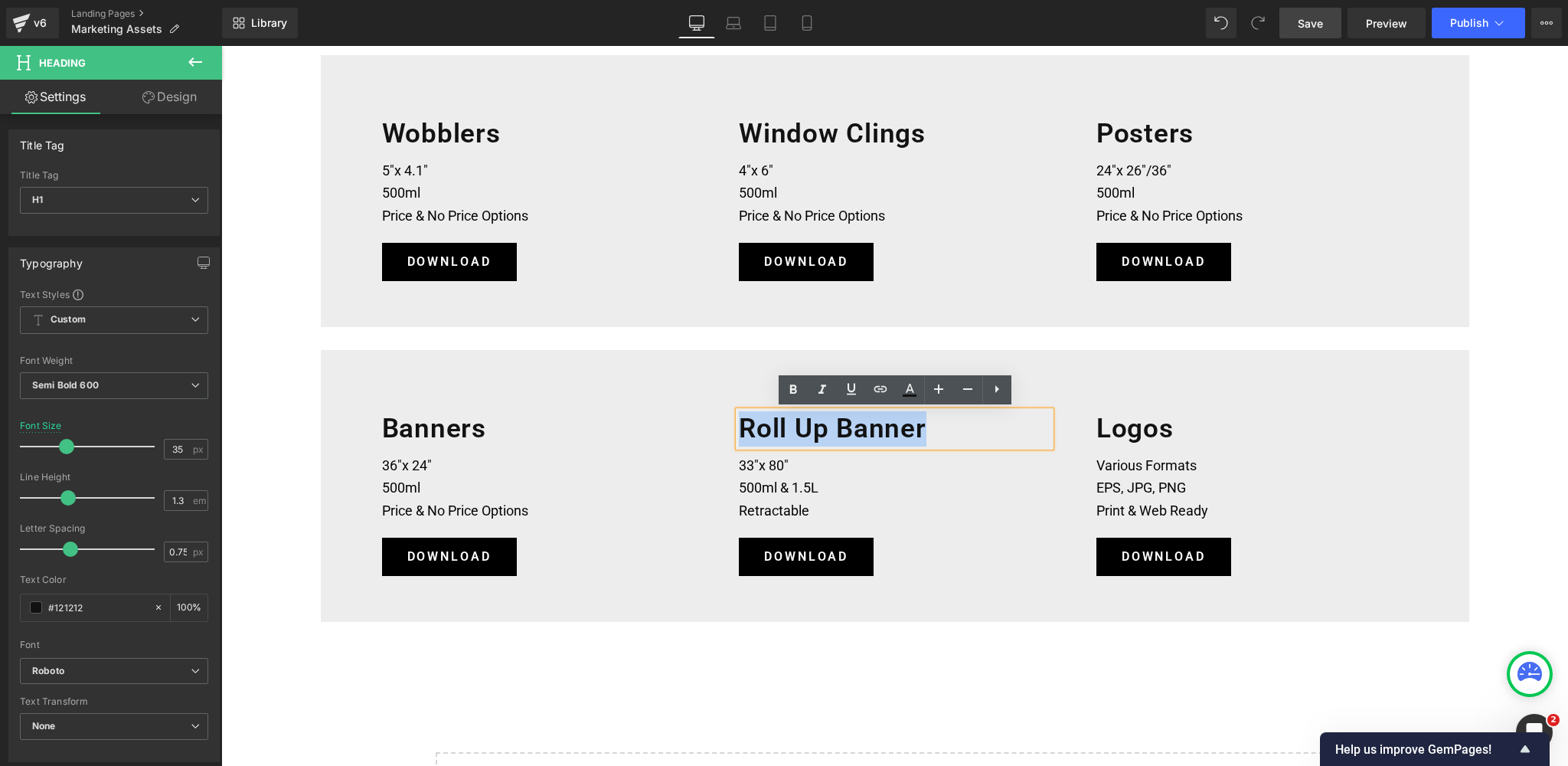
drag, startPoint x: 927, startPoint y: 424, endPoint x: 730, endPoint y: 427, distance: 197.0
click at [730, 427] on div "Roll Up Banner Heading 33"x 80" 500ml & 1.5L Retractable Text Block DOWNLOAD Bu…" at bounding box center [895, 494] width 335 height 165
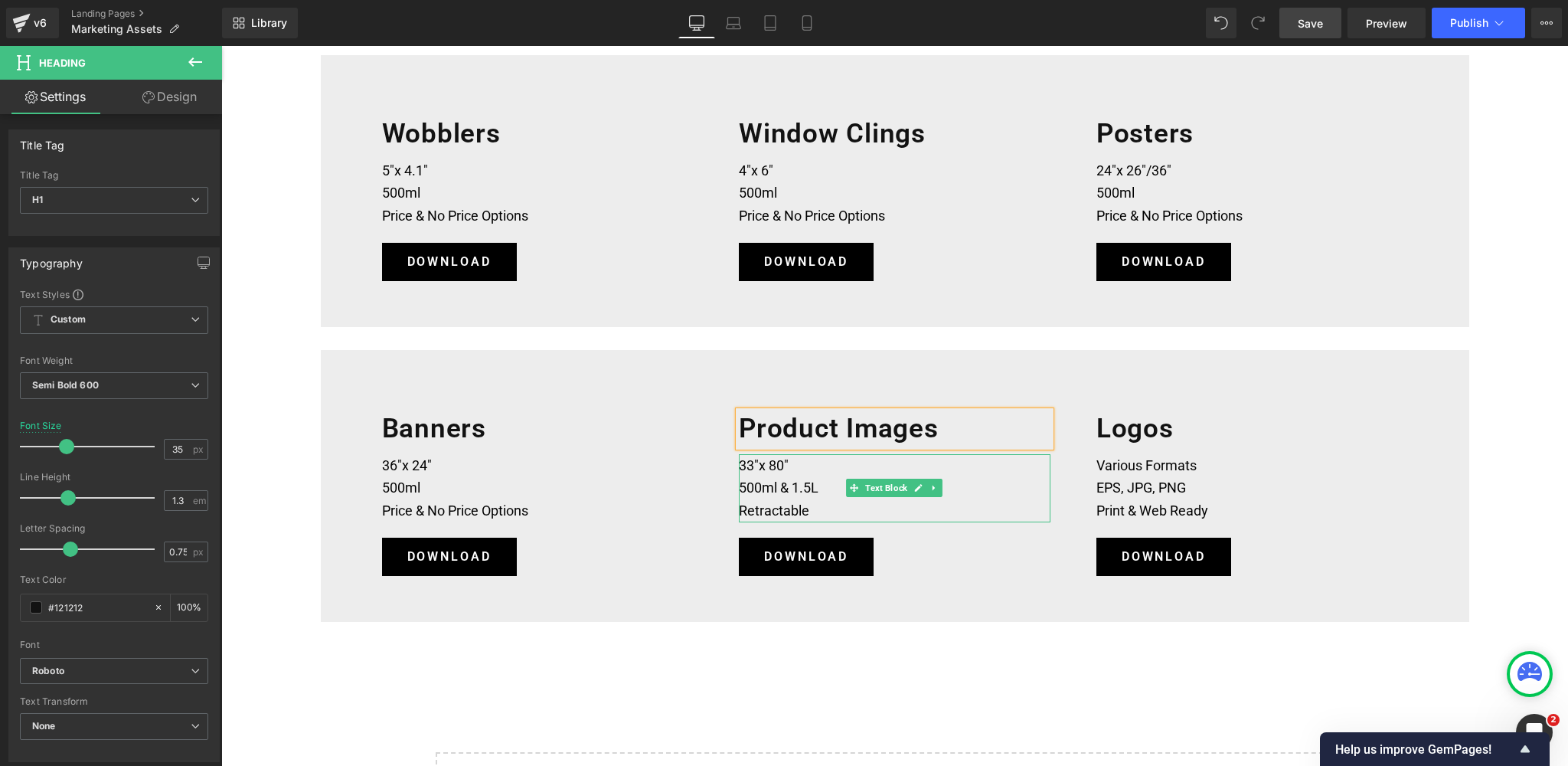
click at [784, 465] on p "33"x 80"" at bounding box center [894, 465] width 312 height 23
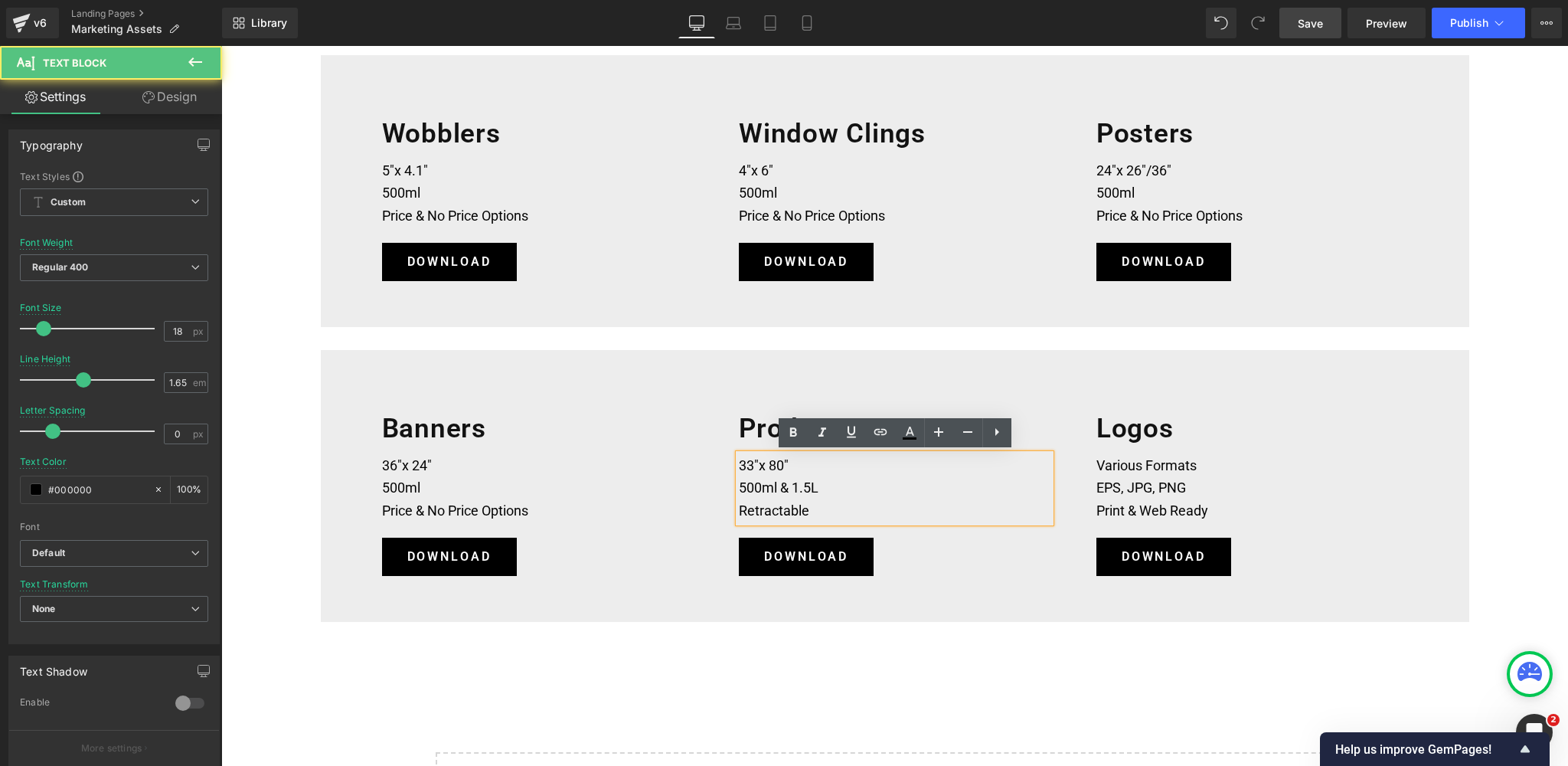
click at [794, 464] on p "33"x 80"" at bounding box center [894, 465] width 312 height 23
drag, startPoint x: 797, startPoint y: 462, endPoint x: 740, endPoint y: 465, distance: 57.1
click at [740, 465] on p "33"x 80"" at bounding box center [894, 465] width 312 height 23
click at [808, 513] on p "Retractable" at bounding box center [894, 511] width 312 height 23
drag, startPoint x: 813, startPoint y: 510, endPoint x: 742, endPoint y: 512, distance: 71.0
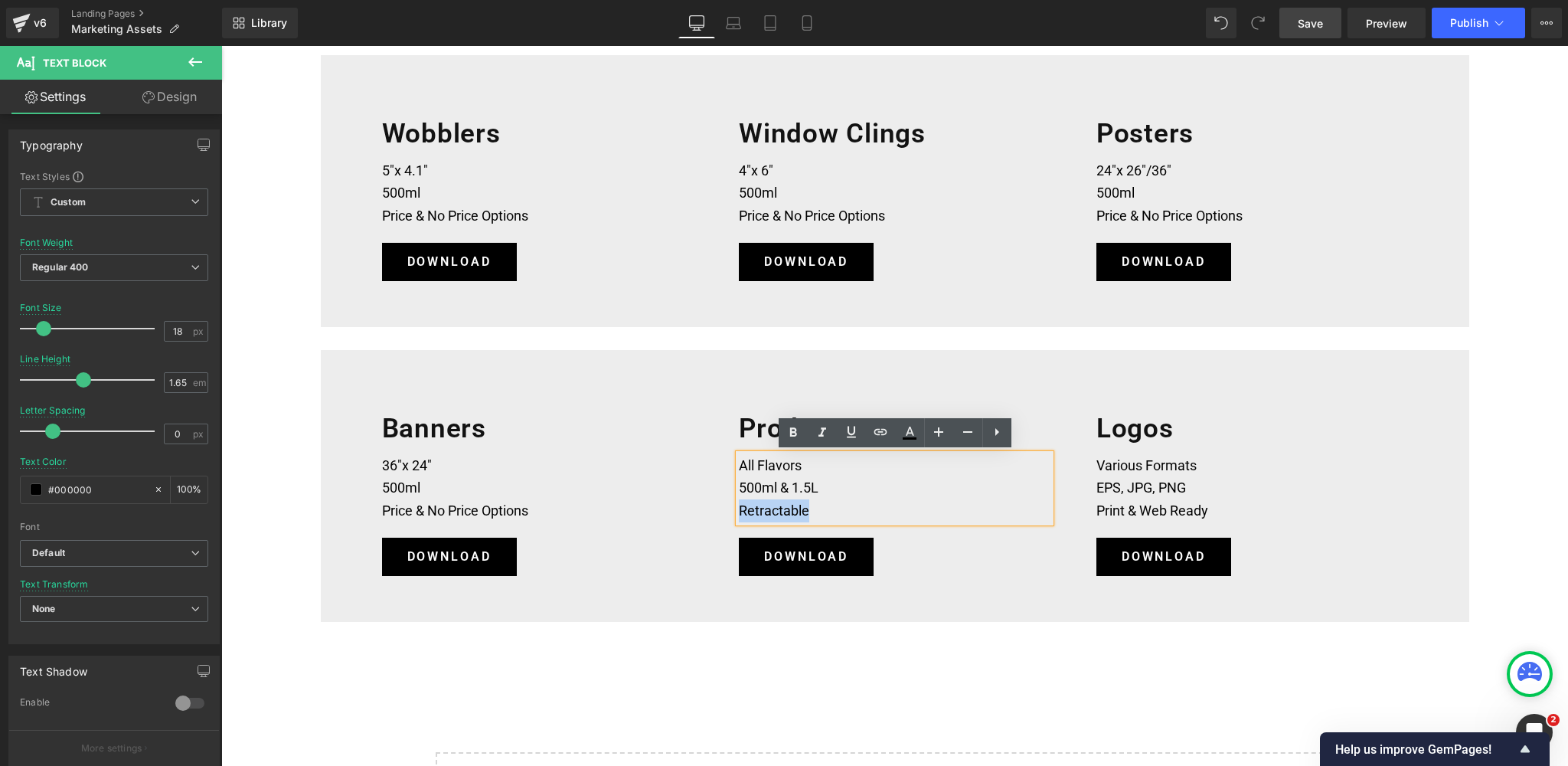
click at [742, 512] on p "Retractable" at bounding box center [894, 511] width 312 height 23
click at [838, 666] on div "Marketing Assets Heading Grab the complete collection of branded sales and mark…" at bounding box center [895, 42] width 1347 height 1670
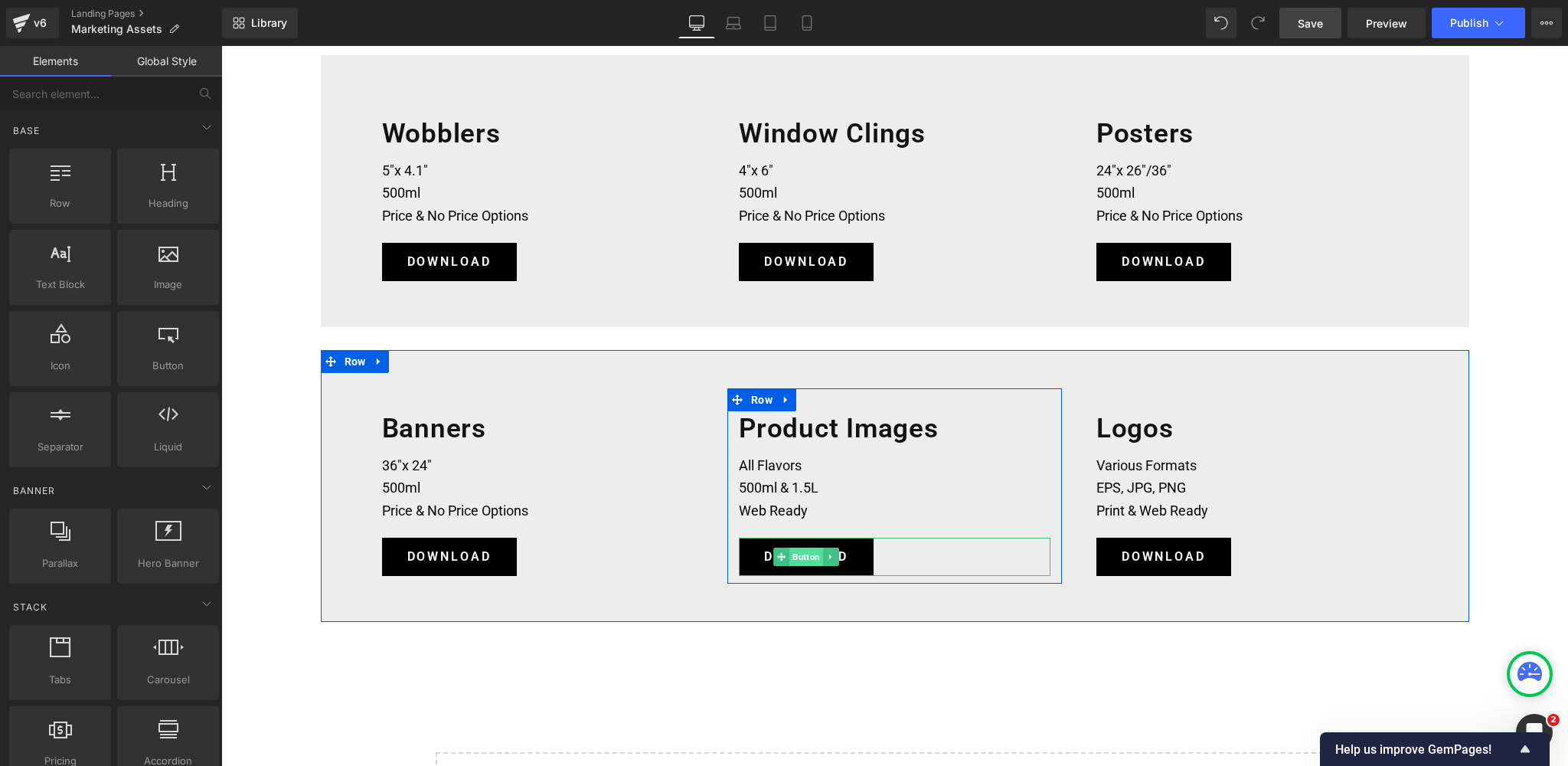
click at [803, 558] on span "Button" at bounding box center [806, 556] width 33 height 18
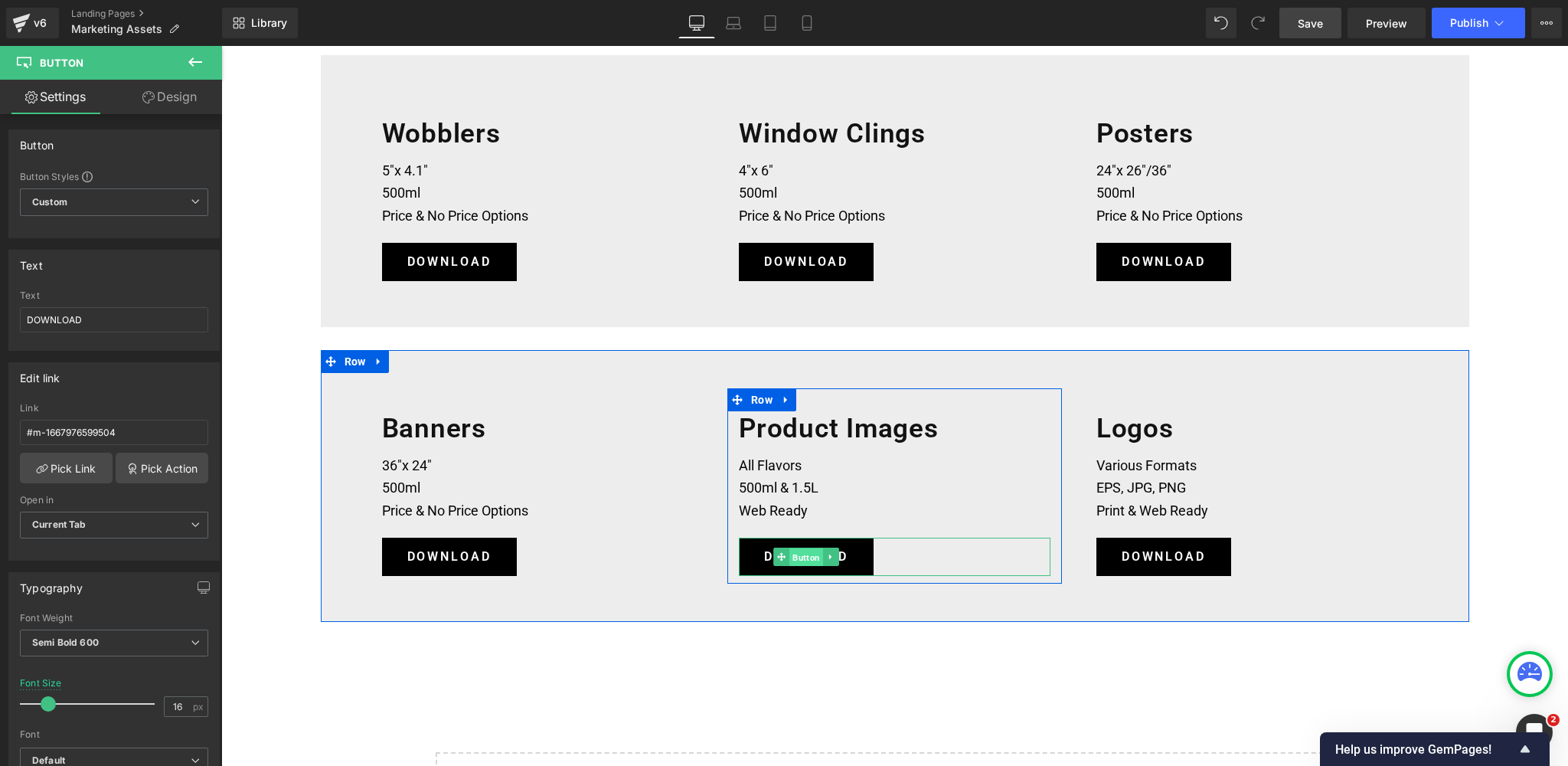
click at [805, 555] on span "Button" at bounding box center [806, 557] width 33 height 18
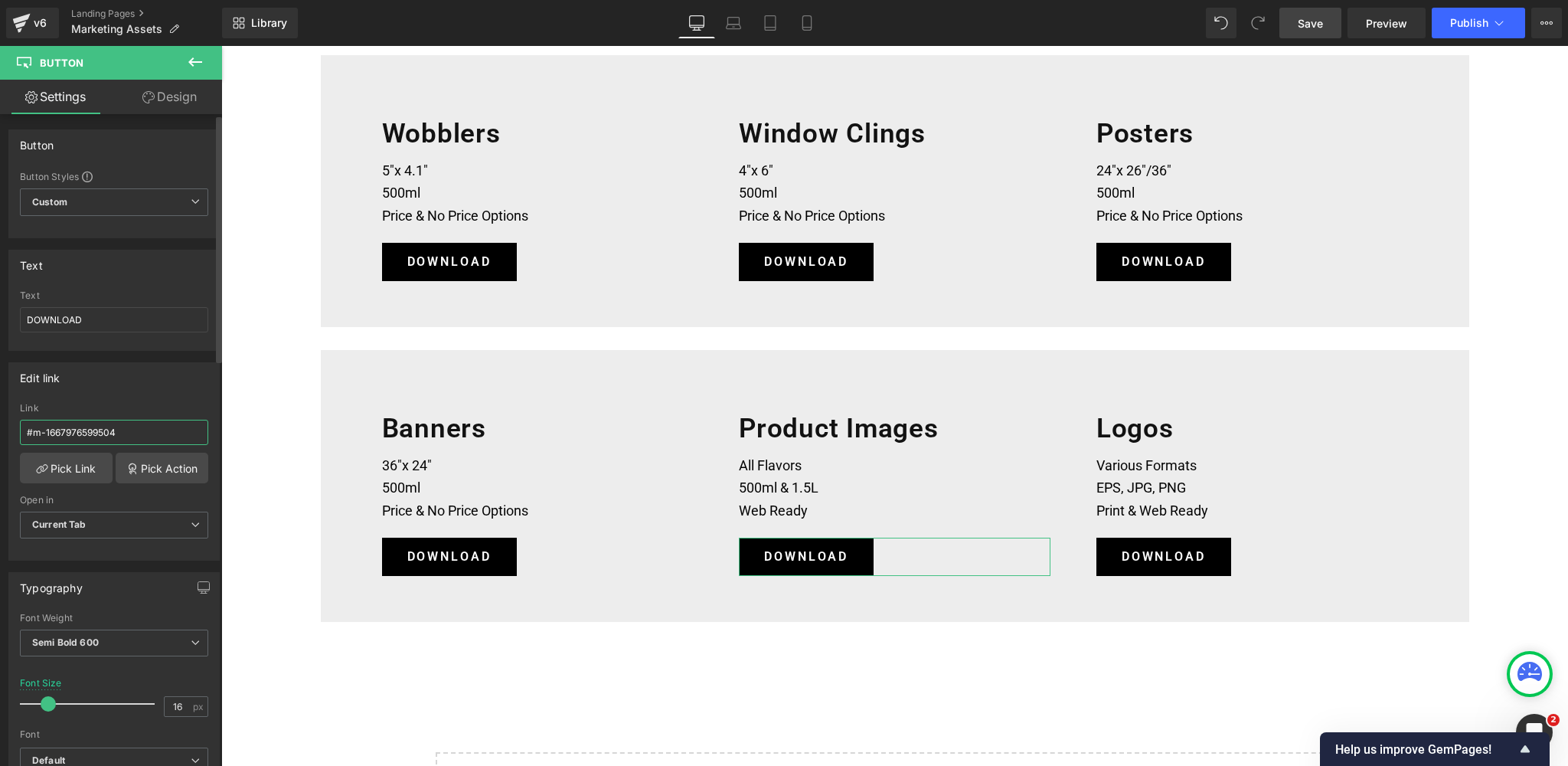
drag, startPoint x: 138, startPoint y: 430, endPoint x: 15, endPoint y: 431, distance: 123.0
click at [15, 431] on div "#m-1667976599504 Link #m-1667976599504 Pick Link Pick Action Current Tab New Ta…" at bounding box center [114, 481] width 209 height 157
paste input "[URL][DOMAIN_NAME]"
type input "[URL][DOMAIN_NAME]"
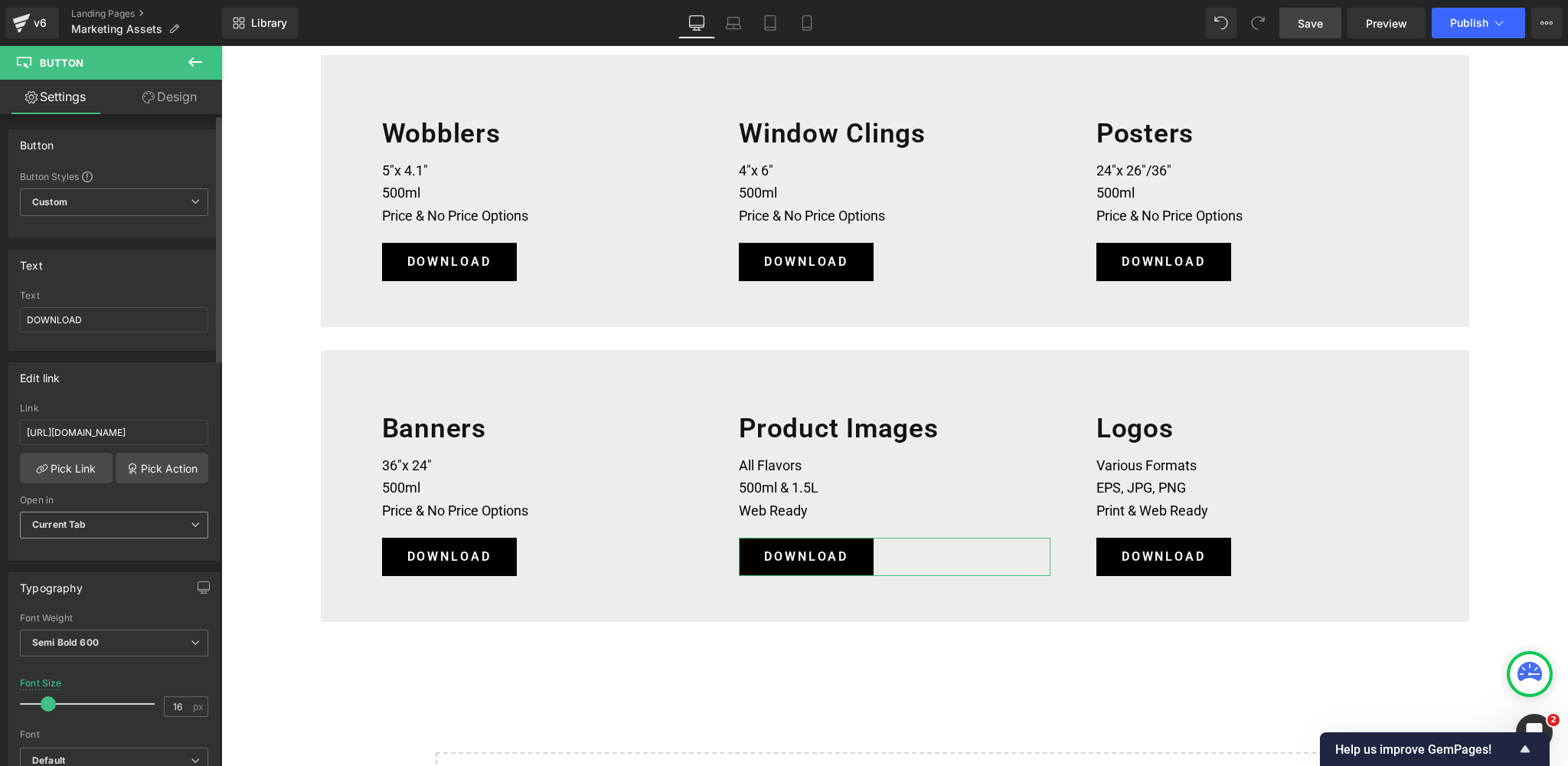
click at [106, 526] on span "Current Tab" at bounding box center [114, 525] width 189 height 27
click at [82, 571] on li "New Tab" at bounding box center [111, 575] width 182 height 23
click at [1299, 27] on span "Save" at bounding box center [1310, 23] width 25 height 16
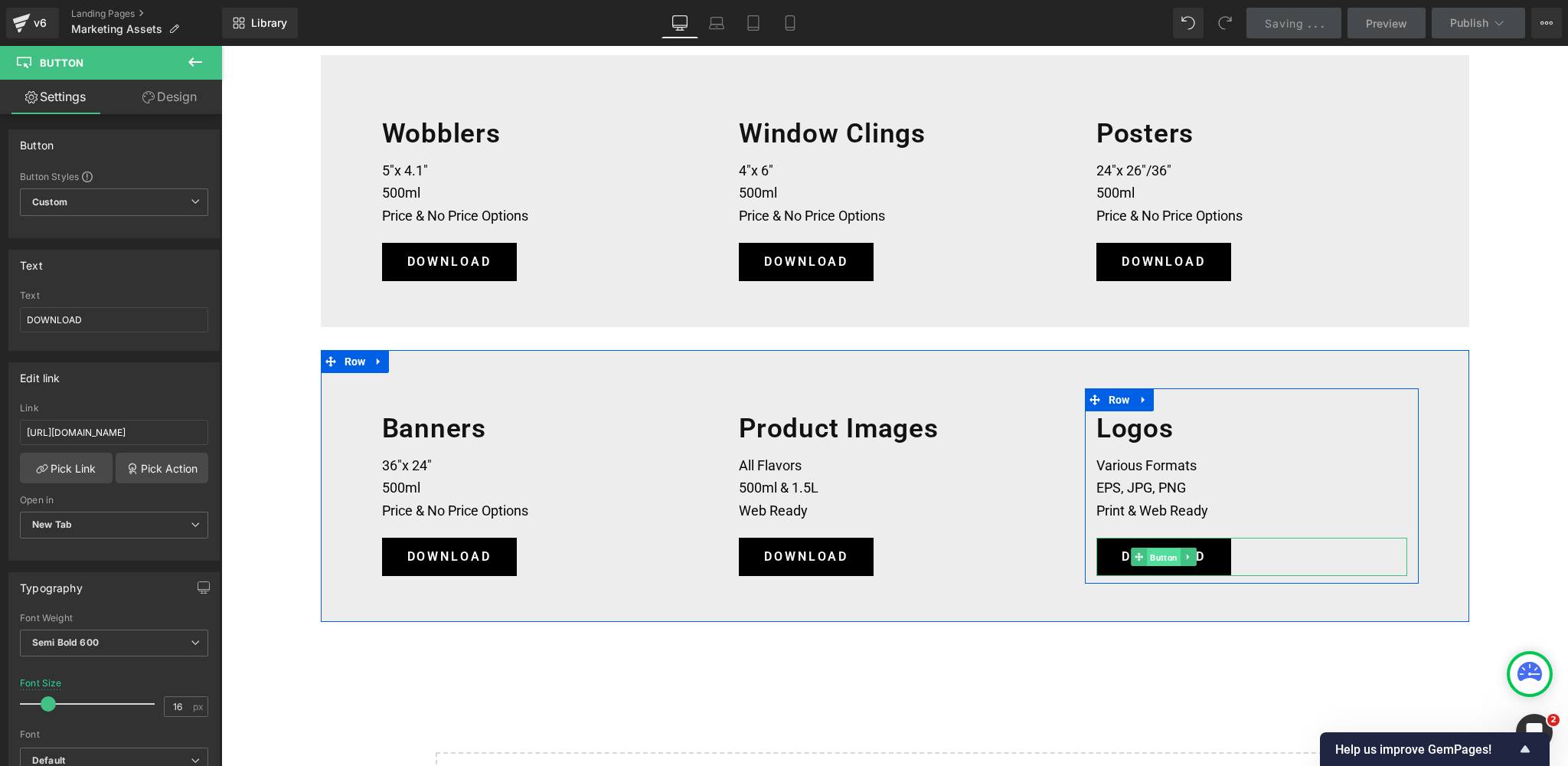
click at [1159, 556] on span "Button" at bounding box center [1164, 557] width 33 height 18
click at [1162, 555] on span "Button" at bounding box center [1164, 556] width 33 height 18
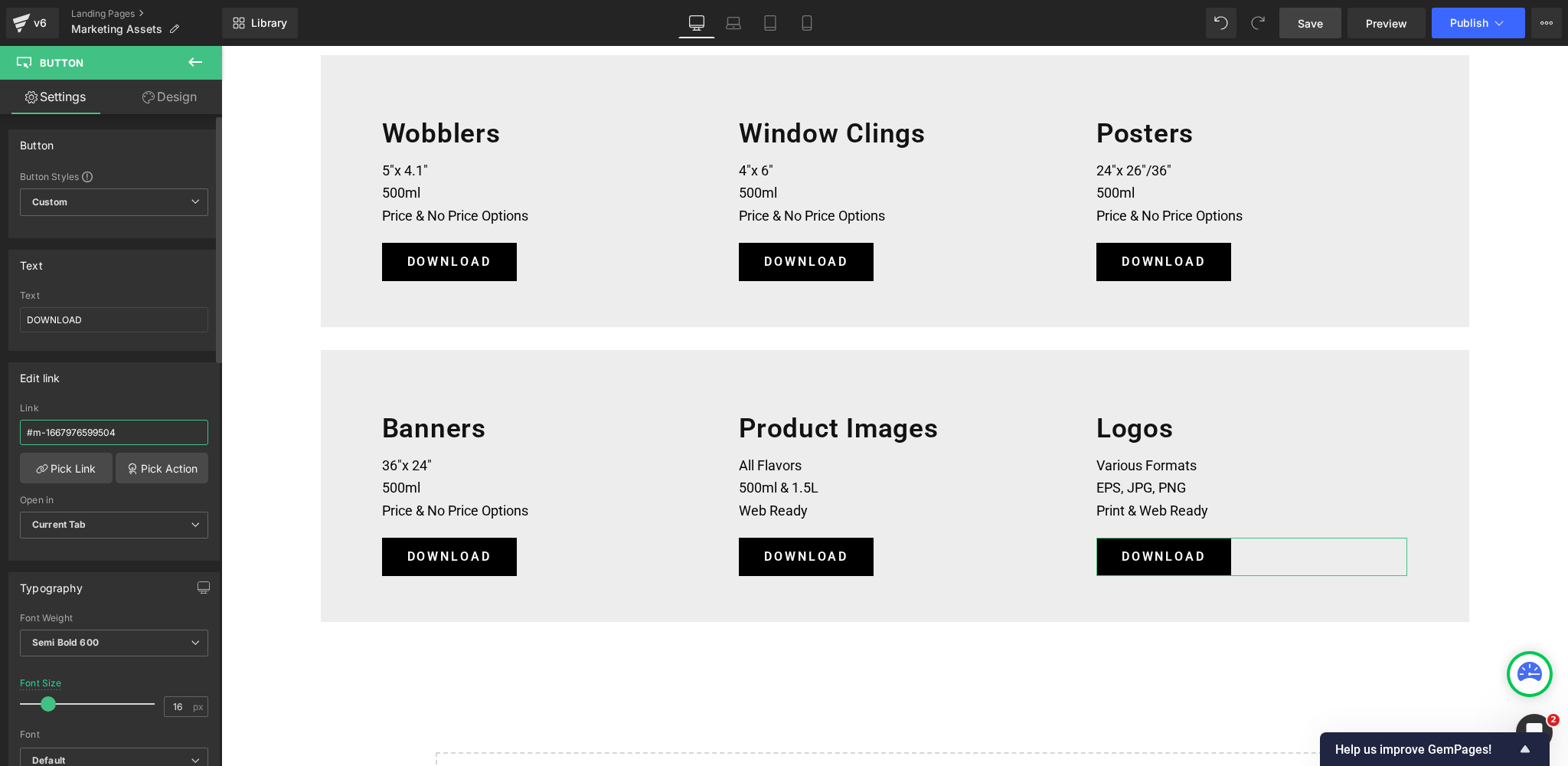
drag, startPoint x: 124, startPoint y: 432, endPoint x: 0, endPoint y: 430, distance: 124.0
click at [0, 430] on div "Edit link #m-1667976599504 Link #m-1667976599504 Pick Link Pick Action Current …" at bounding box center [114, 456] width 229 height 210
paste input "[URL][DOMAIN_NAME]"
type input "[URL][DOMAIN_NAME]"
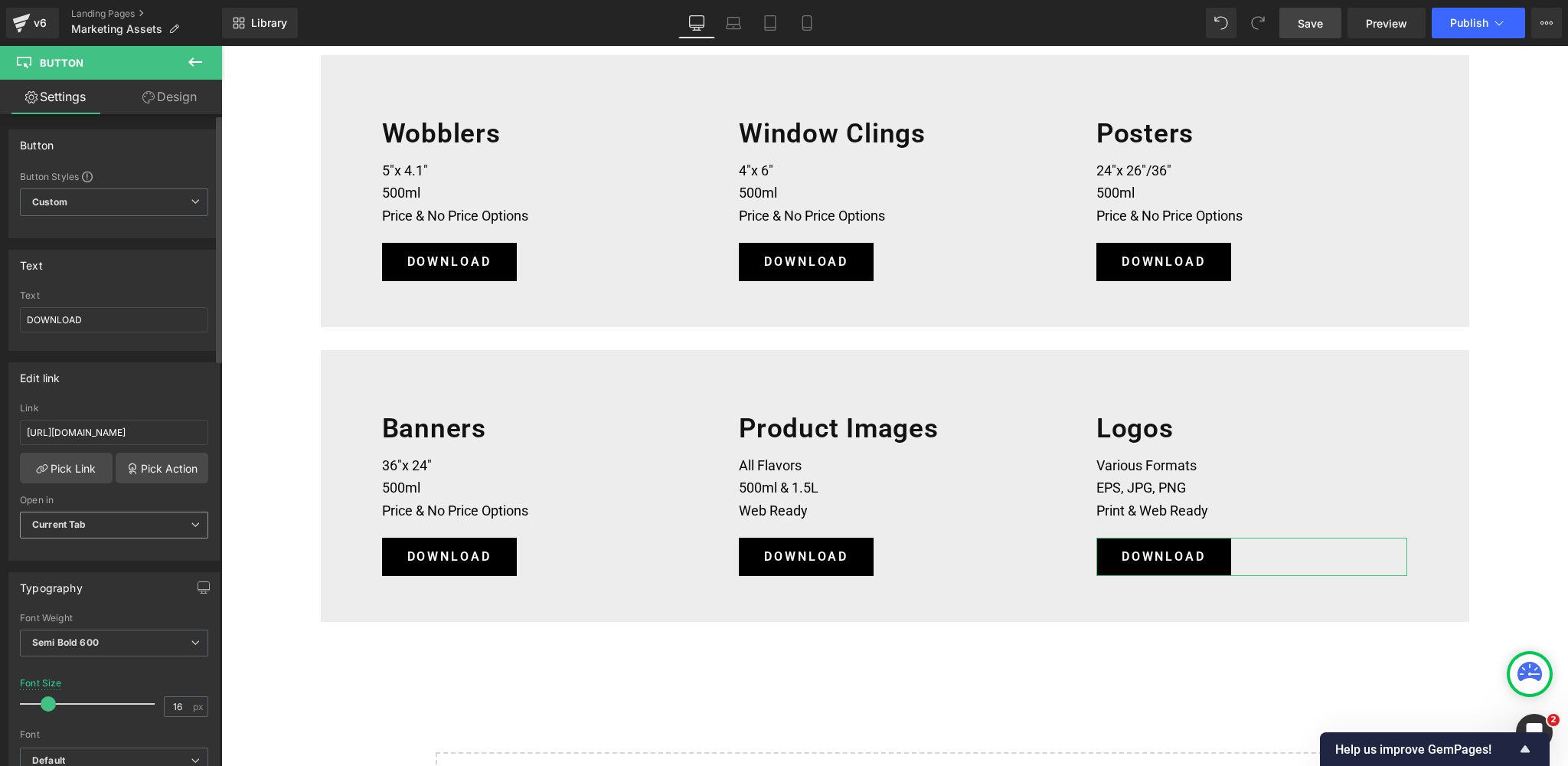
click at [85, 523] on b "Current Tab" at bounding box center [58, 524] width 54 height 11
click at [91, 568] on li "New Tab" at bounding box center [111, 575] width 182 height 23
click at [1311, 26] on span "Save" at bounding box center [1310, 23] width 25 height 16
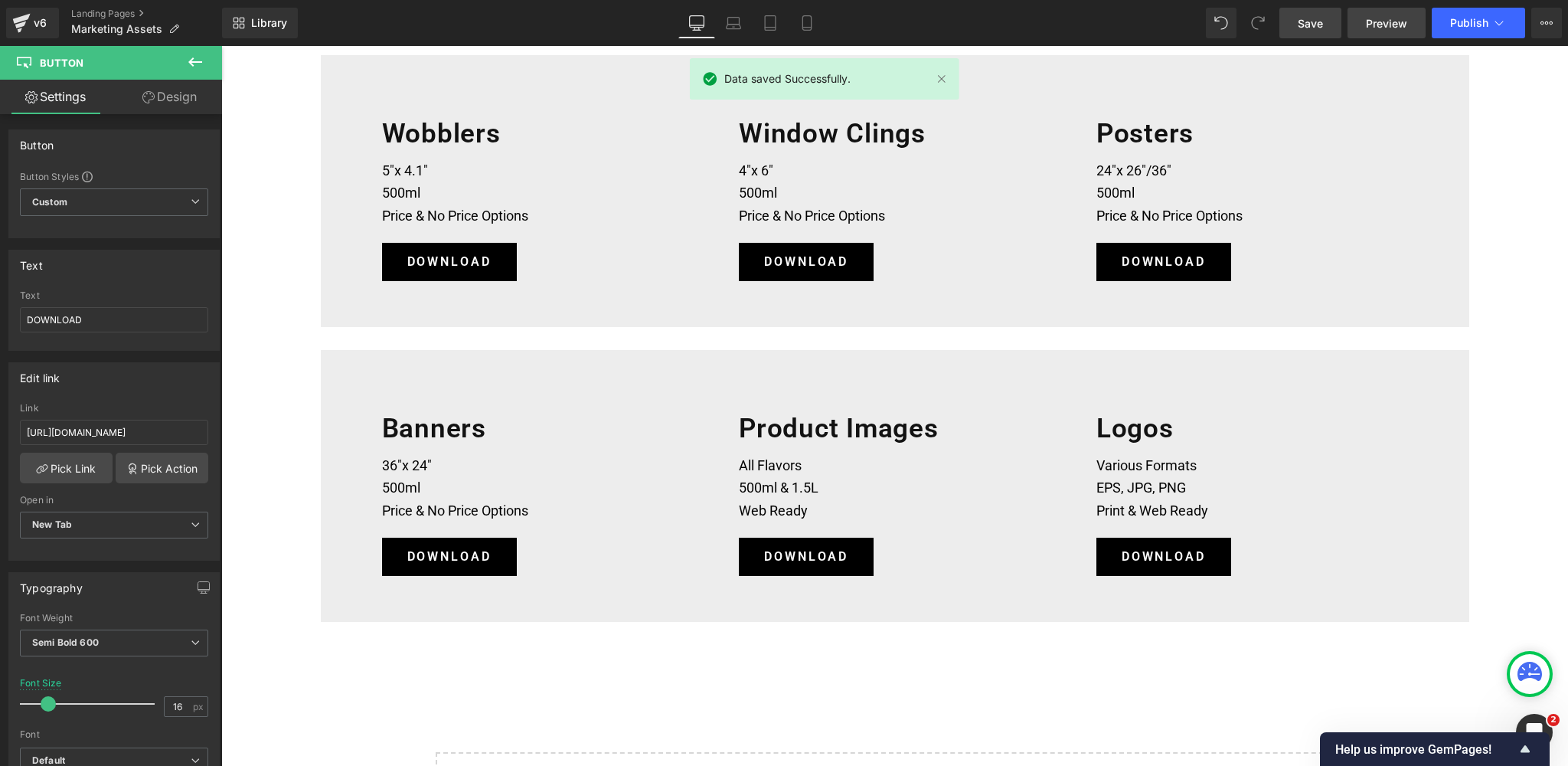
click at [1378, 22] on span "Preview" at bounding box center [1387, 23] width 41 height 16
click at [1304, 22] on span "Save" at bounding box center [1310, 23] width 25 height 16
click at [805, 25] on icon at bounding box center [808, 23] width 15 height 15
type input "14"
type input "100"
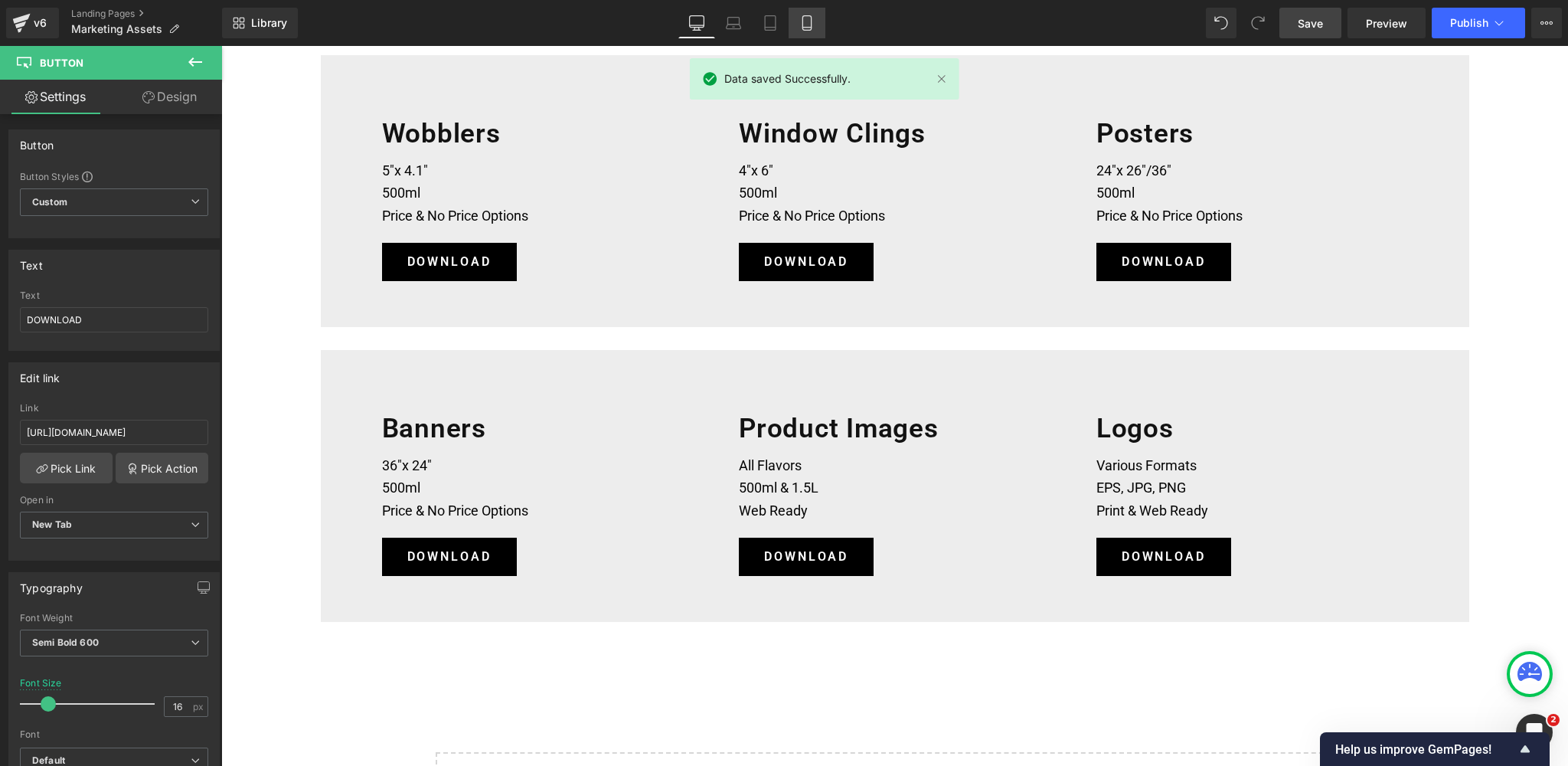
type input "100"
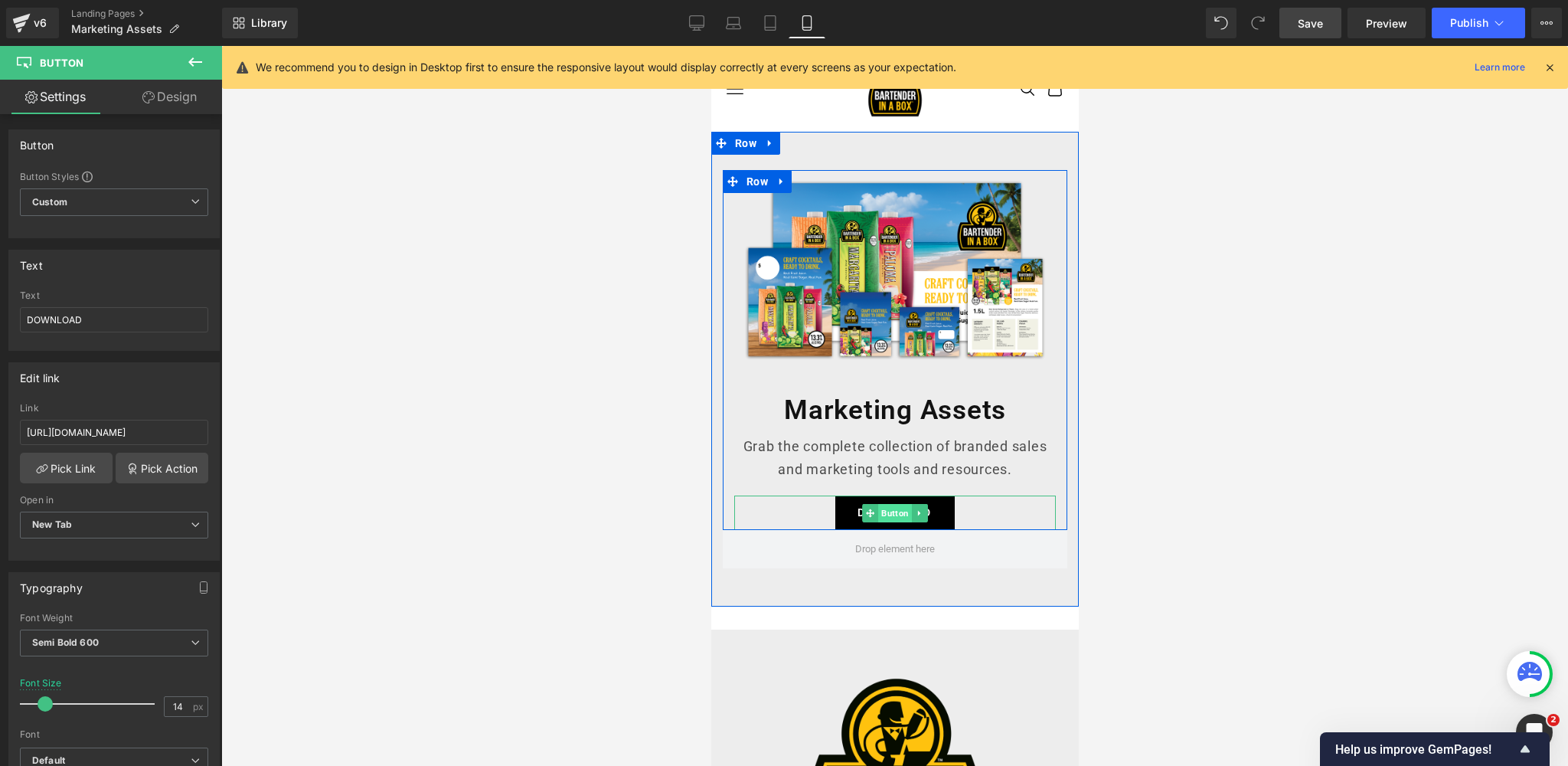
click at [889, 513] on span "Button" at bounding box center [894, 513] width 33 height 18
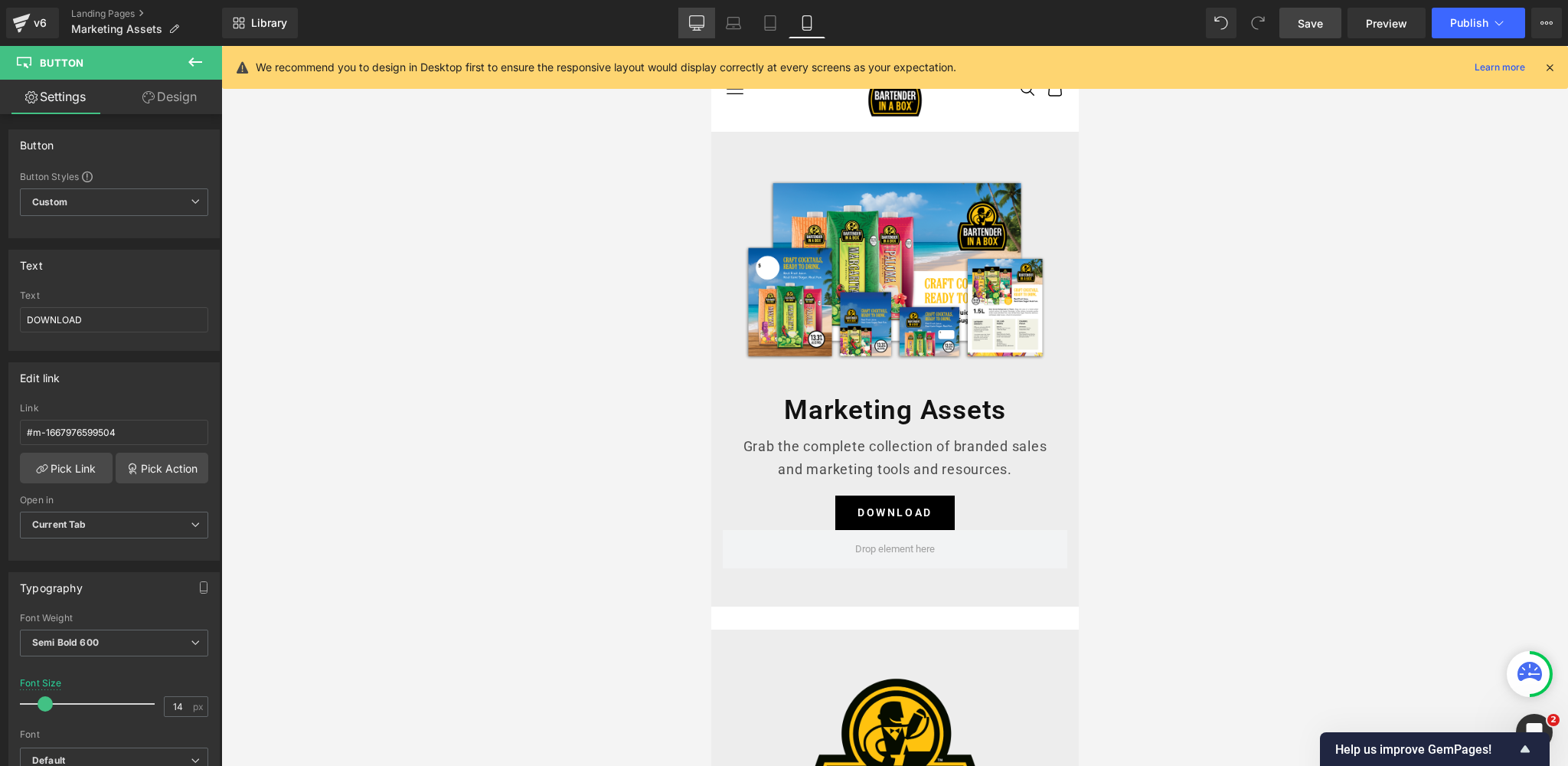
click at [702, 18] on icon at bounding box center [697, 23] width 15 height 15
type input "16"
type input "100"
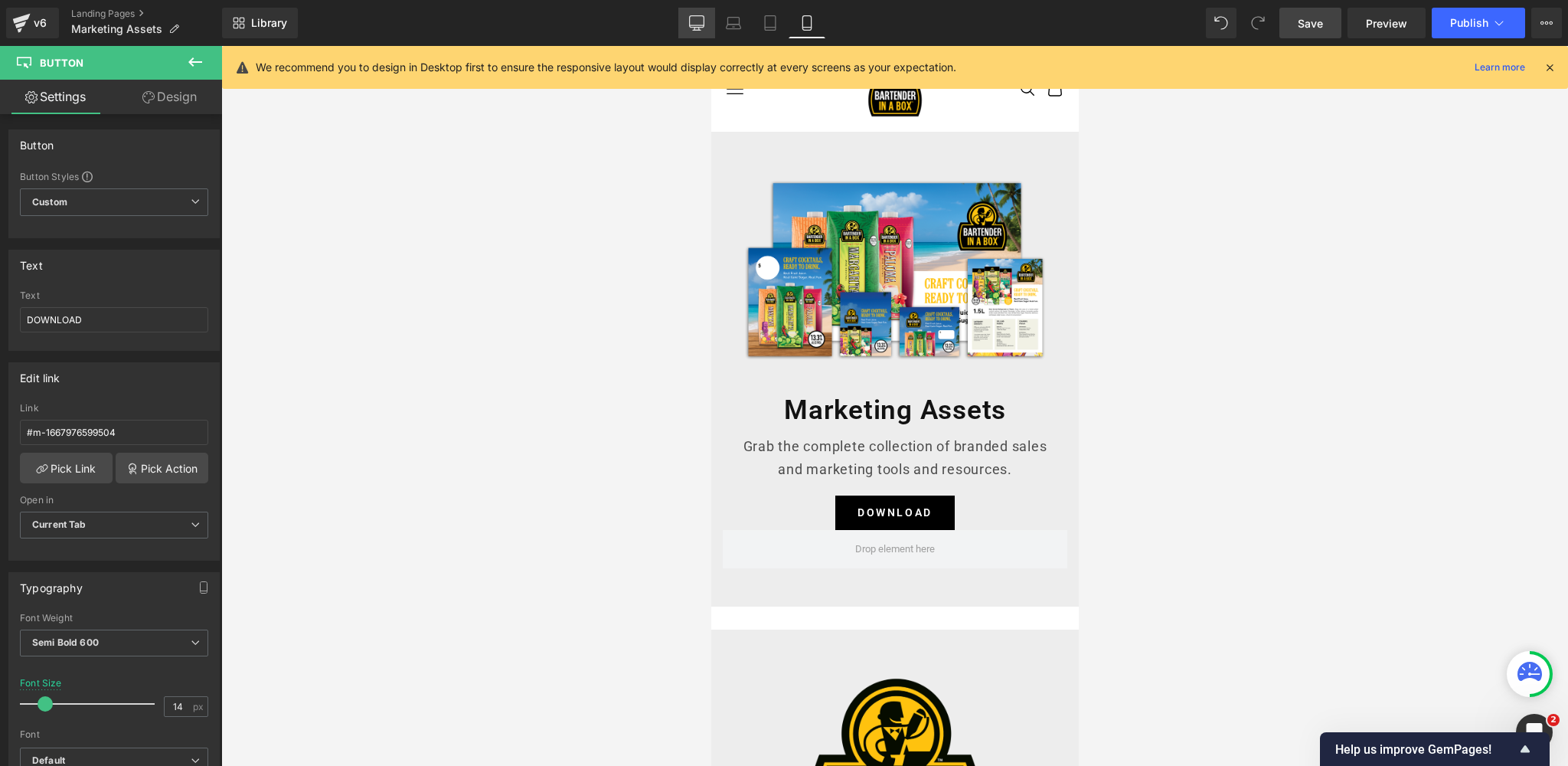
type input "100"
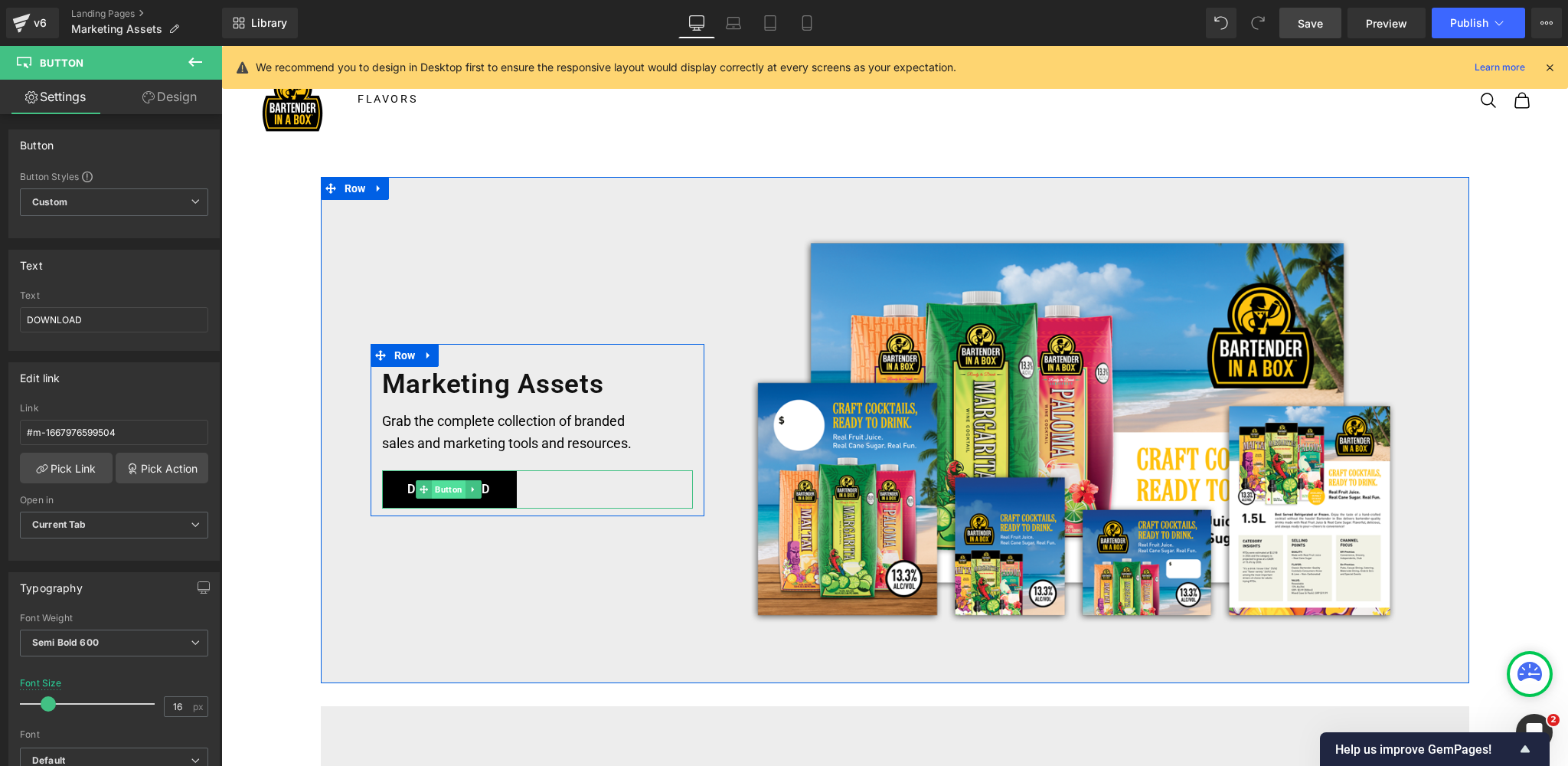
click at [451, 490] on span "Button" at bounding box center [448, 489] width 33 height 18
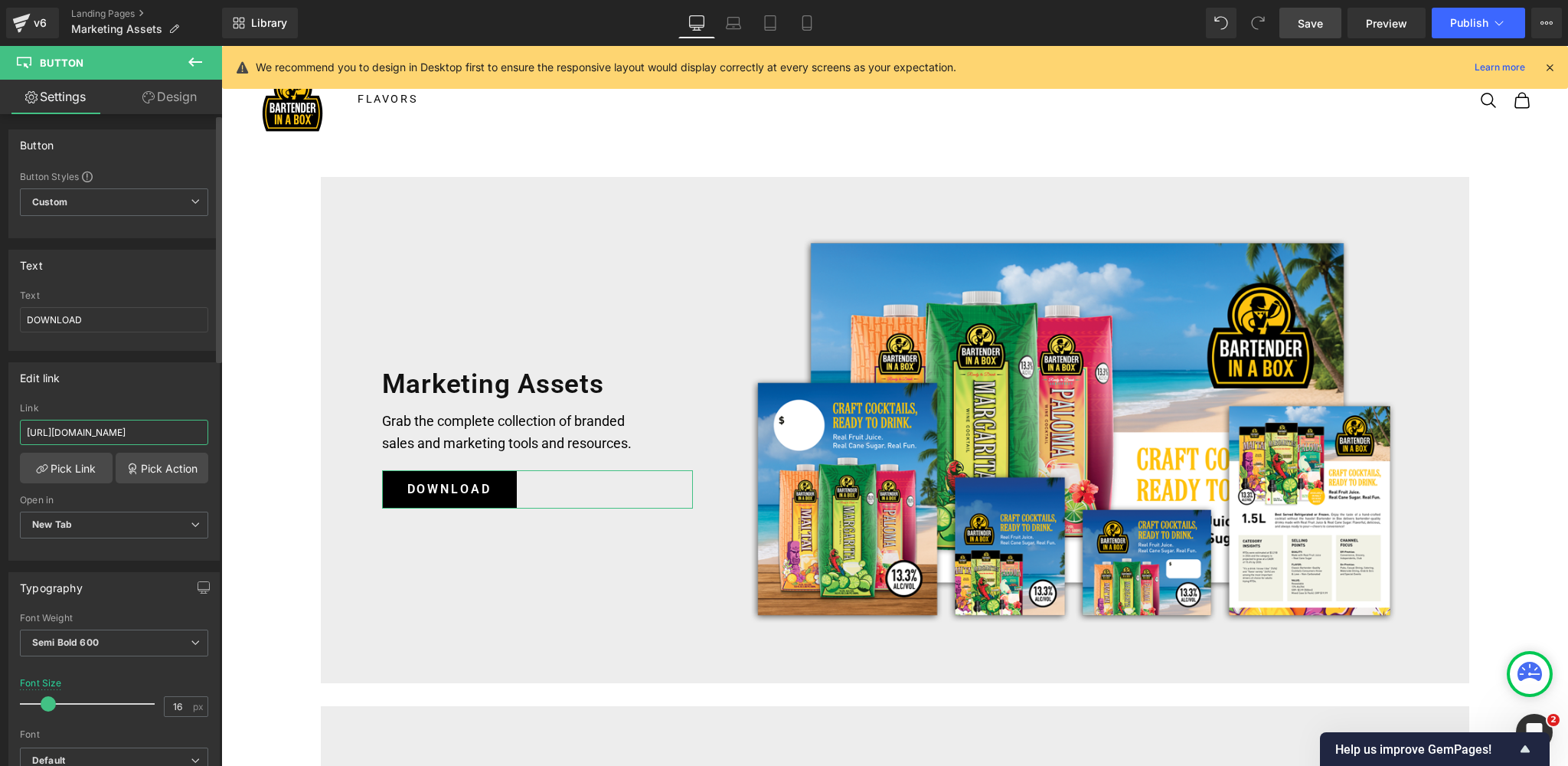
click at [103, 432] on input "[URL][DOMAIN_NAME]" at bounding box center [114, 432] width 189 height 25
click at [772, 20] on icon at bounding box center [771, 23] width 15 height 15
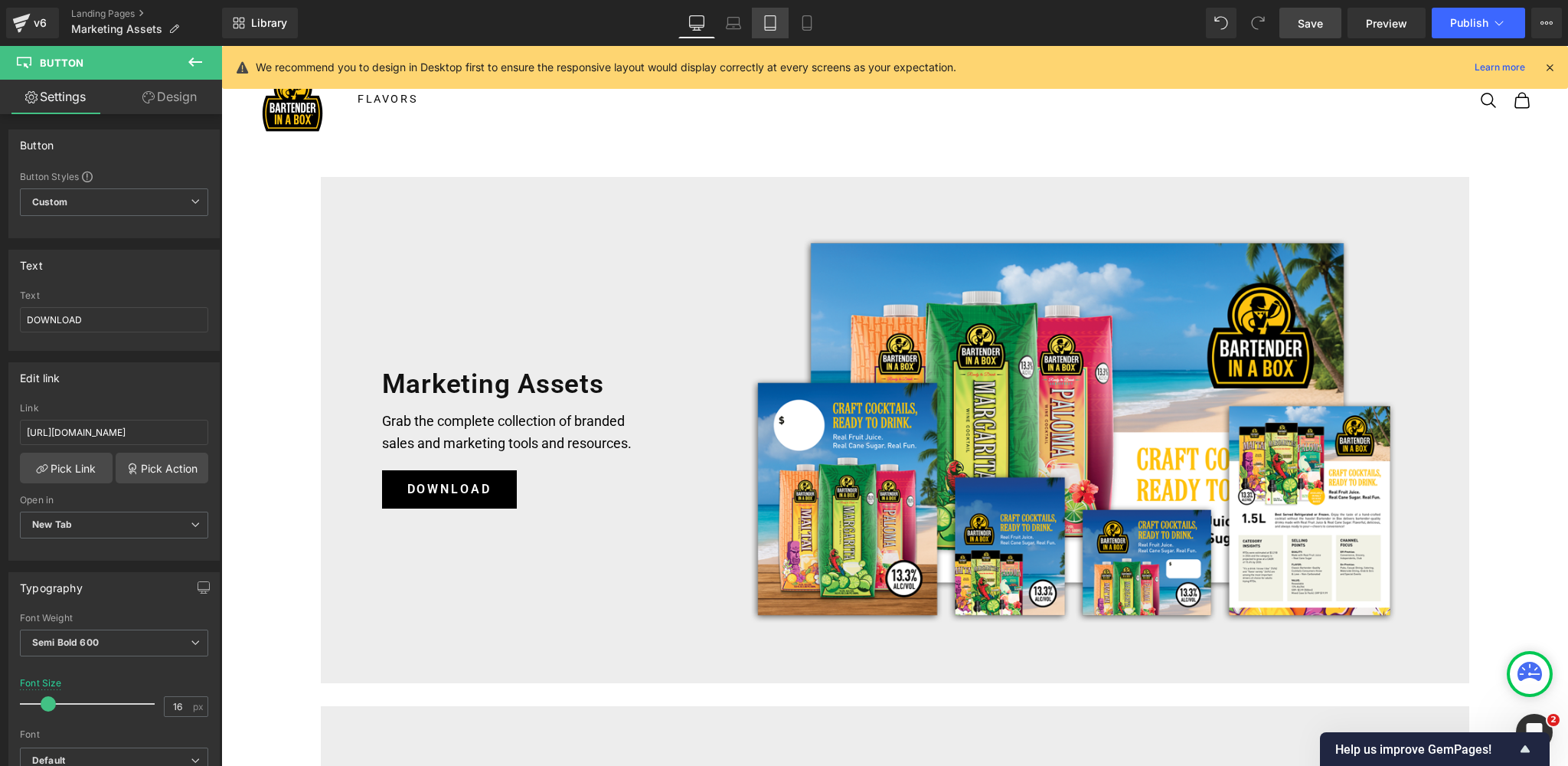
type input "14"
type input "100"
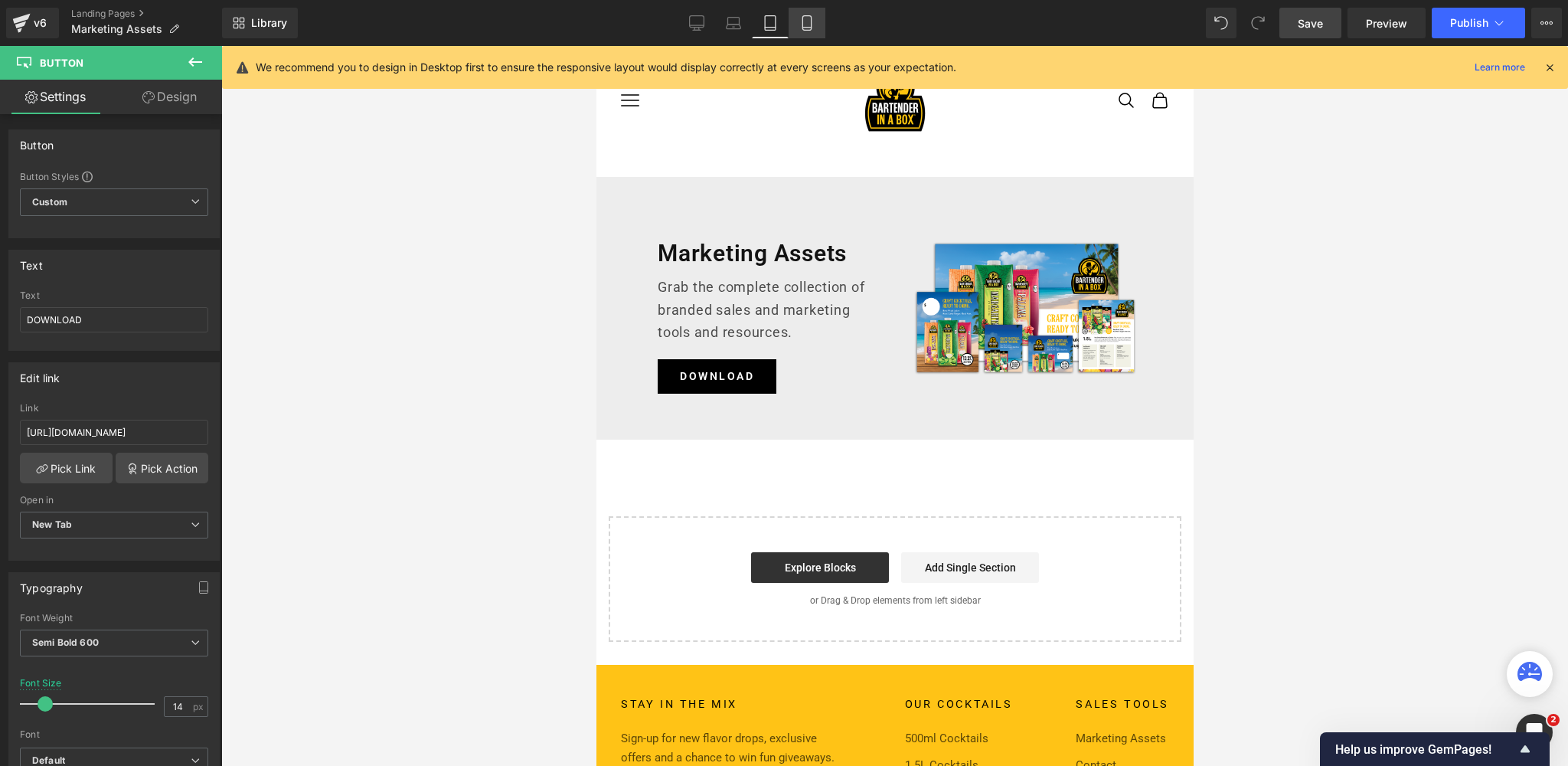
click at [800, 23] on icon at bounding box center [808, 23] width 15 height 15
type input "100"
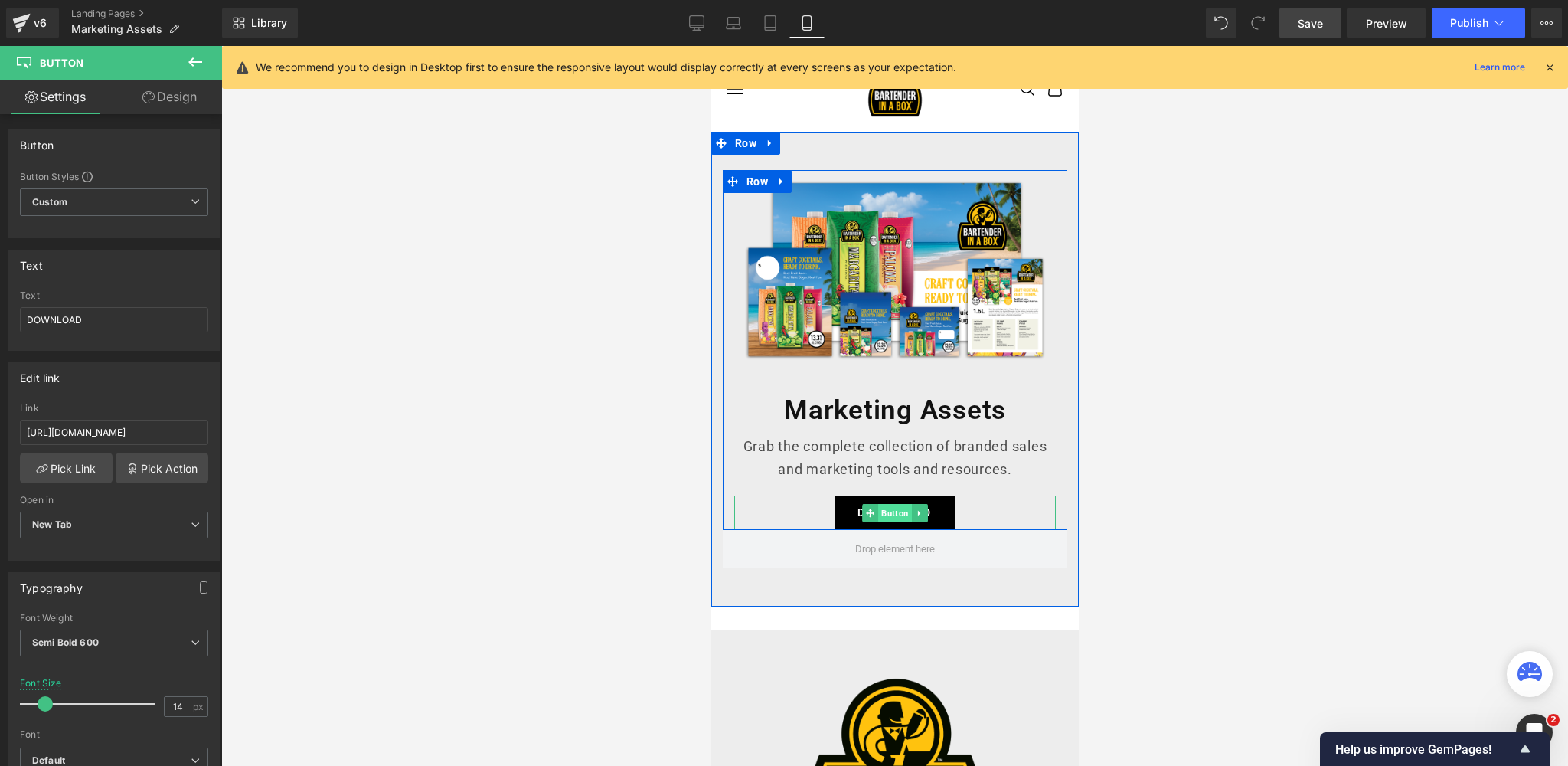
click at [900, 514] on span "Button" at bounding box center [894, 513] width 33 height 18
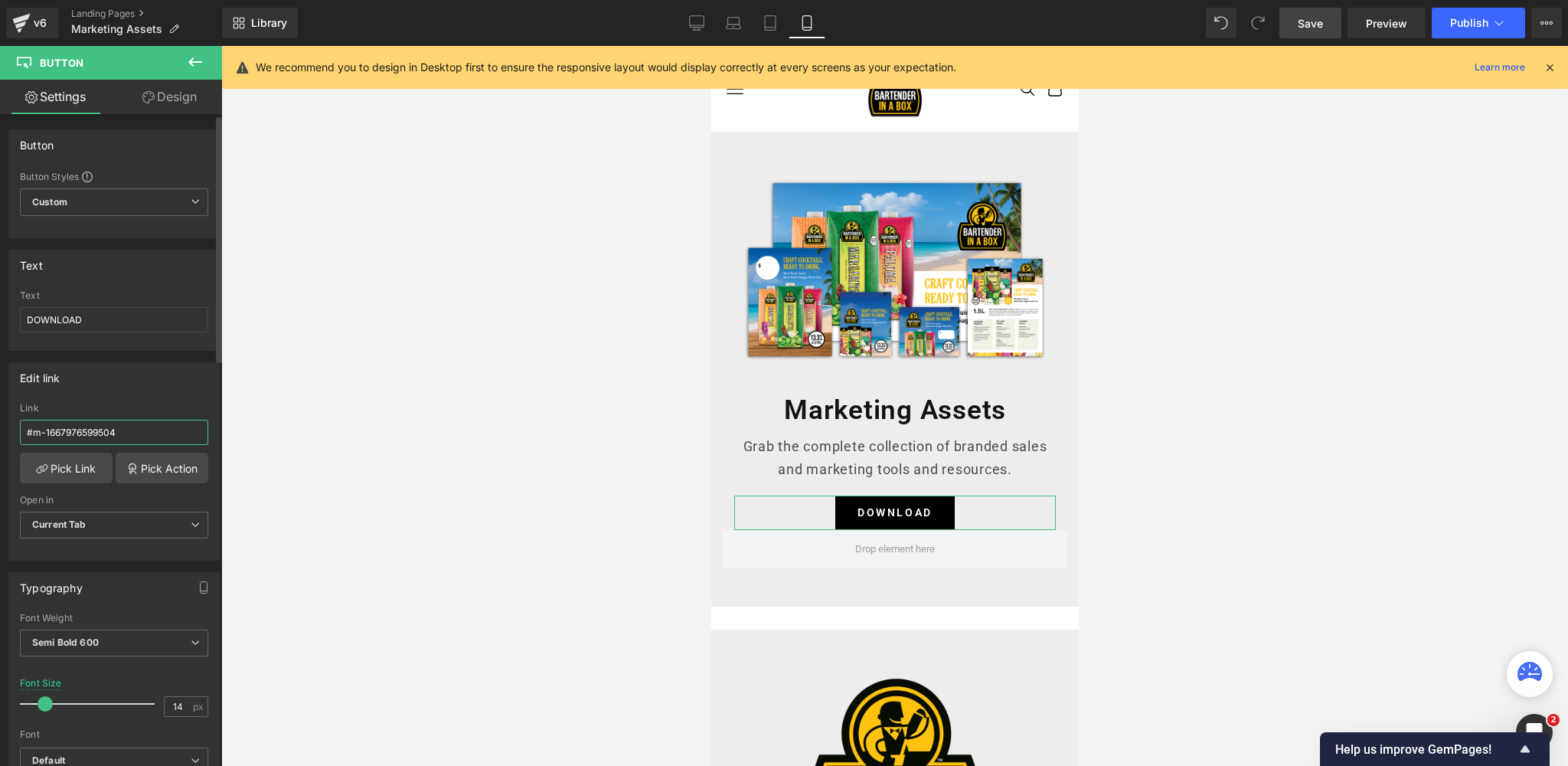
drag, startPoint x: 133, startPoint y: 427, endPoint x: 0, endPoint y: 429, distance: 133.0
click at [0, 429] on div "Edit link #m-1667976599504 Link #m-1667976599504 Pick Link Pick Action Current …" at bounding box center [114, 456] width 229 height 210
paste input "[URL][DOMAIN_NAME]"
type input "[URL][DOMAIN_NAME]"
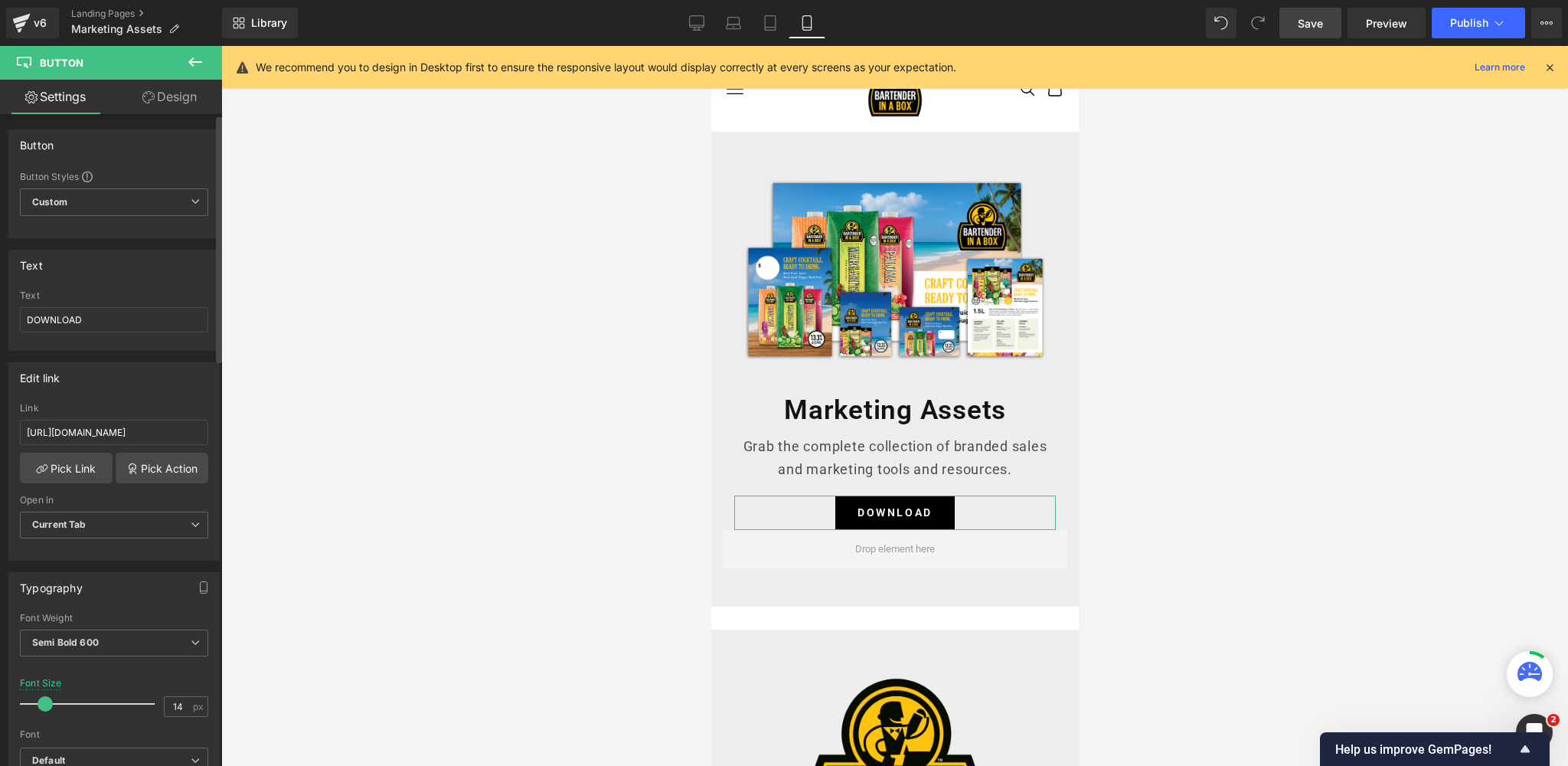
click at [134, 500] on div "Open in" at bounding box center [114, 500] width 189 height 10
click at [100, 525] on span "Current Tab" at bounding box center [114, 525] width 189 height 27
click at [70, 566] on li "New Tab" at bounding box center [111, 575] width 182 height 23
click at [1312, 19] on span "Save" at bounding box center [1310, 23] width 25 height 16
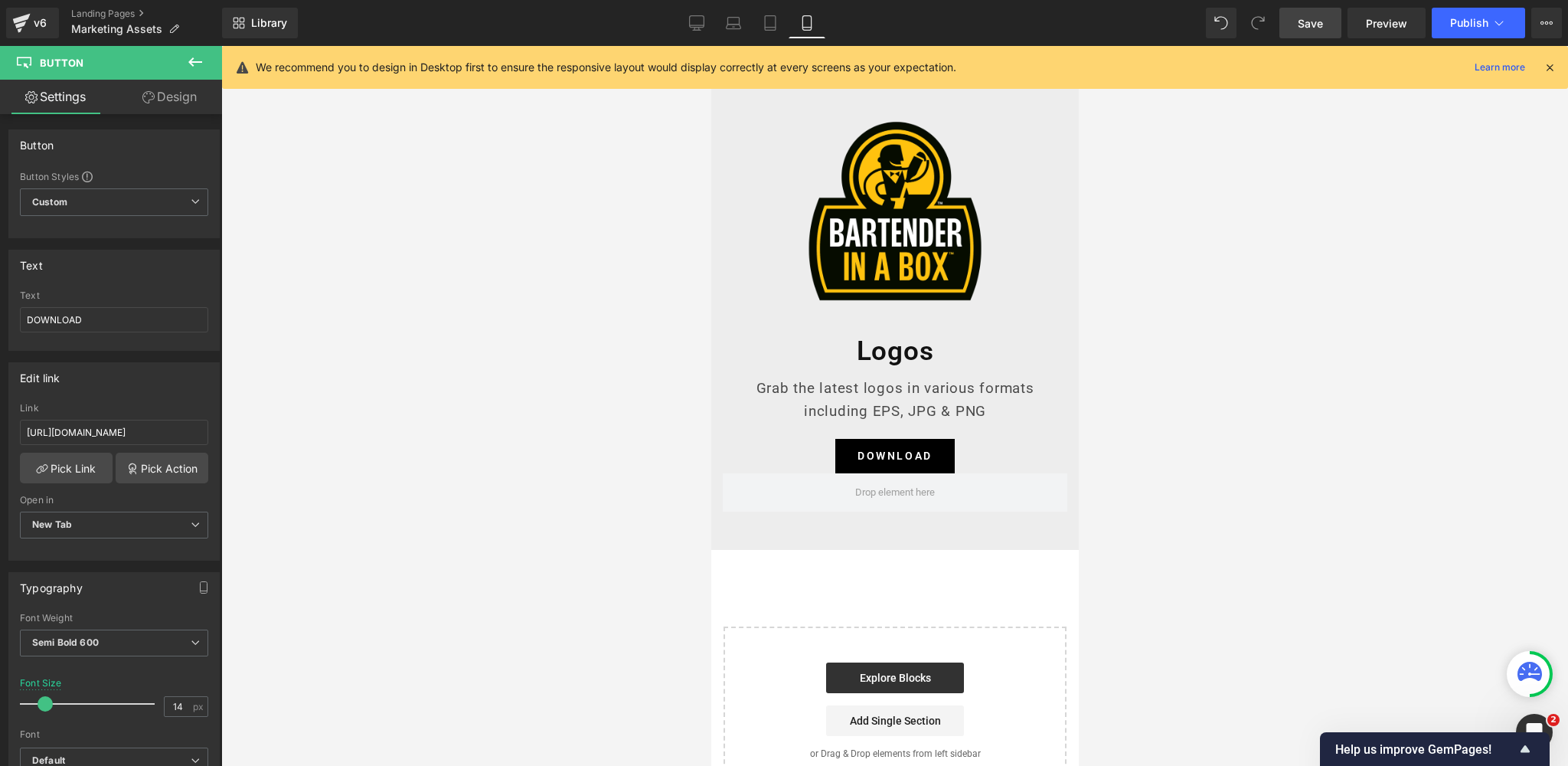
scroll to position [598, 0]
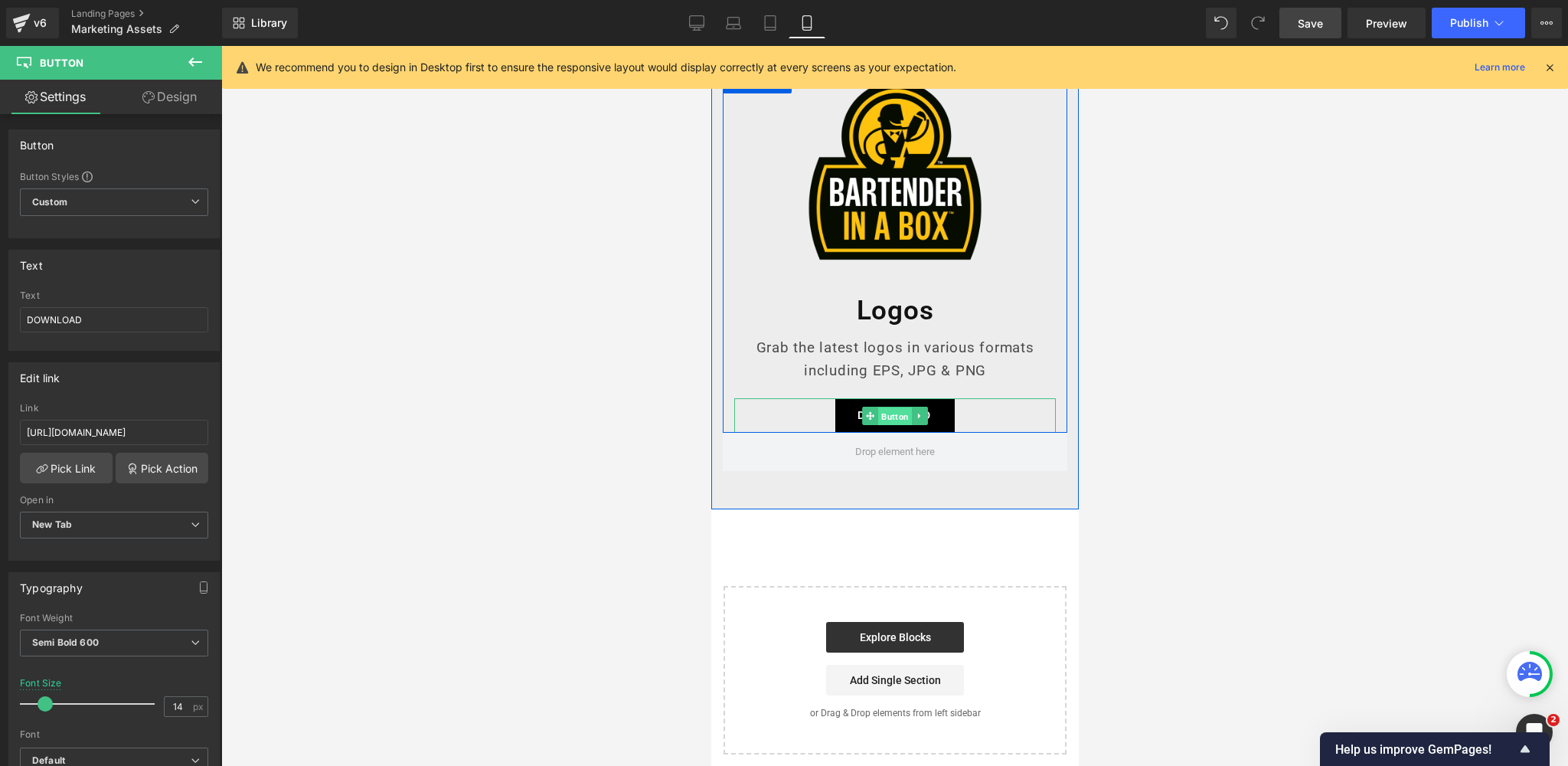
click at [892, 415] on span "Button" at bounding box center [894, 416] width 33 height 18
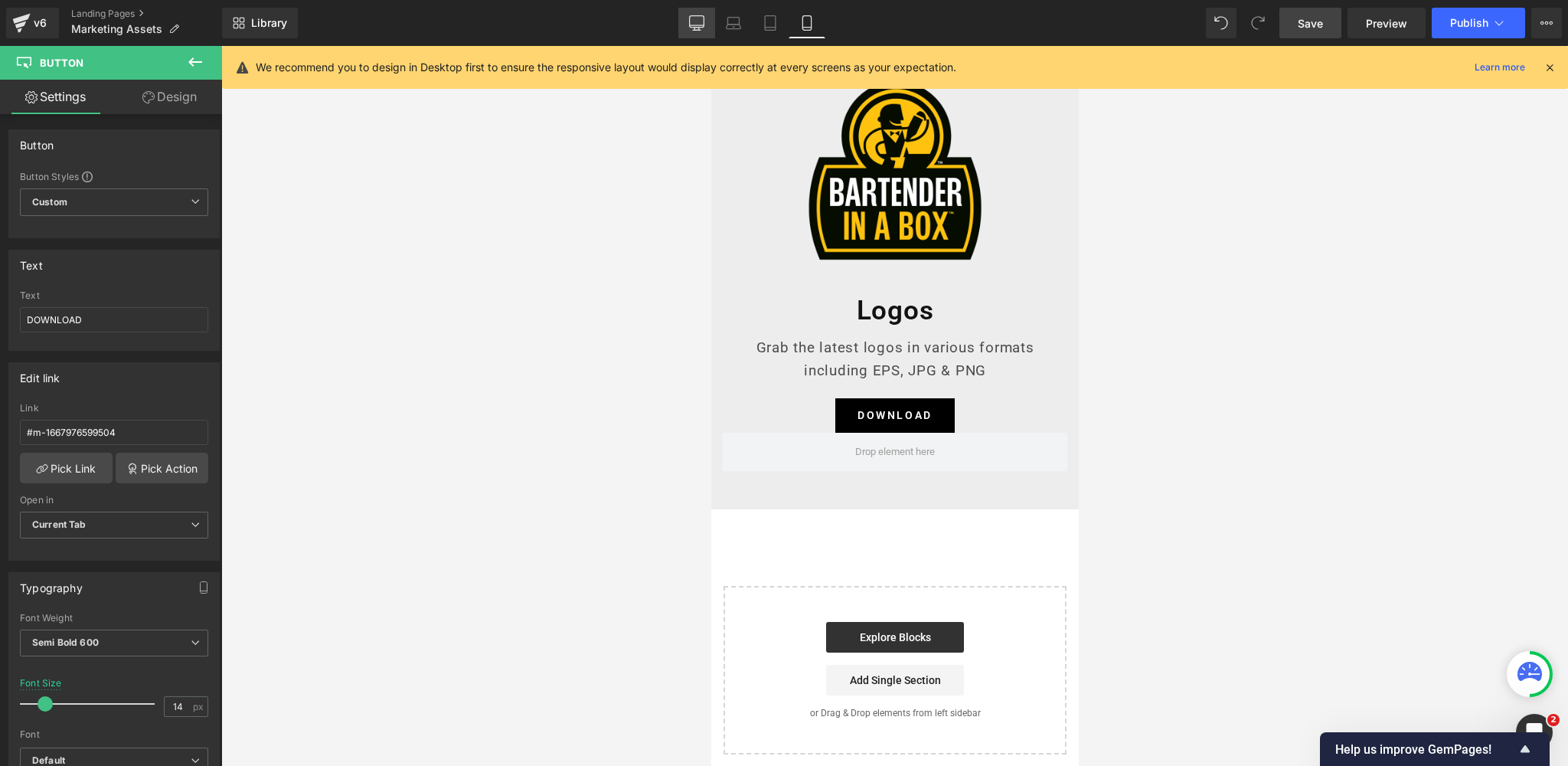
click at [699, 25] on icon at bounding box center [697, 25] width 15 height 0
type input "16"
type input "100"
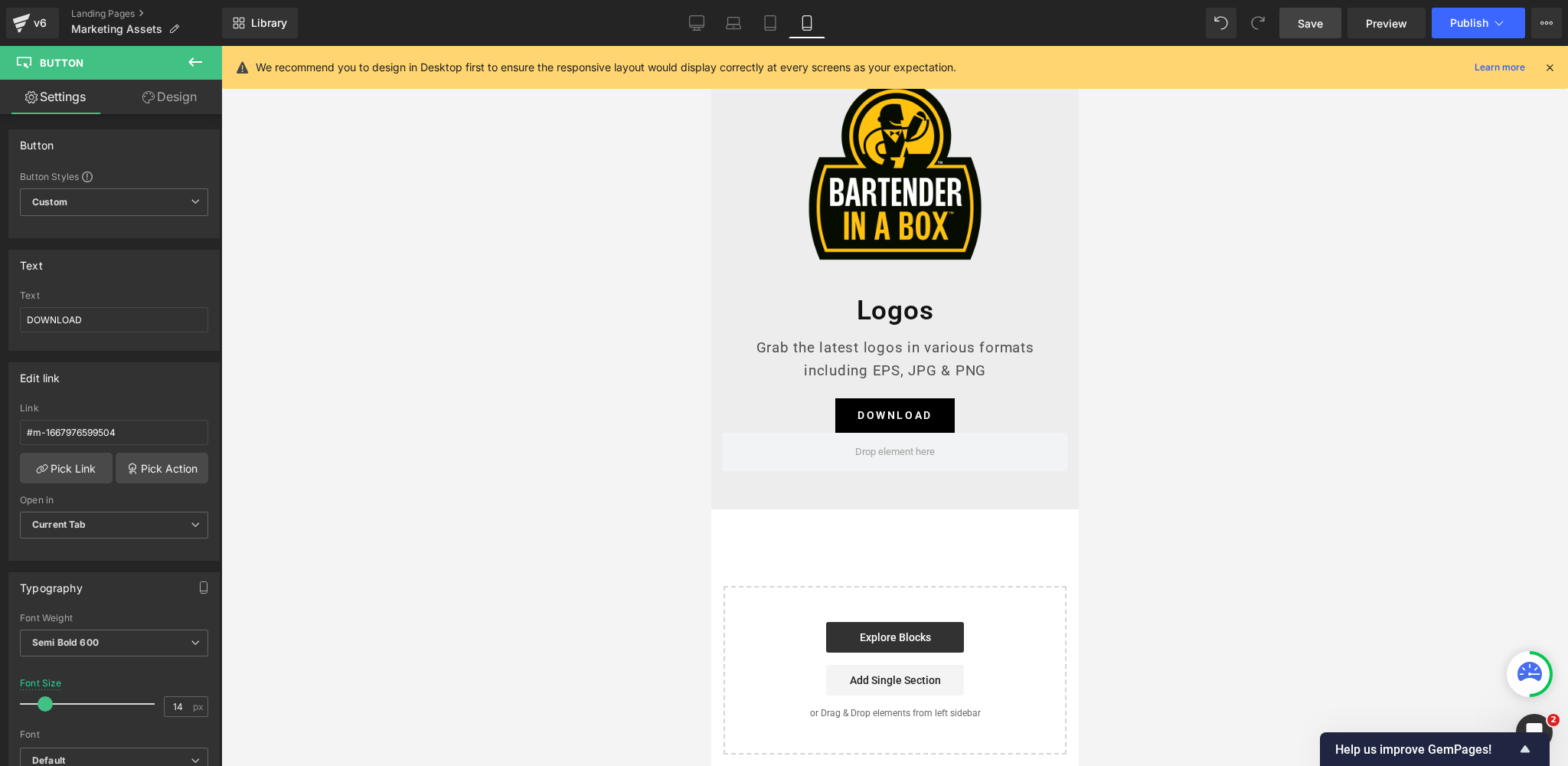
type input "100"
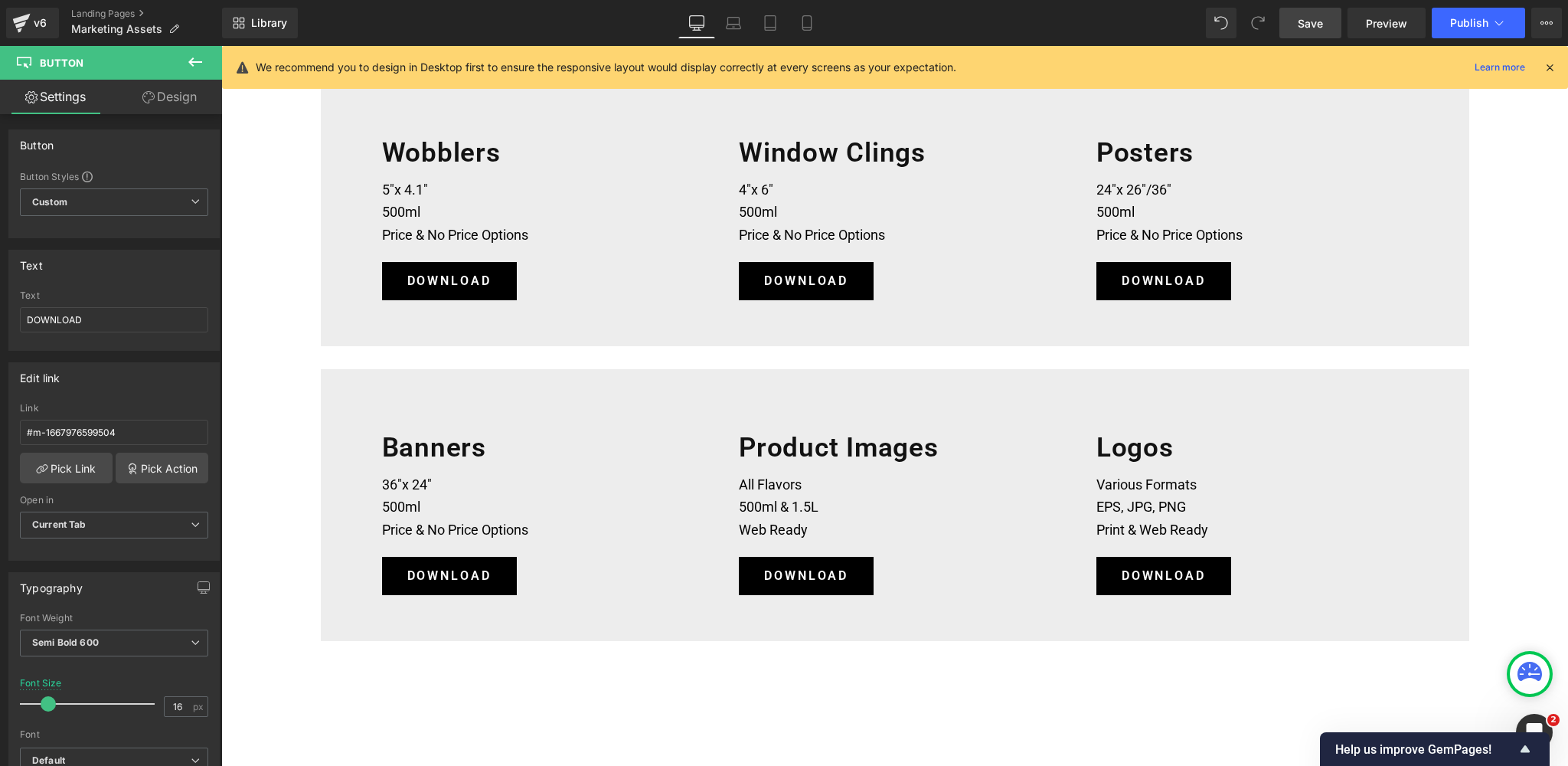
scroll to position [954, 0]
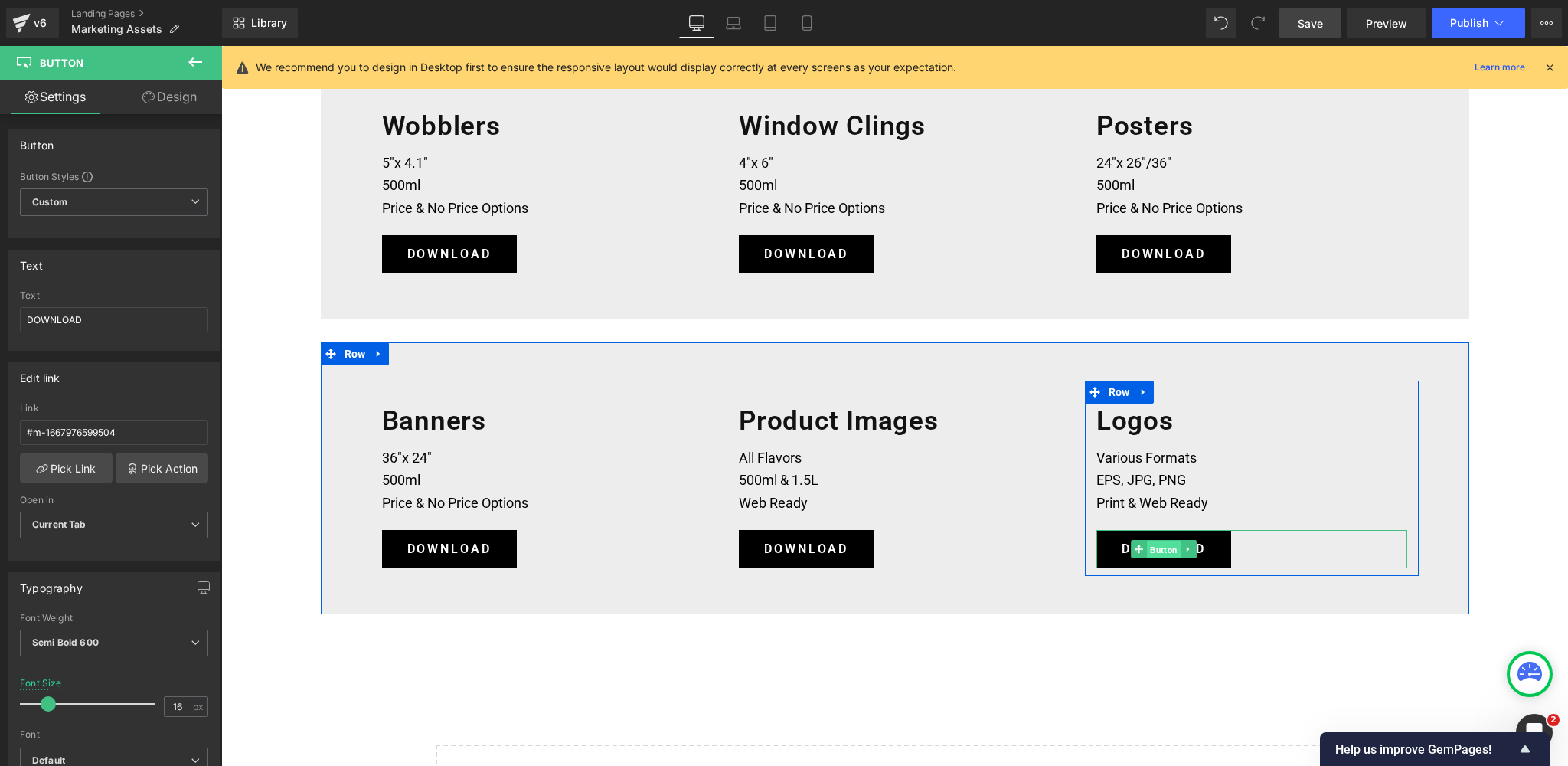
click at [1163, 549] on span "Button" at bounding box center [1164, 550] width 33 height 18
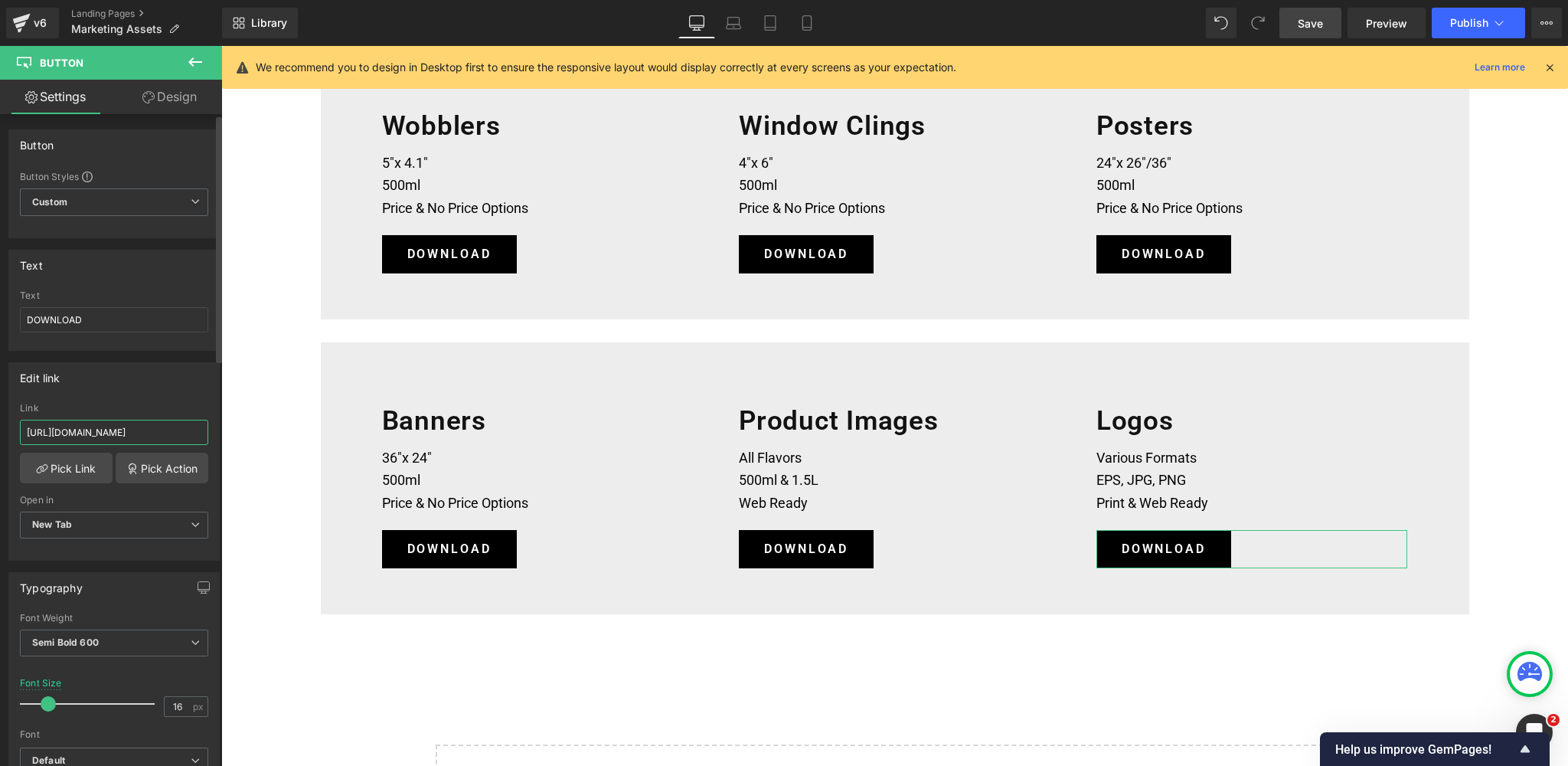
click at [76, 433] on input "[URL][DOMAIN_NAME]" at bounding box center [114, 432] width 189 height 25
click at [806, 18] on icon at bounding box center [808, 23] width 15 height 15
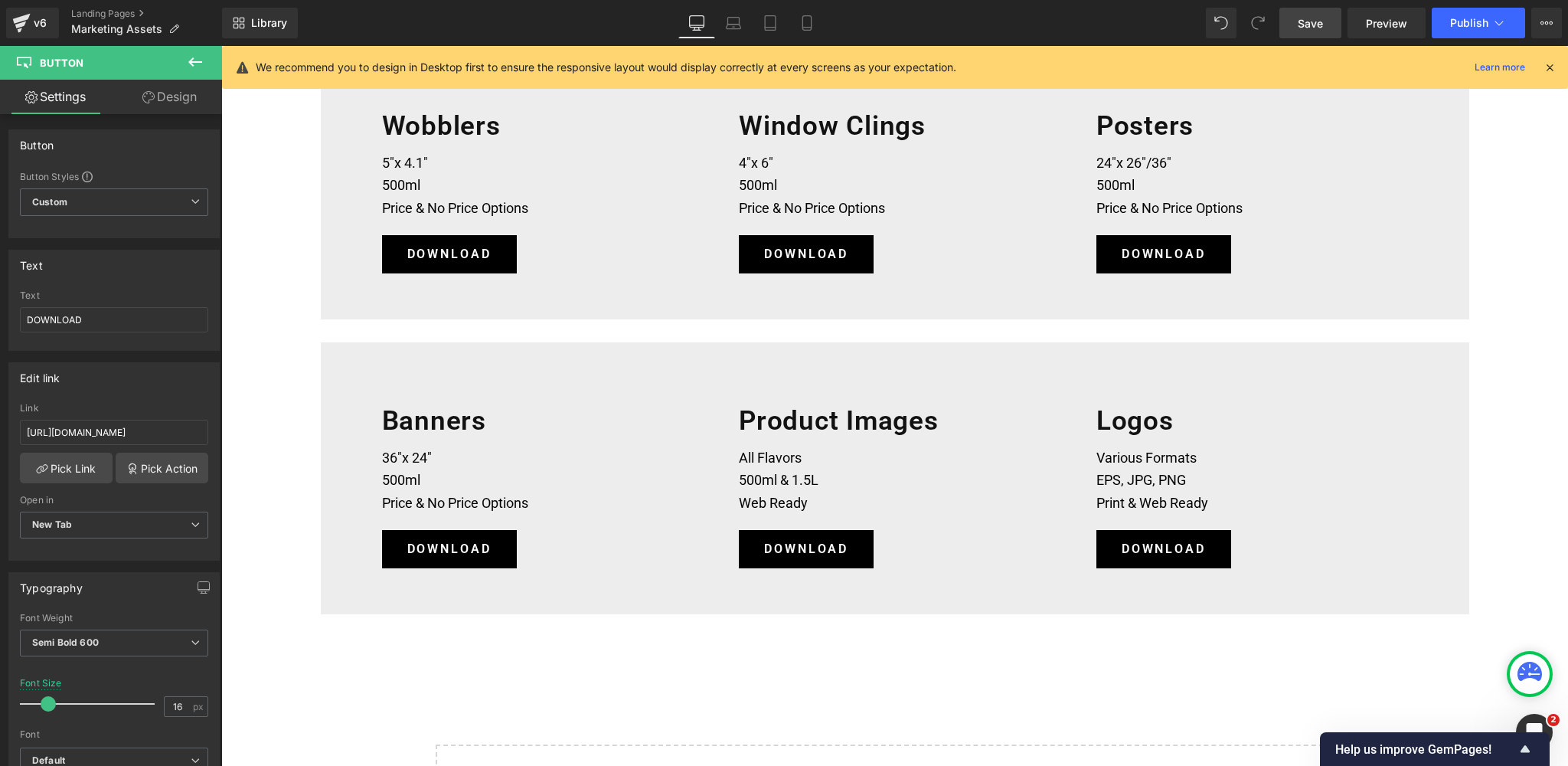
type input "14"
type input "100"
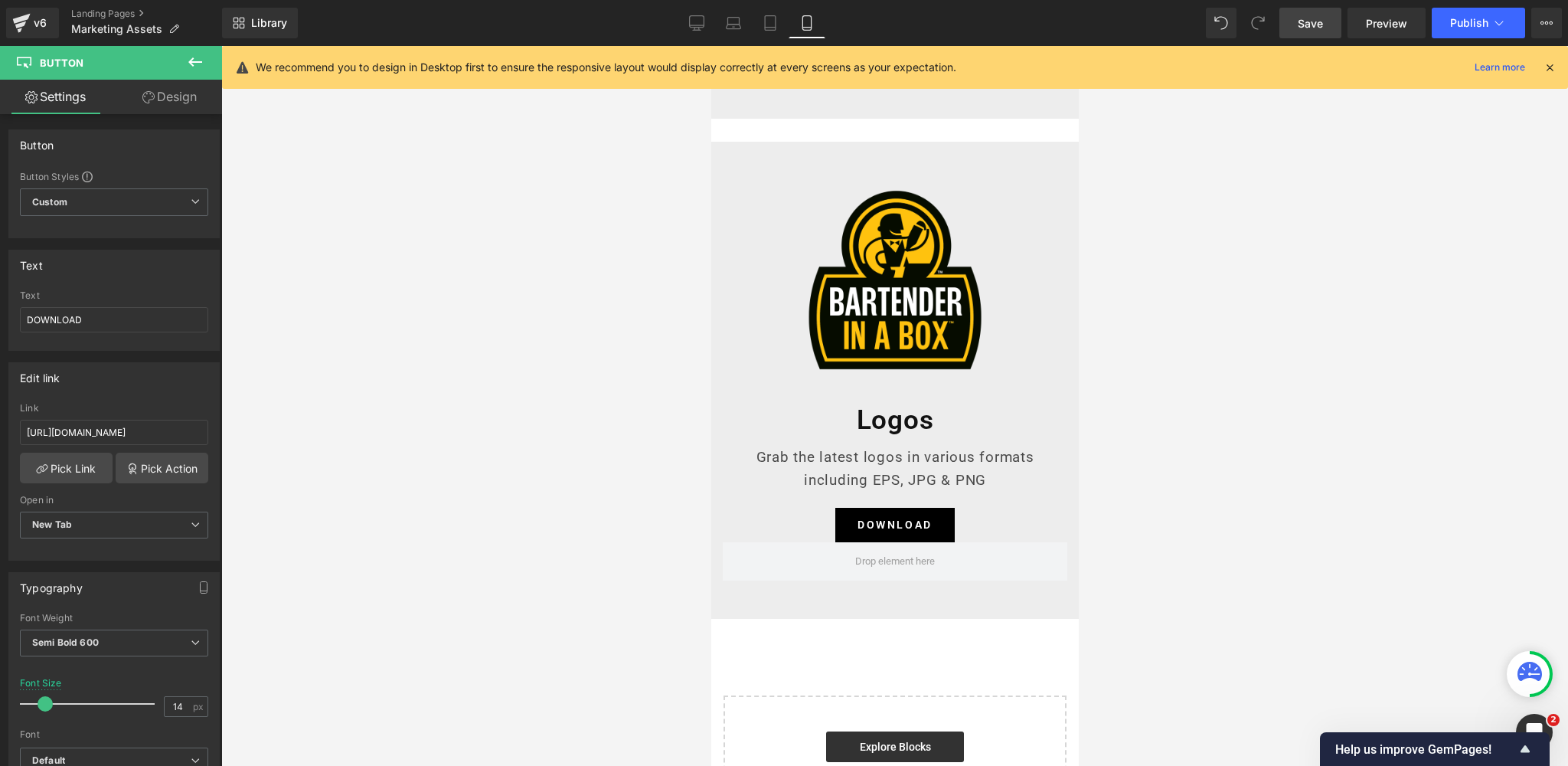
scroll to position [487, 0]
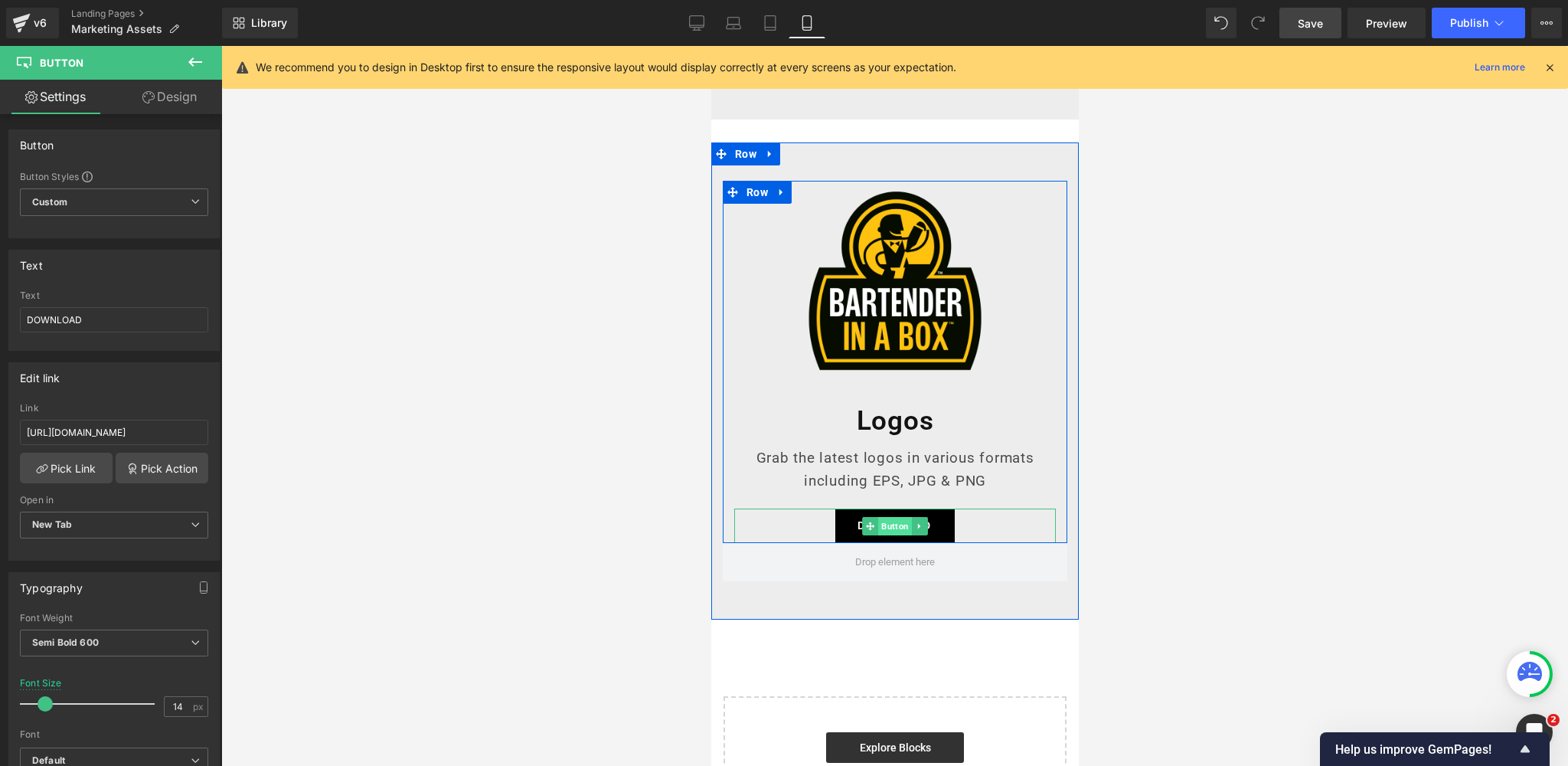
drag, startPoint x: 893, startPoint y: 527, endPoint x: 1016, endPoint y: 489, distance: 128.7
click at [893, 527] on span "Button" at bounding box center [894, 526] width 33 height 18
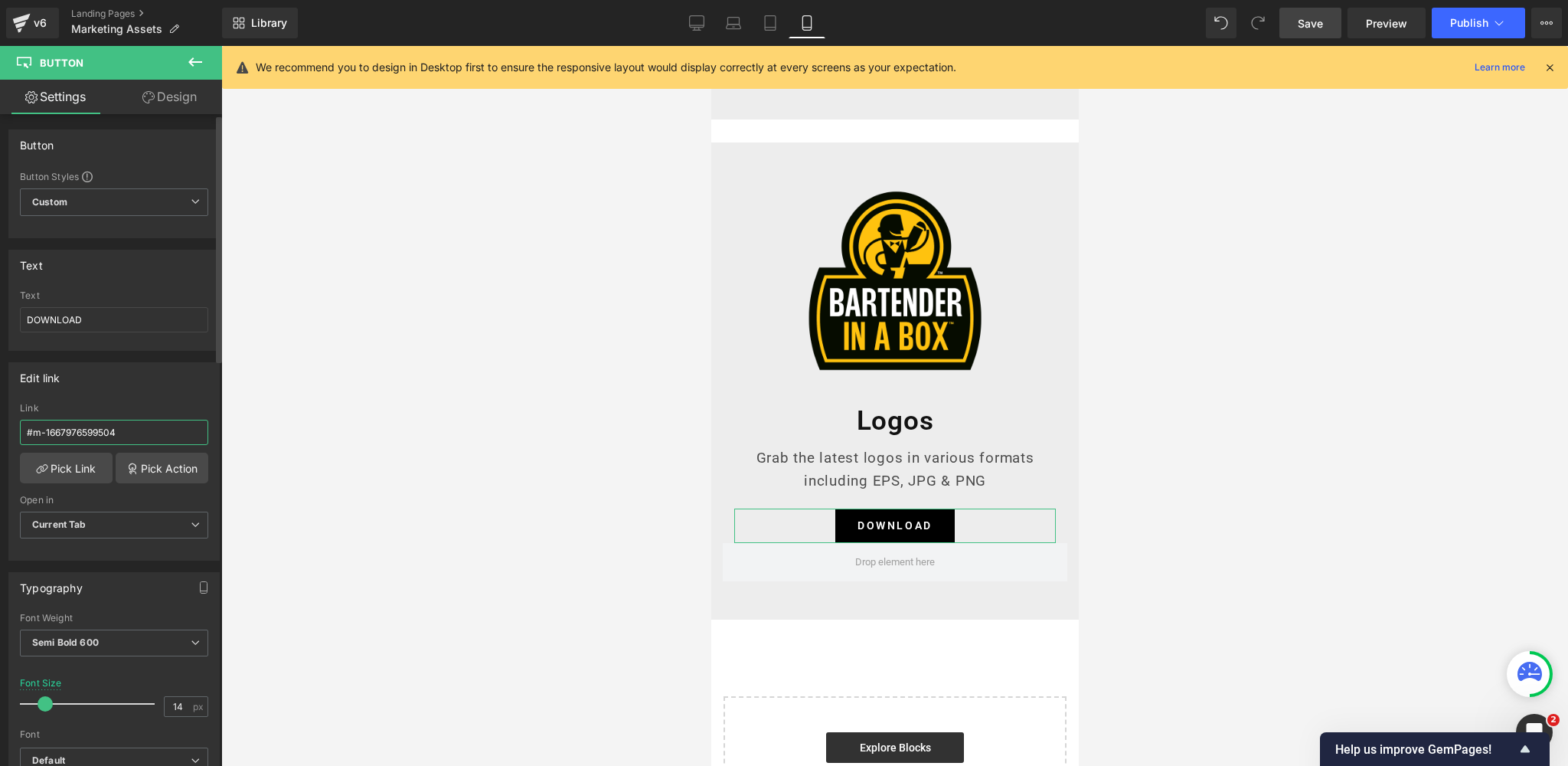
drag, startPoint x: 144, startPoint y: 433, endPoint x: 3, endPoint y: 431, distance: 141.0
click at [3, 431] on div "Edit link #m-1667976599504 Link #m-1667976599504 Pick Link Pick Action Current …" at bounding box center [114, 456] width 229 height 210
paste input "[URL][DOMAIN_NAME]"
type input "[URL][DOMAIN_NAME]"
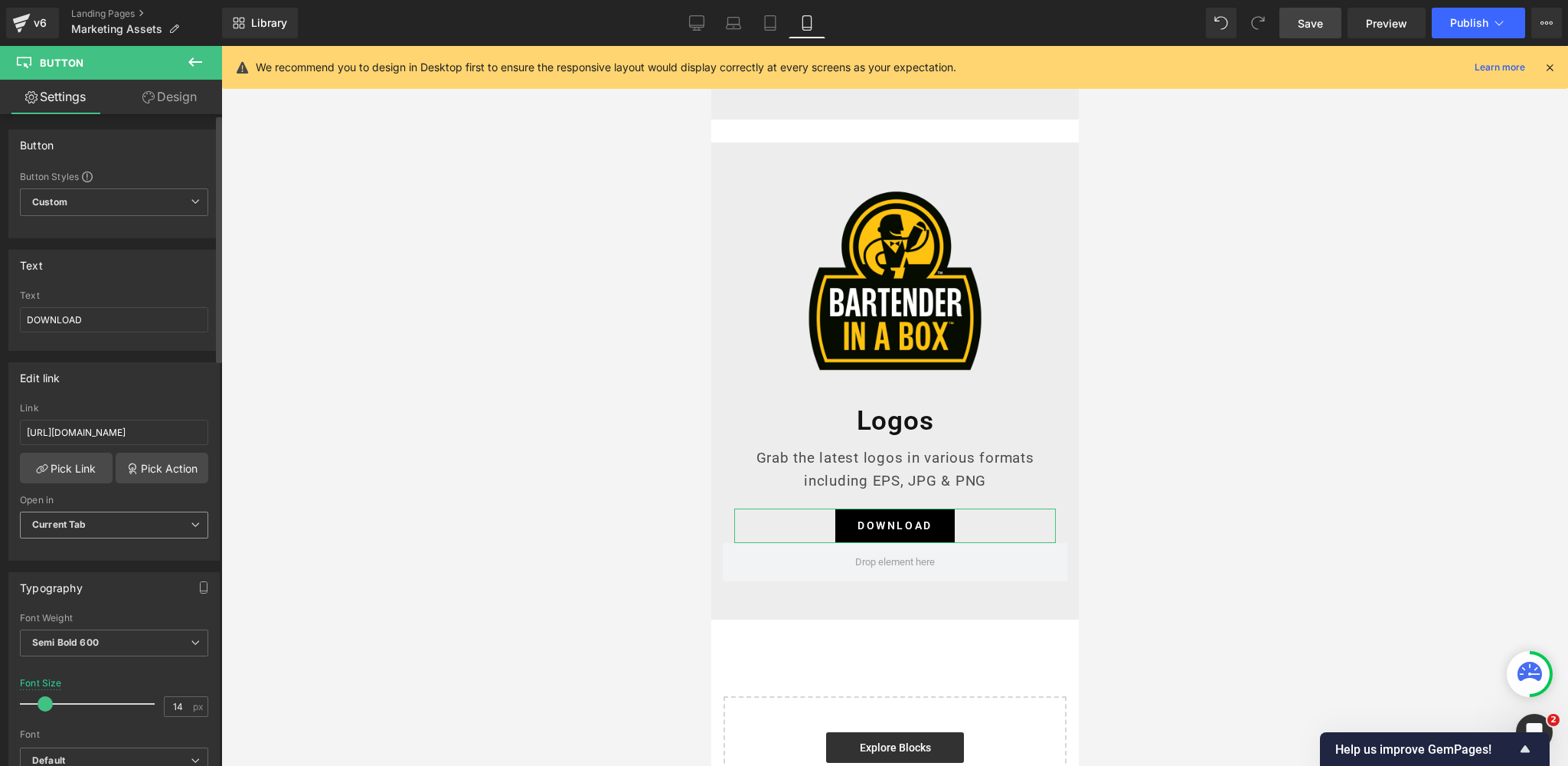
click at [88, 528] on span "Current Tab" at bounding box center [114, 525] width 189 height 27
click at [70, 570] on div "New Tab" at bounding box center [63, 575] width 39 height 10
click at [1304, 27] on span "Save" at bounding box center [1310, 23] width 25 height 16
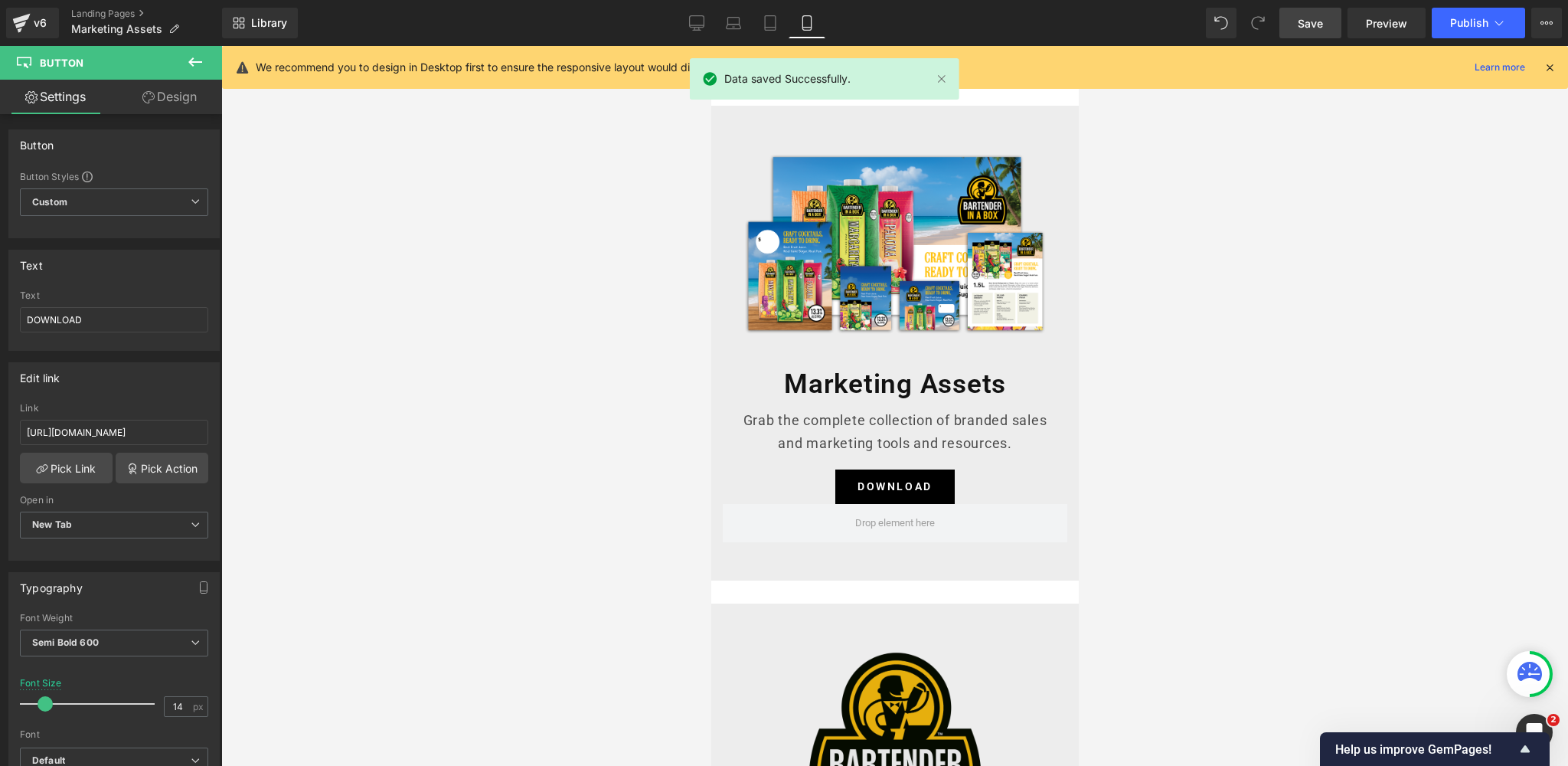
scroll to position [9, 0]
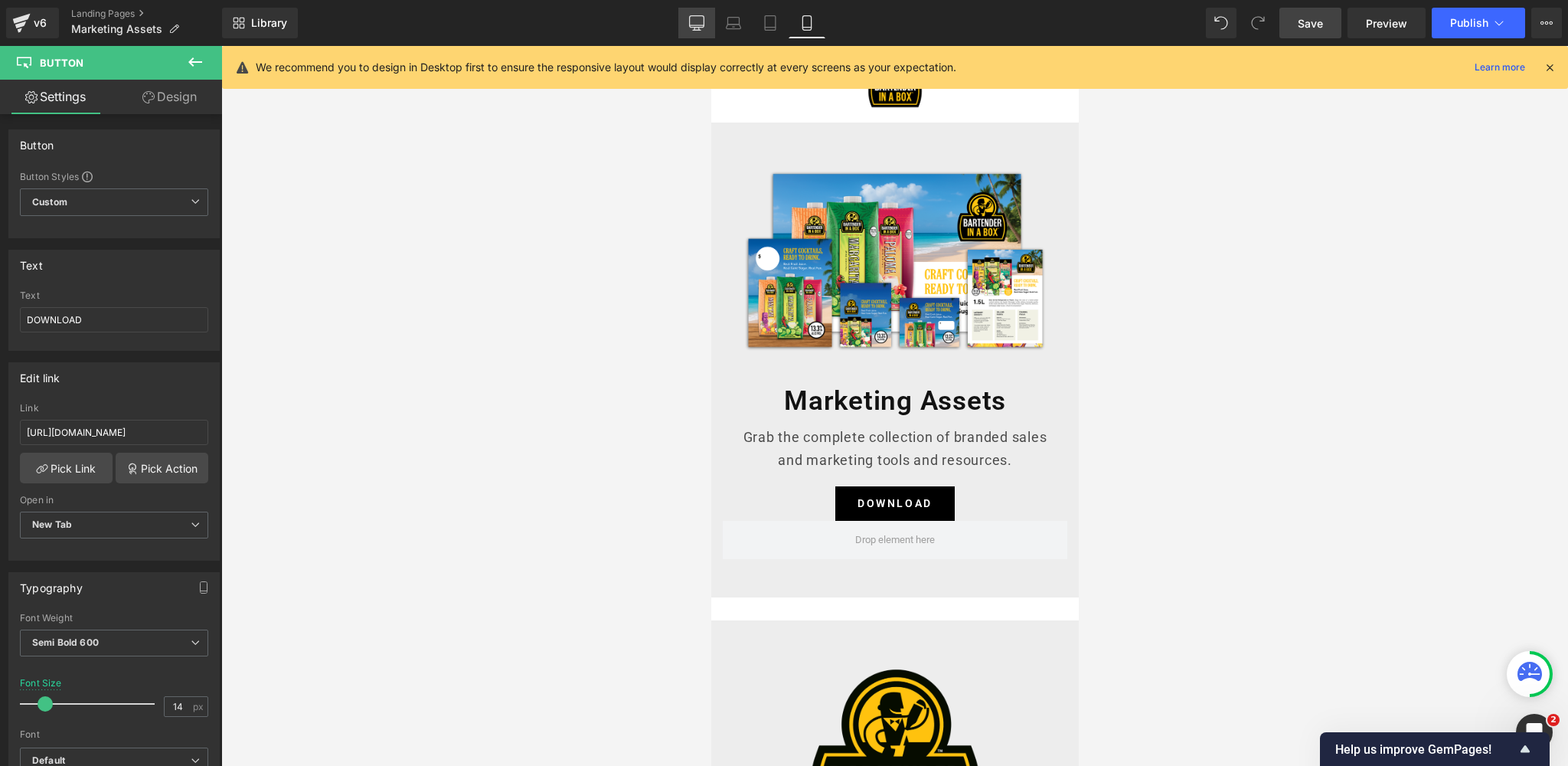
click at [698, 25] on icon at bounding box center [697, 25] width 15 height 0
type input "16"
type input "100"
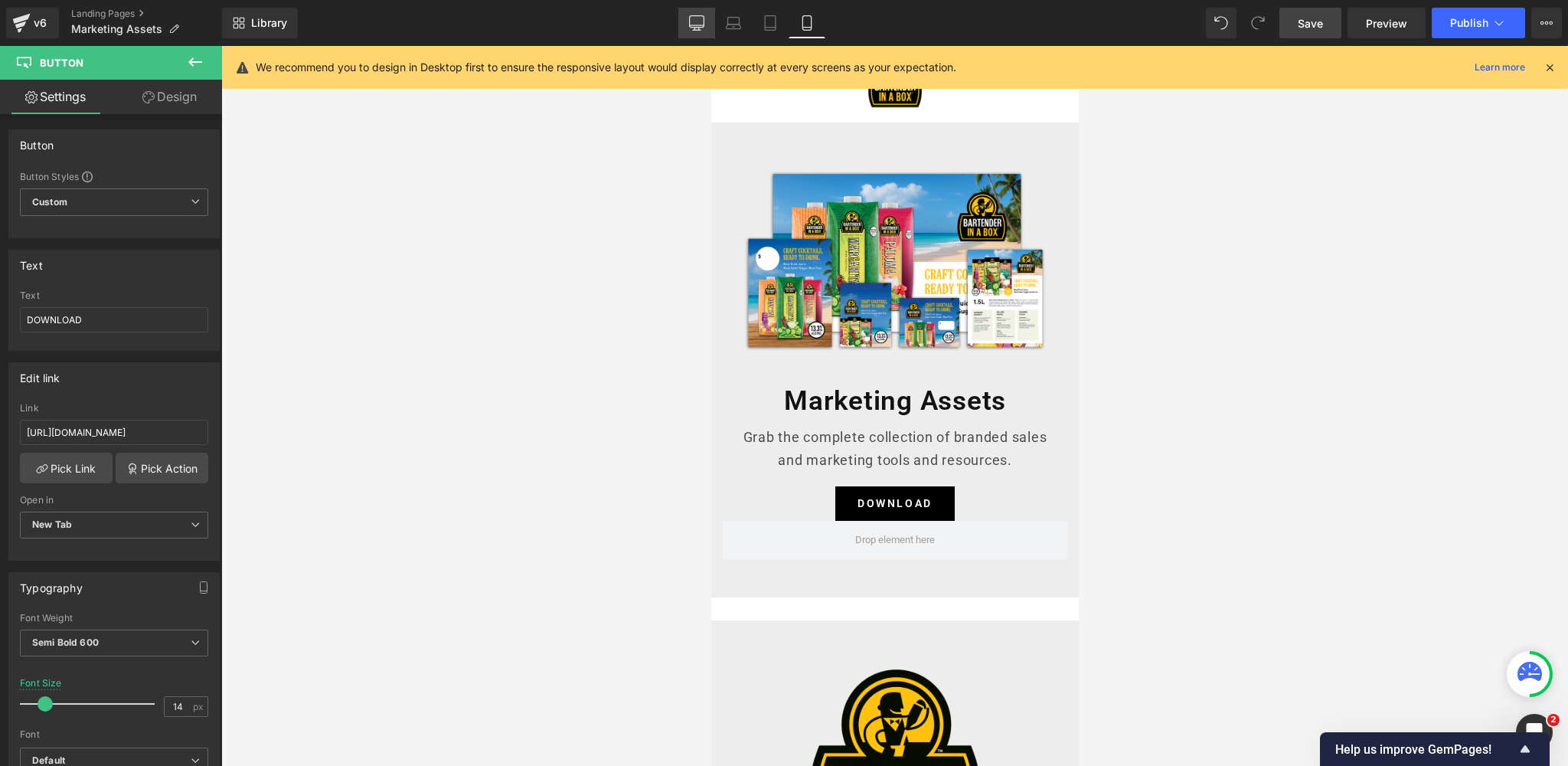
type input "100"
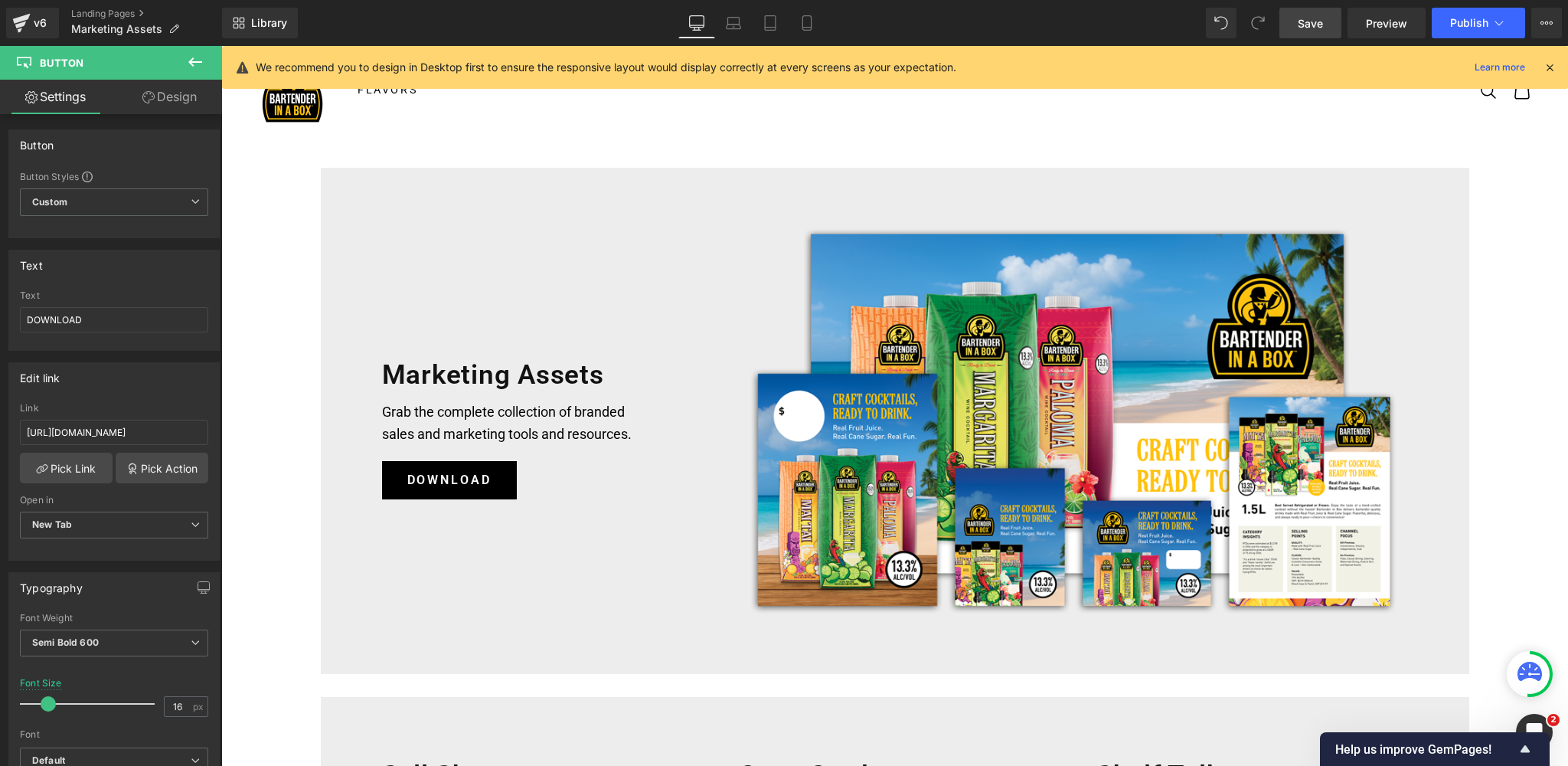
scroll to position [0, 0]
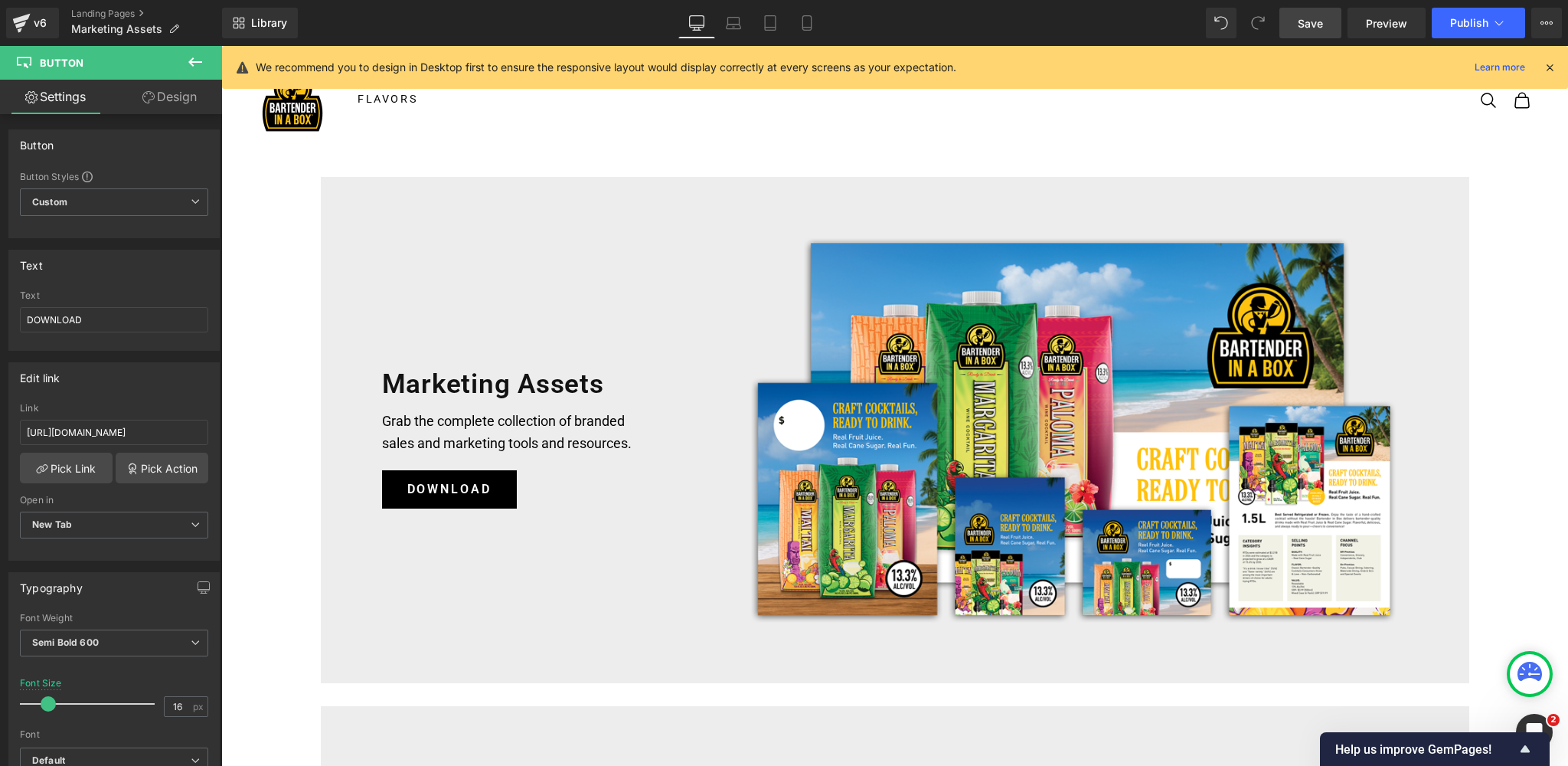
click at [1550, 67] on icon at bounding box center [1550, 67] width 14 height 14
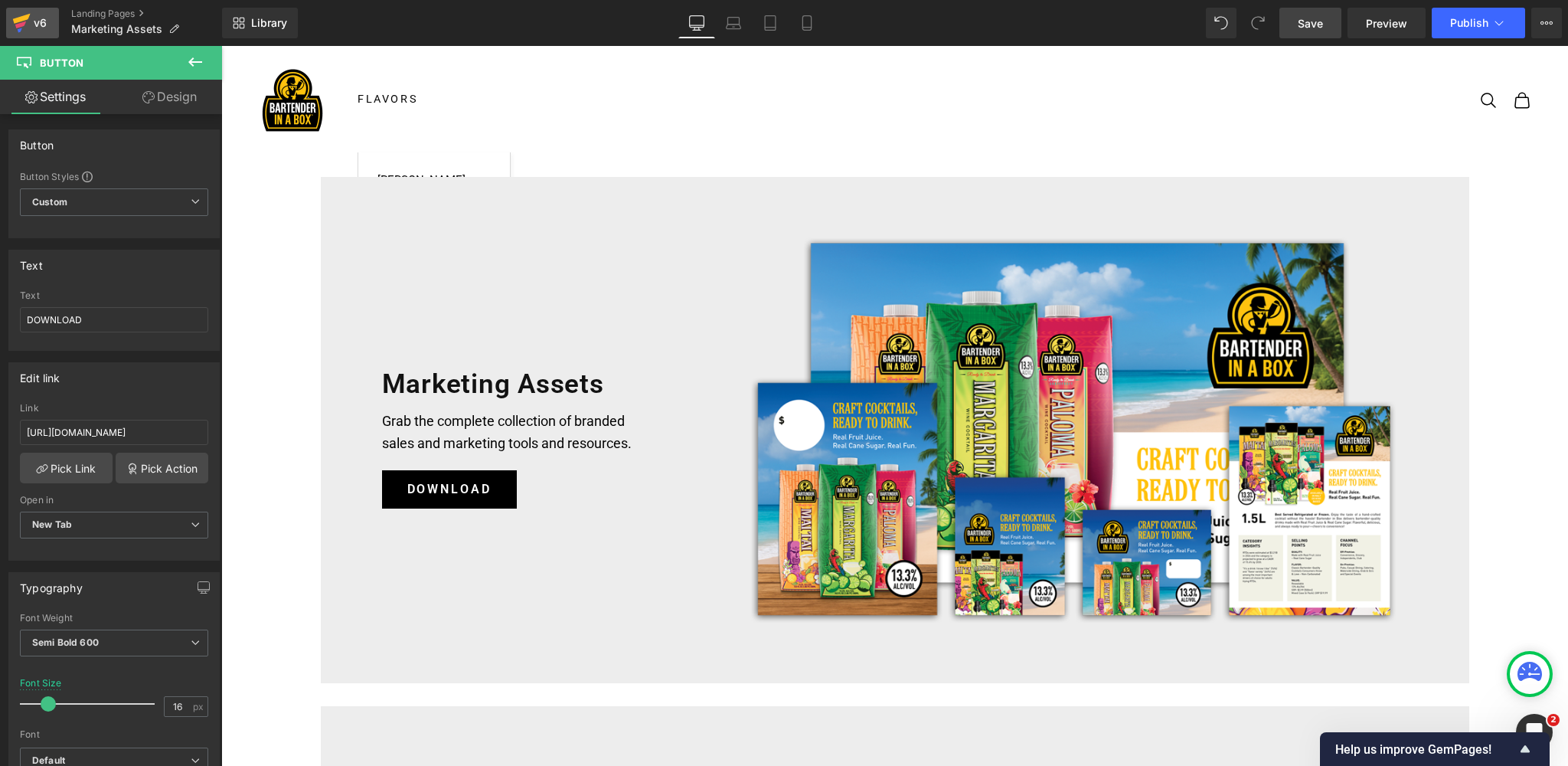
click at [36, 23] on div "v6" at bounding box center [40, 22] width 19 height 20
